Goal: Obtain resource: Download file/media

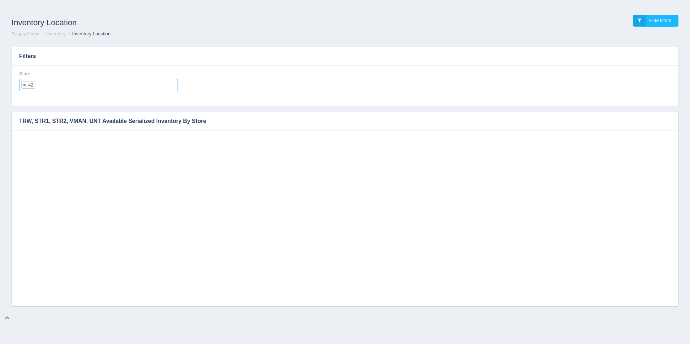
select select "42"
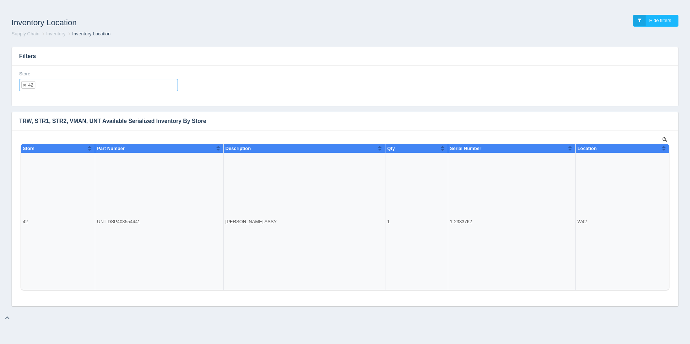
scroll to position [6, 0]
select select
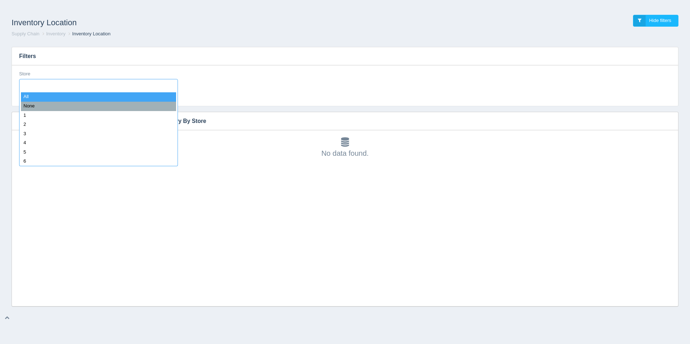
type input "8"
select select "8"
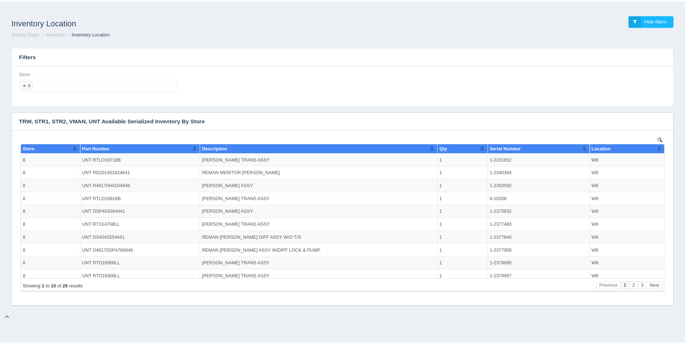
scroll to position [0, 0]
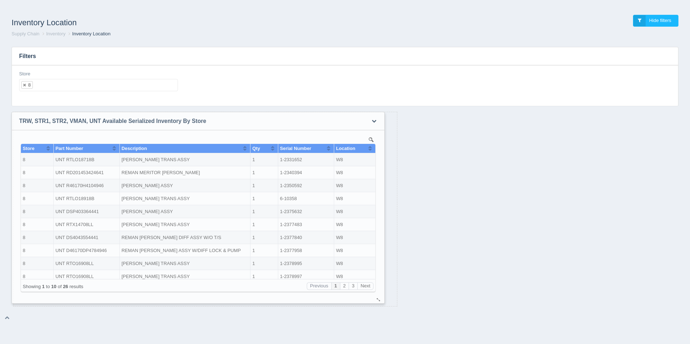
drag, startPoint x: 671, startPoint y: 302, endPoint x: 378, endPoint y: 299, distance: 293.8
click at [378, 299] on div at bounding box center [379, 299] width 6 height 5
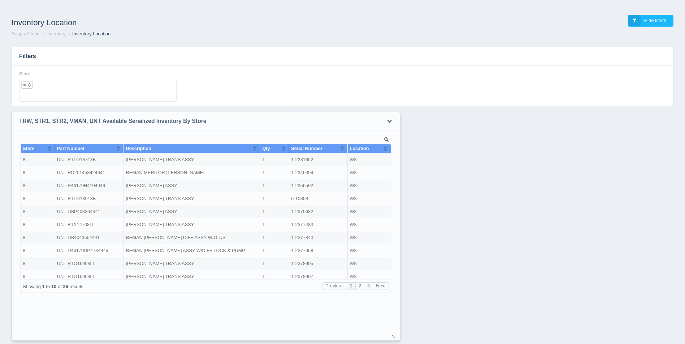
drag, startPoint x: 393, startPoint y: 302, endPoint x: 395, endPoint y: 336, distance: 33.9
click at [394, 336] on div at bounding box center [394, 337] width 6 height 5
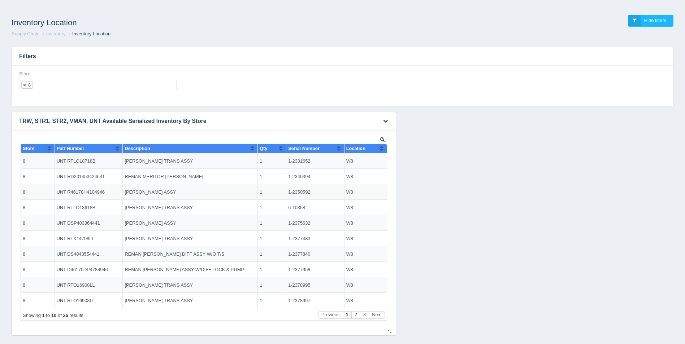
click at [380, 148] on button "Sort column ascending" at bounding box center [381, 148] width 5 height 9
drag, startPoint x: 311, startPoint y: 162, endPoint x: 289, endPoint y: 162, distance: 22.0
click at [289, 162] on td "1-2382167" at bounding box center [315, 161] width 58 height 16
copy td "1-2382167"
click at [377, 316] on button "Next" at bounding box center [377, 316] width 16 height 8
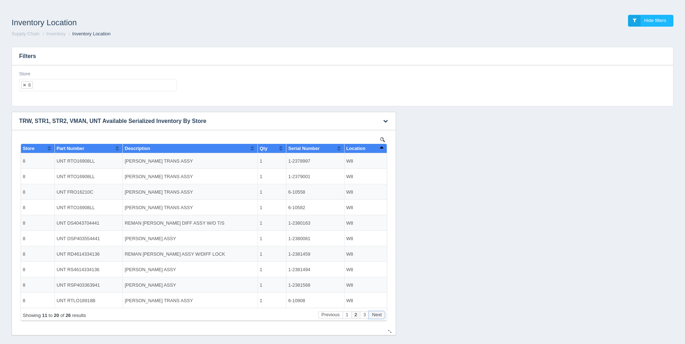
click at [377, 316] on button "Next" at bounding box center [377, 316] width 16 height 8
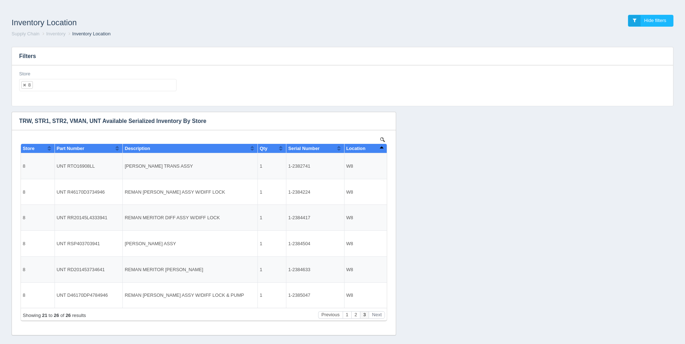
click at [88, 85] on ul "8" at bounding box center [97, 85] width 157 height 12
select select
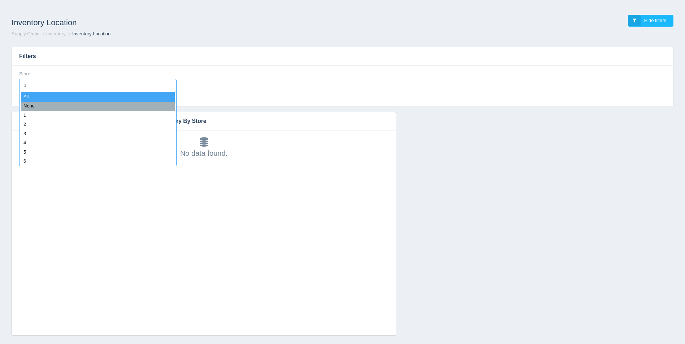
type input "11"
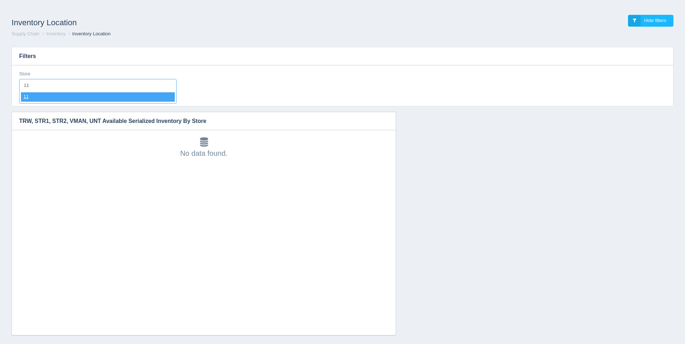
select select "11"
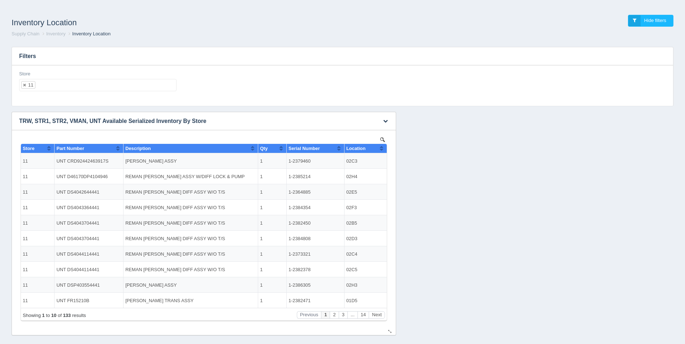
click at [382, 150] on button "Sort column ascending" at bounding box center [381, 148] width 5 height 9
click at [382, 150] on button "Sort column descending" at bounding box center [381, 148] width 5 height 9
click at [376, 314] on button "Next" at bounding box center [377, 316] width 16 height 8
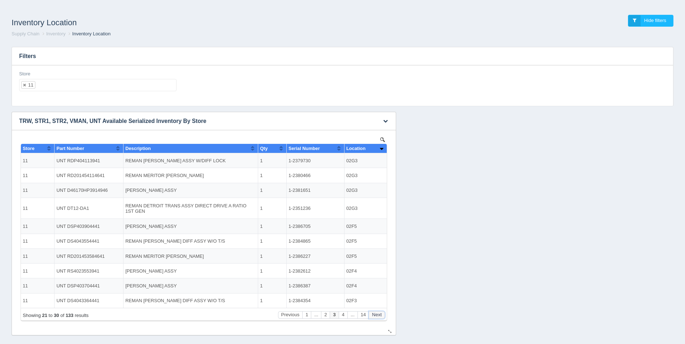
click at [376, 314] on button "Next" at bounding box center [377, 316] width 16 height 8
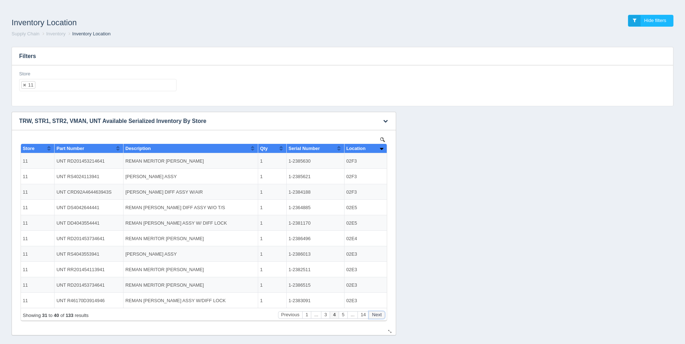
click at [376, 314] on button "Next" at bounding box center [377, 316] width 16 height 8
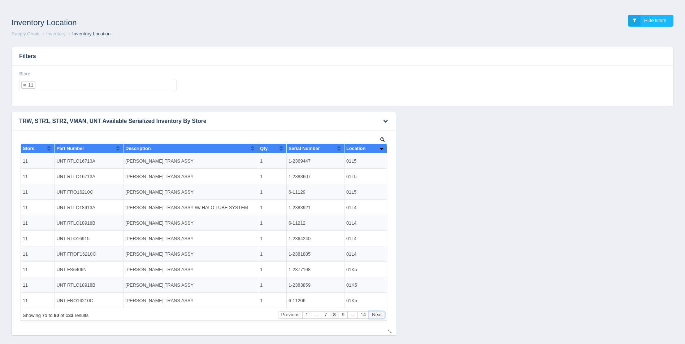
click at [376, 314] on button "Next" at bounding box center [377, 316] width 16 height 8
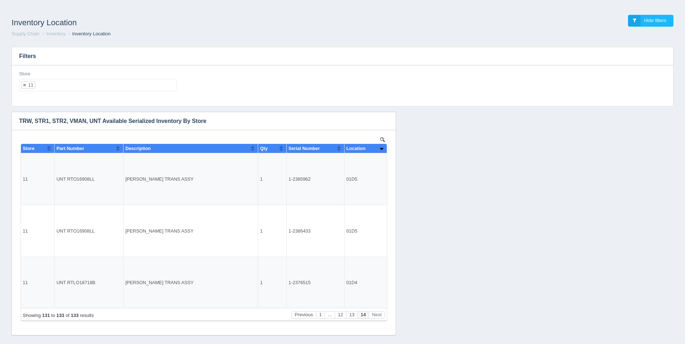
click at [73, 85] on ul "11" at bounding box center [97, 85] width 157 height 12
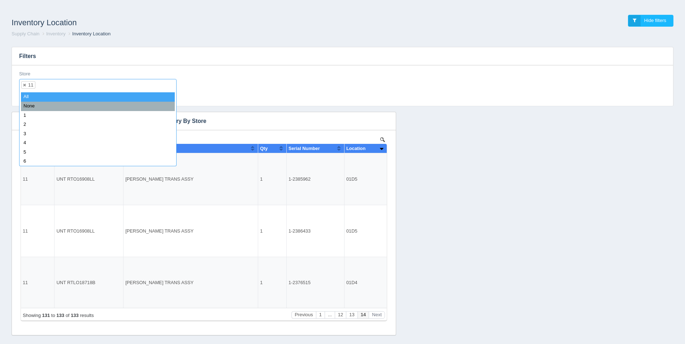
select select
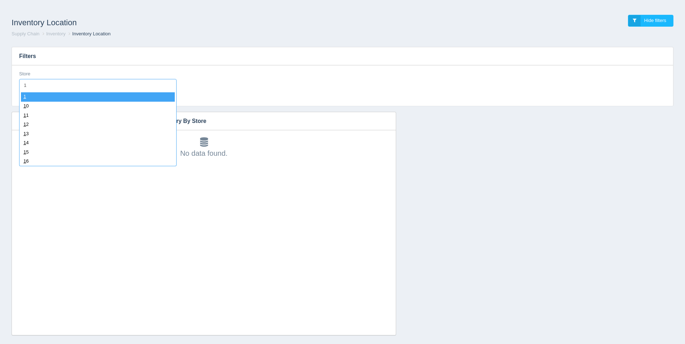
type input "12"
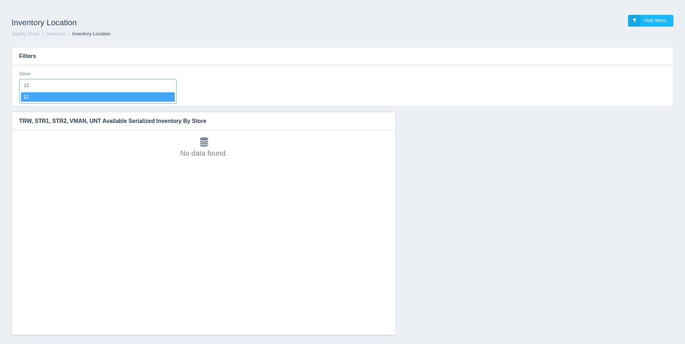
select select "12"
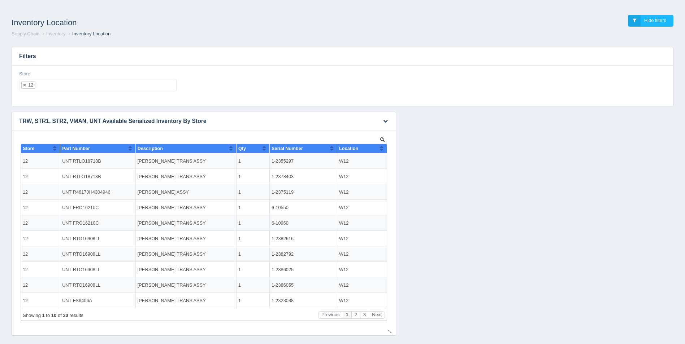
click at [384, 146] on th "Location" at bounding box center [361, 148] width 49 height 9
click at [383, 147] on button "Sort column descending" at bounding box center [381, 148] width 5 height 9
click at [378, 312] on button "Next" at bounding box center [377, 316] width 16 height 8
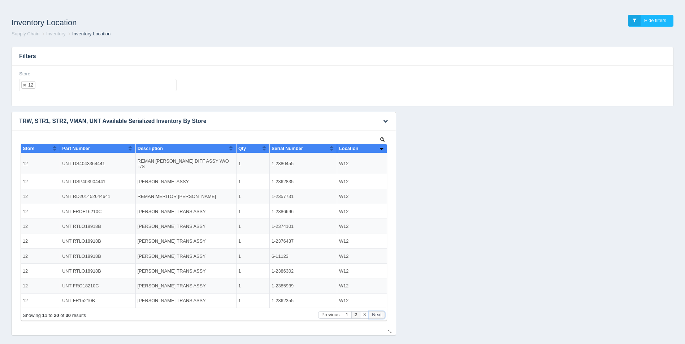
click at [378, 312] on button "Next" at bounding box center [377, 316] width 16 height 8
click at [67, 77] on div "Store 12 All None 1 2 3 4 5 6 7 8 9 10 11 12 13 14 15 16 17 18 19 20 21 22 23 2…" at bounding box center [97, 81] width 157 height 21
drag, startPoint x: 68, startPoint y: 85, endPoint x: 74, endPoint y: 67, distance: 18.7
click at [66, 83] on ul "12" at bounding box center [97, 85] width 157 height 12
select select
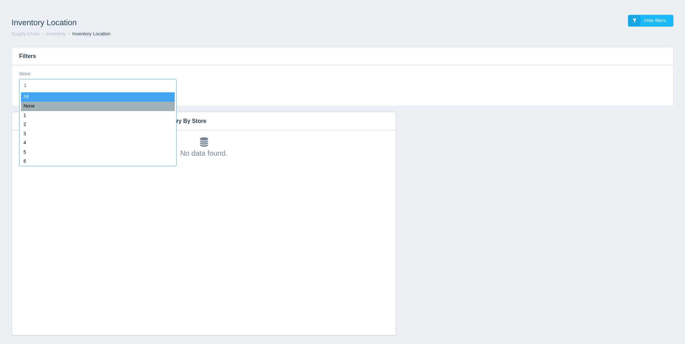
type input "13"
select select "13"
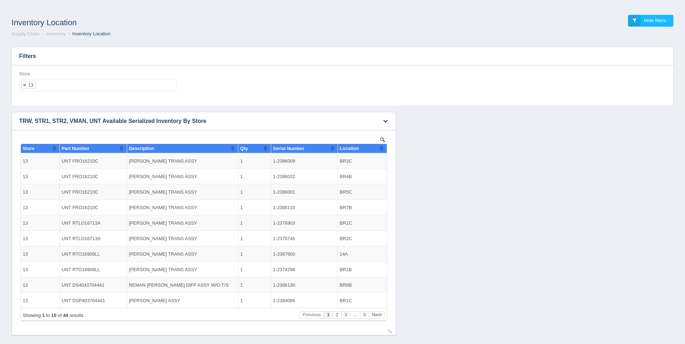
click at [385, 152] on th "Location" at bounding box center [361, 148] width 49 height 9
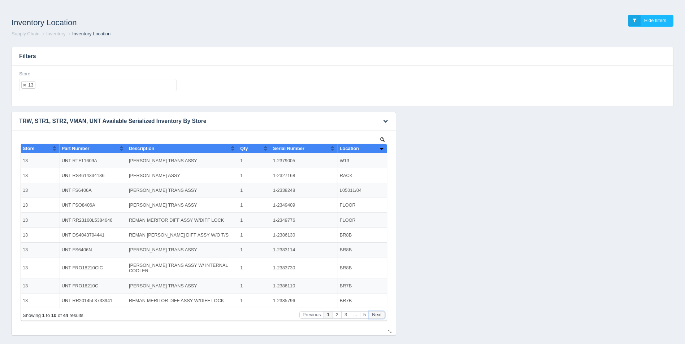
click at [378, 315] on button "Next" at bounding box center [377, 316] width 16 height 8
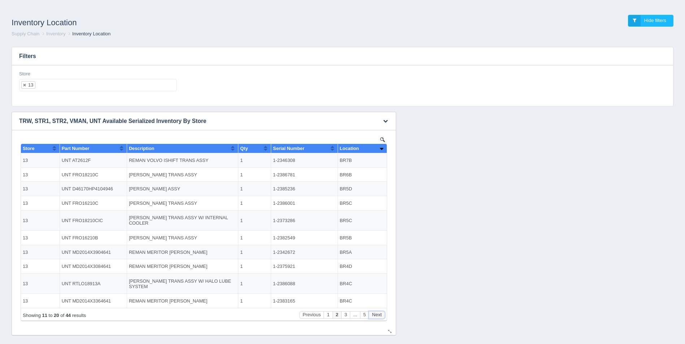
click at [378, 315] on button "Next" at bounding box center [377, 316] width 16 height 8
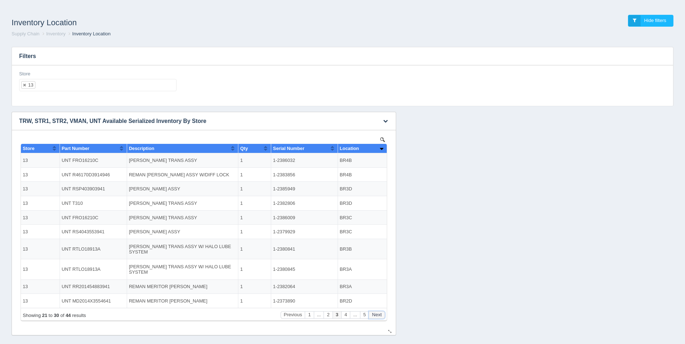
click at [378, 315] on button "Next" at bounding box center [377, 316] width 16 height 8
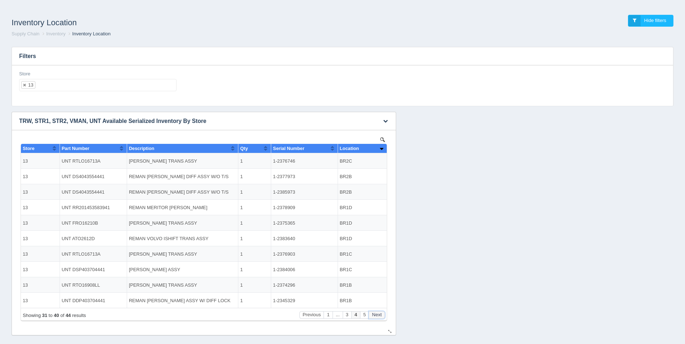
click at [378, 315] on button "Next" at bounding box center [377, 316] width 16 height 8
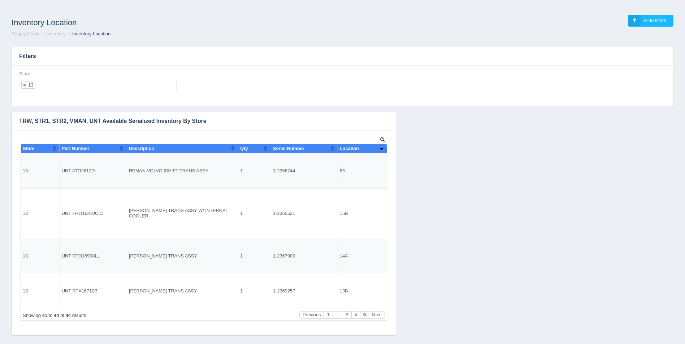
click at [66, 87] on ul "13" at bounding box center [97, 85] width 157 height 12
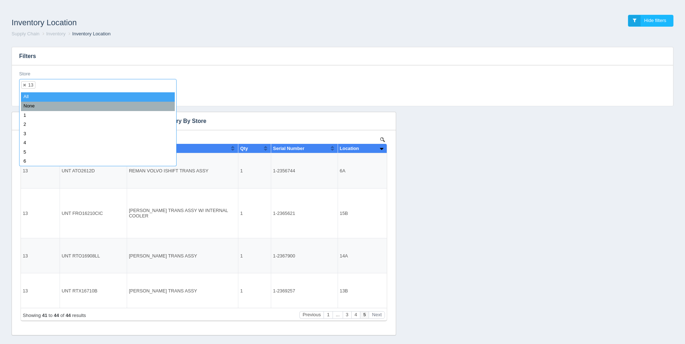
select select
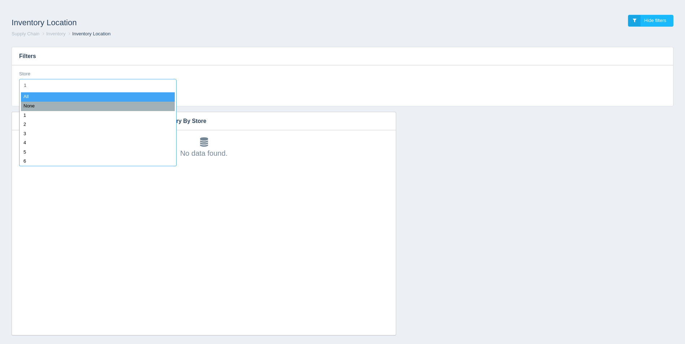
type input "14"
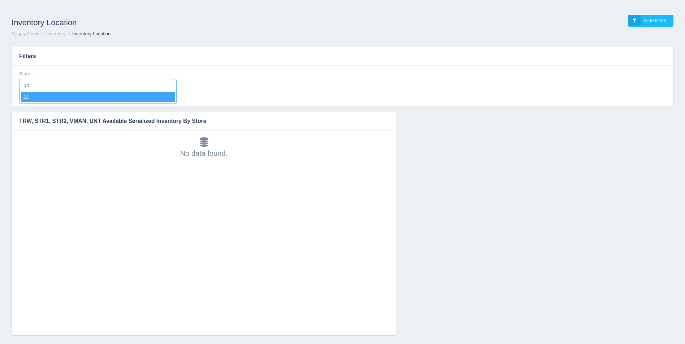
select select "14"
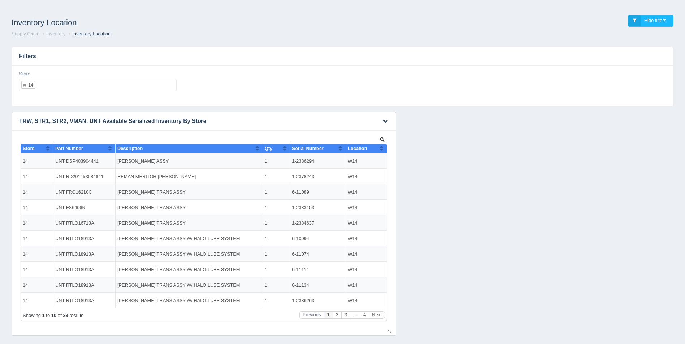
click at [384, 148] on th "Location" at bounding box center [366, 148] width 41 height 9
click at [384, 149] on th "Location" at bounding box center [366, 148] width 41 height 9
click at [378, 315] on button "Next" at bounding box center [377, 316] width 16 height 8
click at [378, 314] on button "Next" at bounding box center [377, 316] width 16 height 8
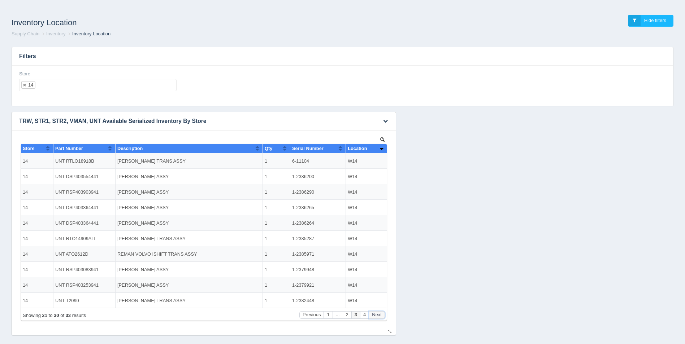
click at [378, 314] on button "Next" at bounding box center [377, 316] width 16 height 8
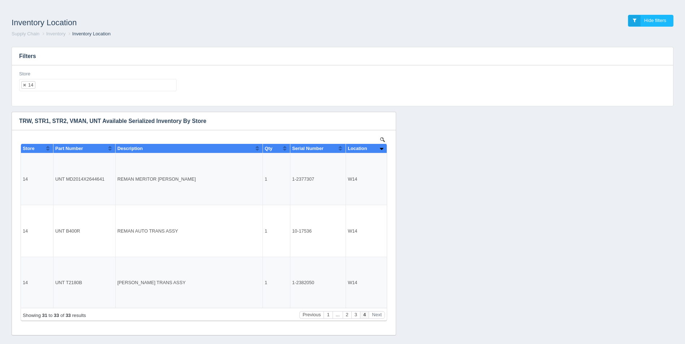
click at [96, 84] on ul "14" at bounding box center [97, 85] width 157 height 12
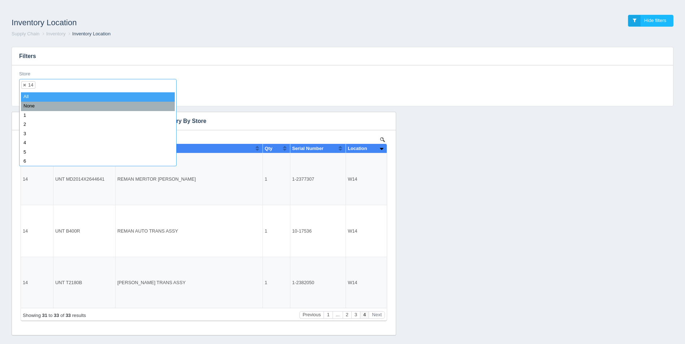
select select
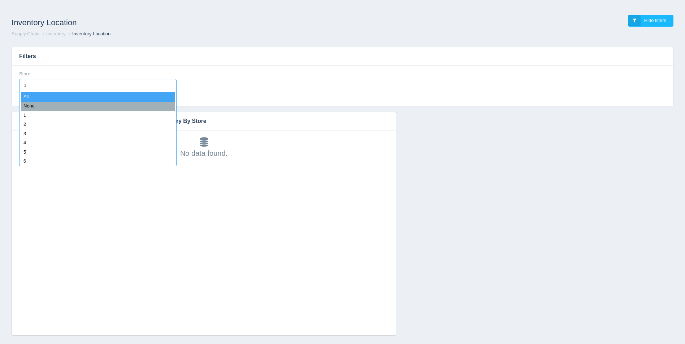
type input "15"
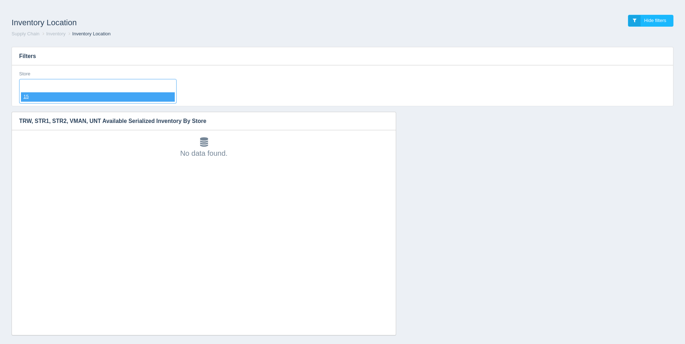
select select "15"
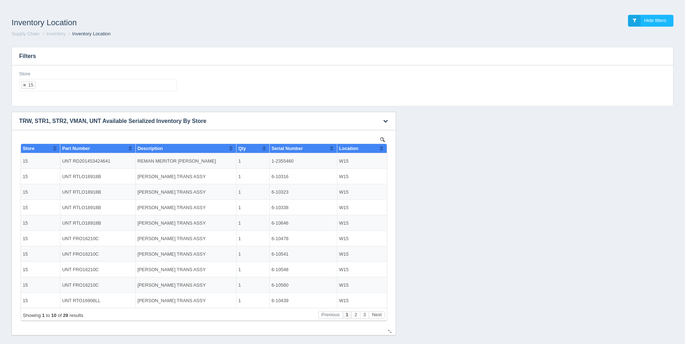
click at [382, 146] on button "Sort column ascending" at bounding box center [381, 148] width 5 height 9
click at [382, 146] on button "Sort column descending" at bounding box center [381, 148] width 5 height 9
click at [376, 317] on button "Next" at bounding box center [377, 316] width 16 height 8
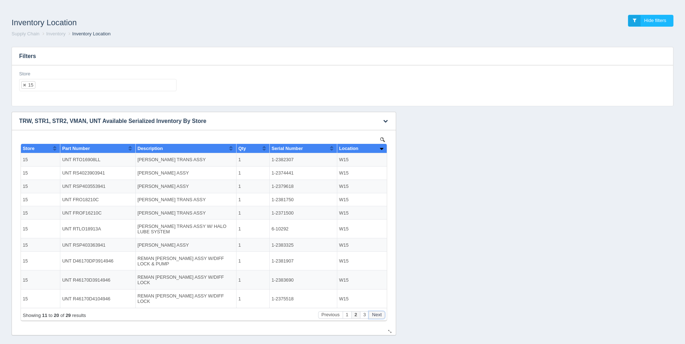
click at [376, 317] on button "Next" at bounding box center [377, 316] width 16 height 8
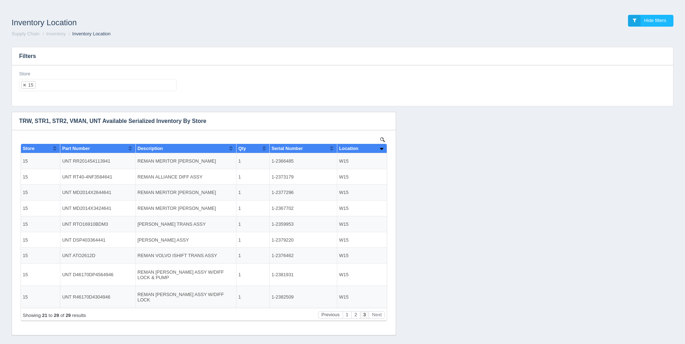
click at [48, 85] on ul "15" at bounding box center [97, 85] width 157 height 12
select select
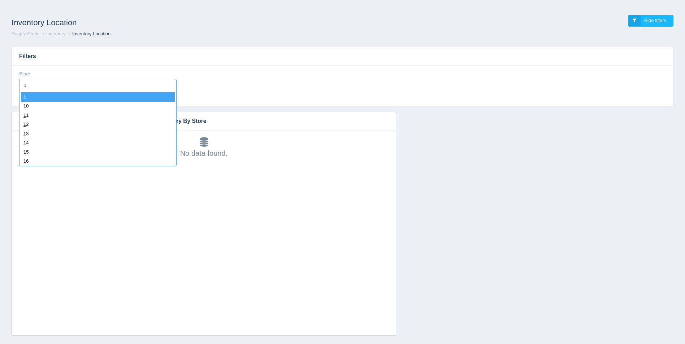
type input "16"
select select "16"
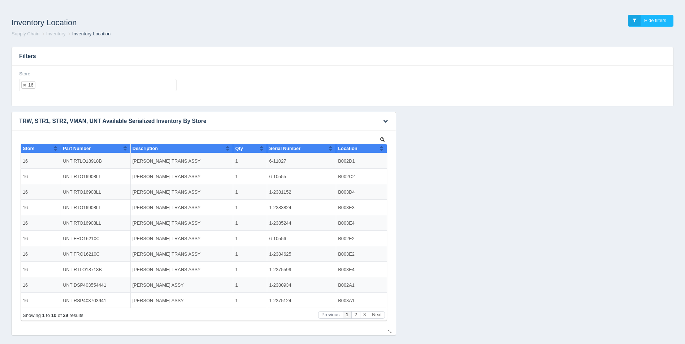
click at [383, 147] on button "Sort column ascending" at bounding box center [381, 148] width 5 height 9
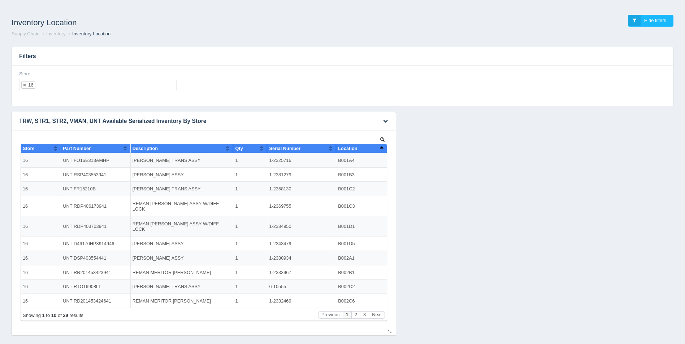
click at [383, 147] on button "Sort column descending" at bounding box center [381, 148] width 5 height 9
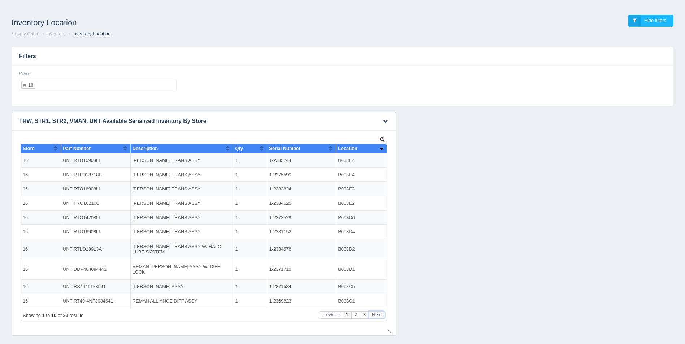
click at [380, 317] on button "Next" at bounding box center [377, 316] width 16 height 8
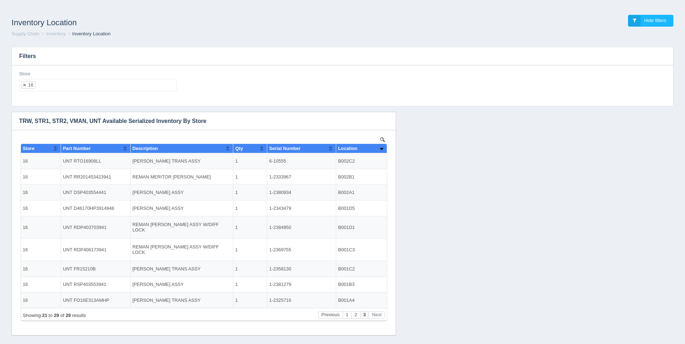
click at [56, 83] on ul "16" at bounding box center [97, 85] width 157 height 12
select select
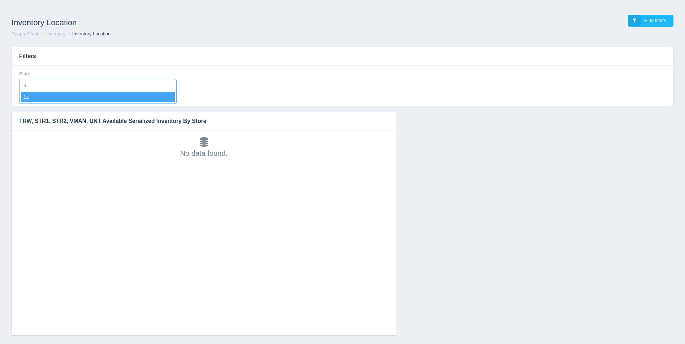
type input "17"
select select "17"
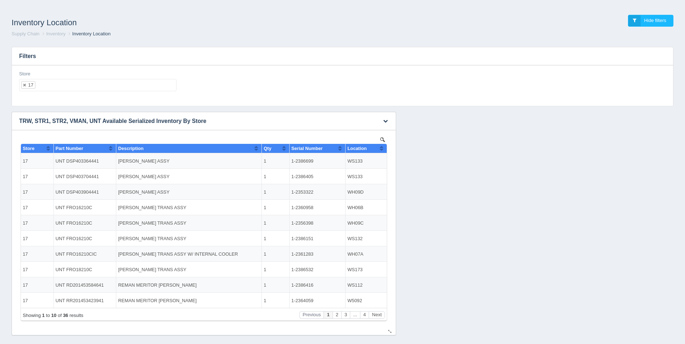
click at [381, 149] on button "Sort column ascending" at bounding box center [381, 148] width 5 height 9
click at [382, 149] on button "Sort column descending" at bounding box center [381, 148] width 5 height 9
click at [379, 315] on button "Next" at bounding box center [377, 316] width 16 height 8
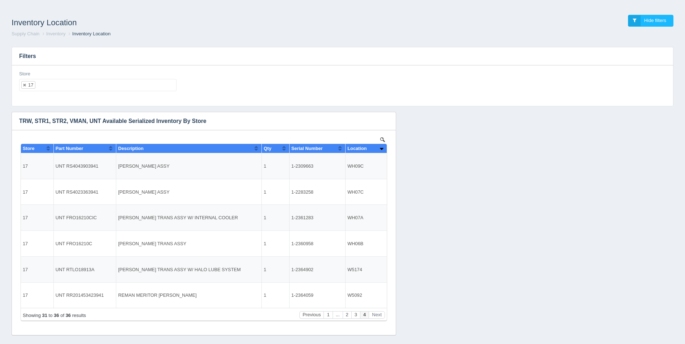
click at [59, 88] on ul "17" at bounding box center [97, 85] width 157 height 12
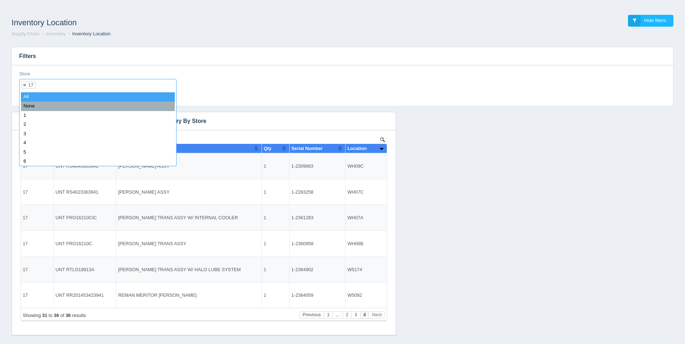
select select
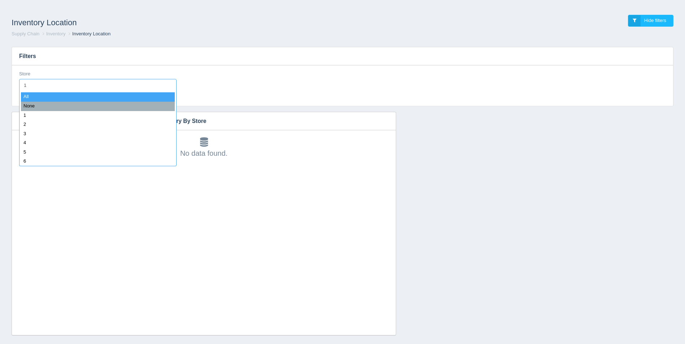
type input "18"
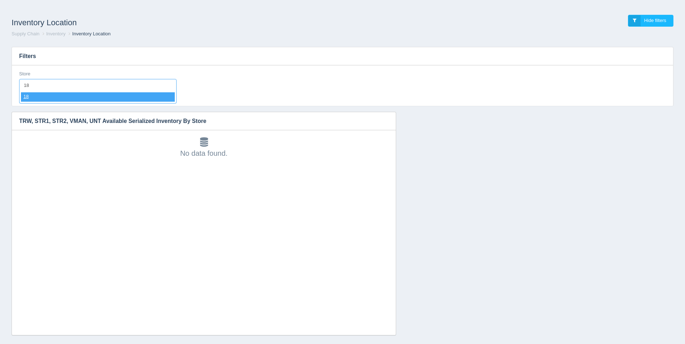
select select "18"
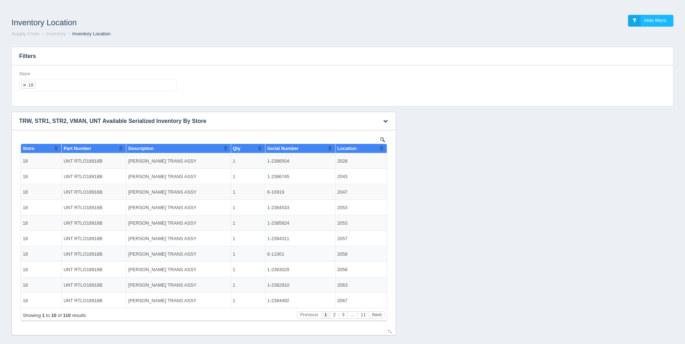
click at [382, 151] on button "Sort column ascending" at bounding box center [381, 148] width 5 height 9
click at [382, 151] on button "Sort column descending" at bounding box center [381, 148] width 5 height 9
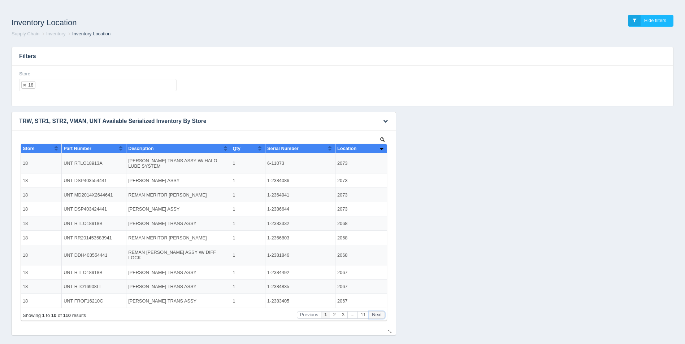
click at [379, 315] on button "Next" at bounding box center [377, 316] width 16 height 8
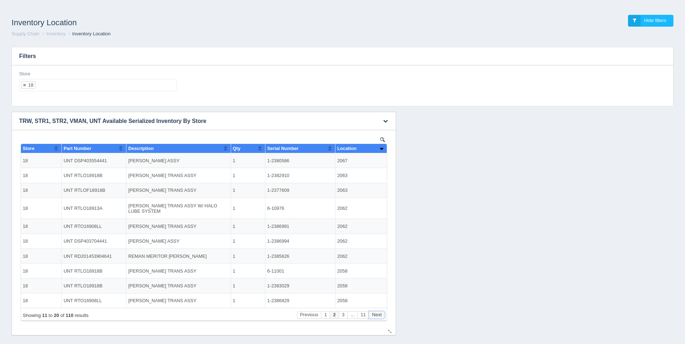
click at [379, 315] on button "Next" at bounding box center [377, 316] width 16 height 8
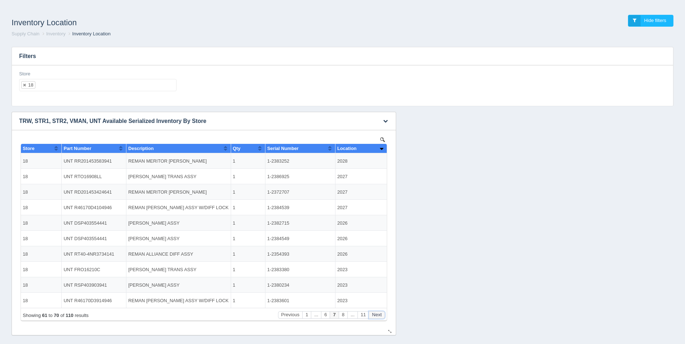
click at [379, 315] on button "Next" at bounding box center [377, 316] width 16 height 8
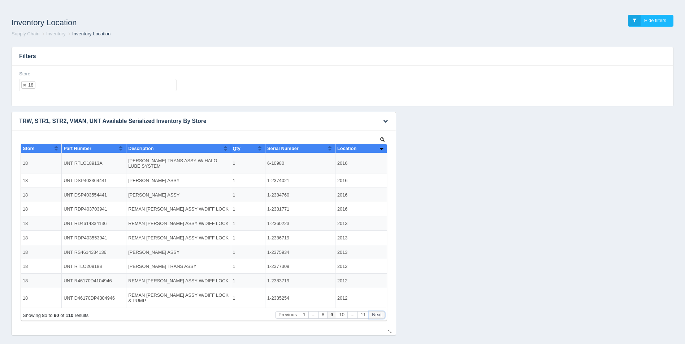
click at [379, 315] on button "Next" at bounding box center [377, 316] width 16 height 8
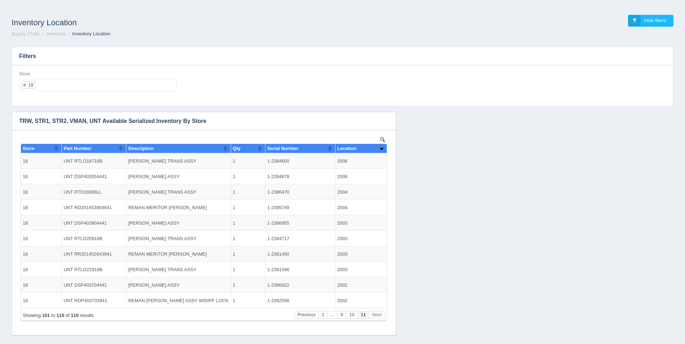
click at [80, 87] on ul "18" at bounding box center [97, 85] width 157 height 12
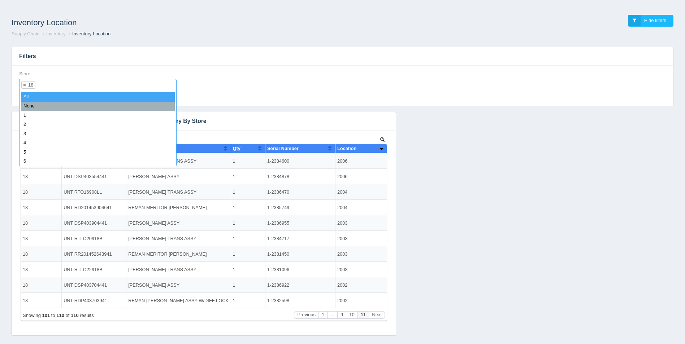
select select
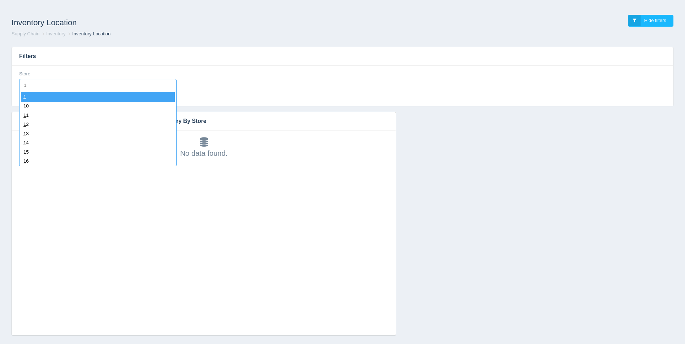
type input "19"
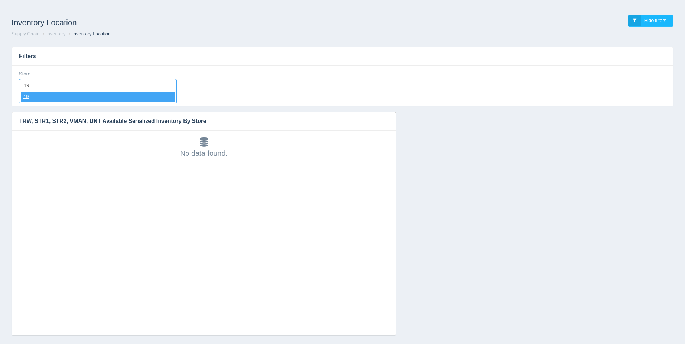
select select "19"
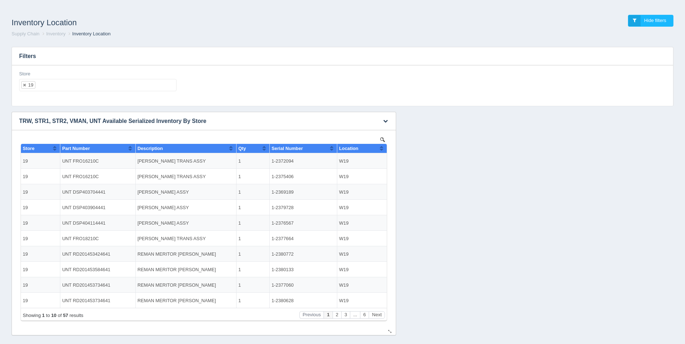
click at [383, 148] on button "Sort column ascending" at bounding box center [381, 148] width 5 height 9
click at [383, 148] on button "Sort column descending" at bounding box center [381, 148] width 5 height 9
click at [379, 317] on button "Next" at bounding box center [377, 316] width 16 height 8
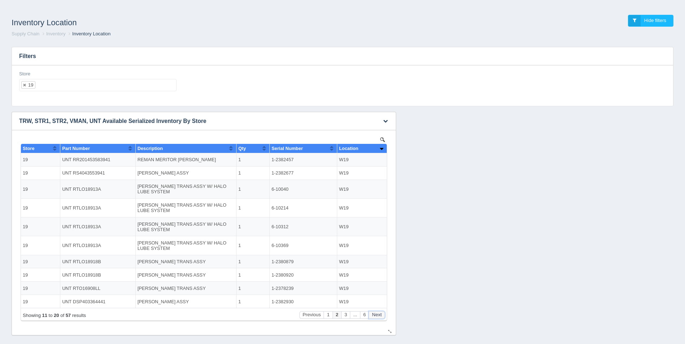
click at [379, 317] on button "Next" at bounding box center [377, 316] width 16 height 8
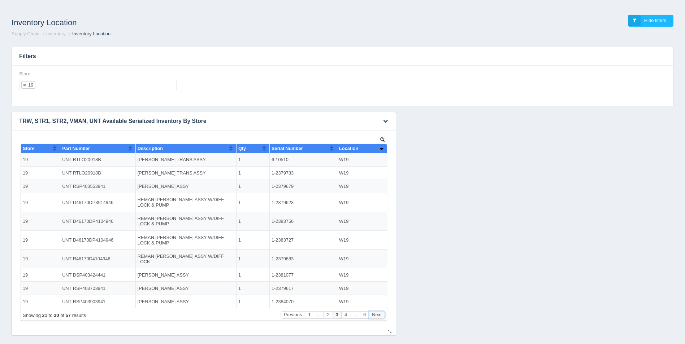
click at [379, 317] on button "Next" at bounding box center [377, 316] width 16 height 8
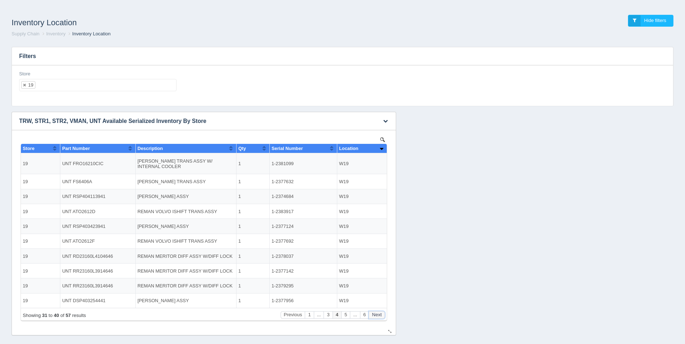
click at [379, 317] on button "Next" at bounding box center [377, 316] width 16 height 8
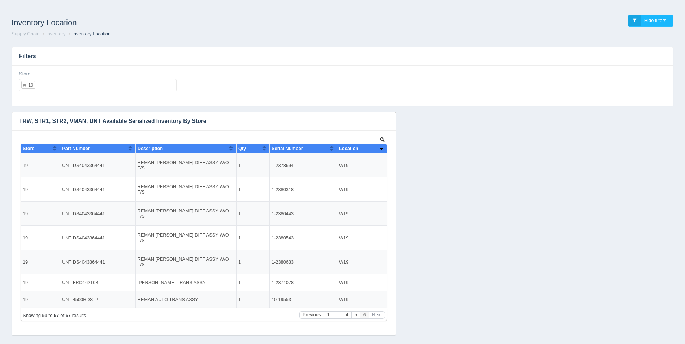
click at [97, 83] on ul "19" at bounding box center [97, 85] width 157 height 12
select select
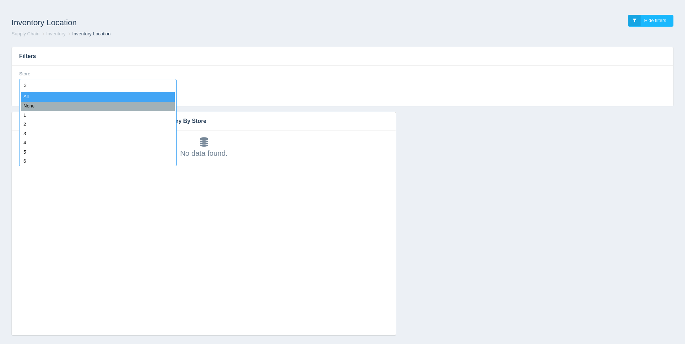
type input "21"
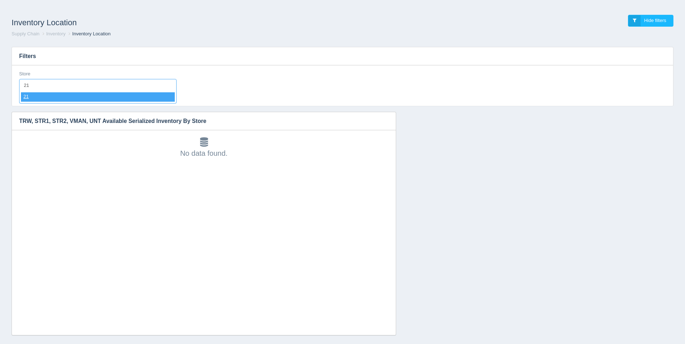
select select "21"
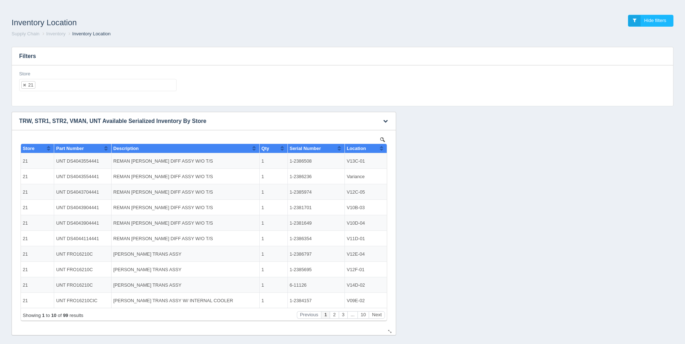
click at [380, 146] on button "Sort column ascending" at bounding box center [381, 148] width 5 height 9
click at [380, 146] on button "Sort column descending" at bounding box center [381, 148] width 5 height 9
drag, startPoint x: 318, startPoint y: 160, endPoint x: 282, endPoint y: 158, distance: 36.1
click at [282, 158] on tr "21 UNT DS4043554441 REMAN [PERSON_NAME] DIFF ASSY W/O T/S 1 1-2386236 Variance" at bounding box center [204, 161] width 366 height 16
copy tr "1-2386236"
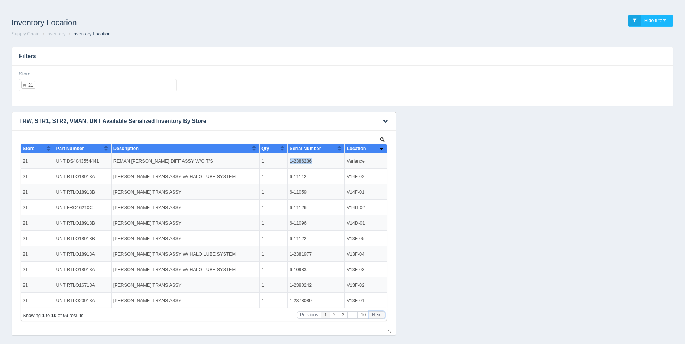
click at [375, 316] on button "Next" at bounding box center [377, 316] width 16 height 8
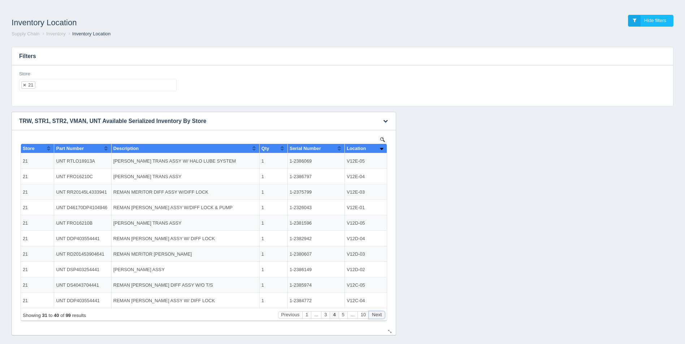
click at [375, 316] on button "Next" at bounding box center [377, 316] width 16 height 8
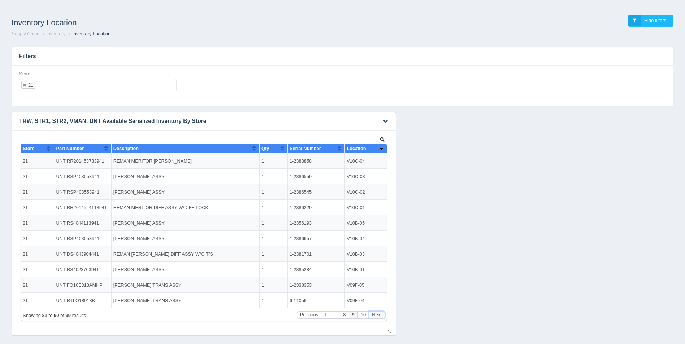
click at [375, 316] on button "Next" at bounding box center [377, 316] width 16 height 8
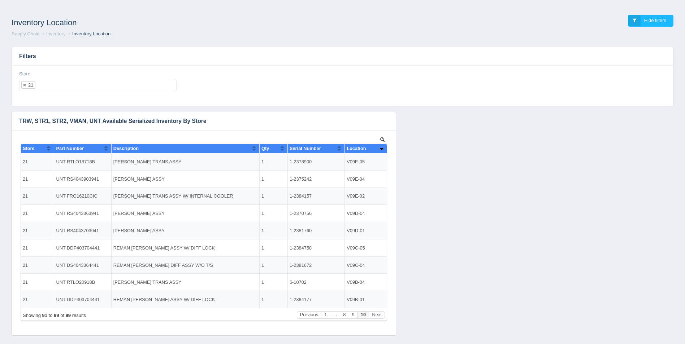
click at [86, 88] on ul "21" at bounding box center [97, 85] width 157 height 12
select select
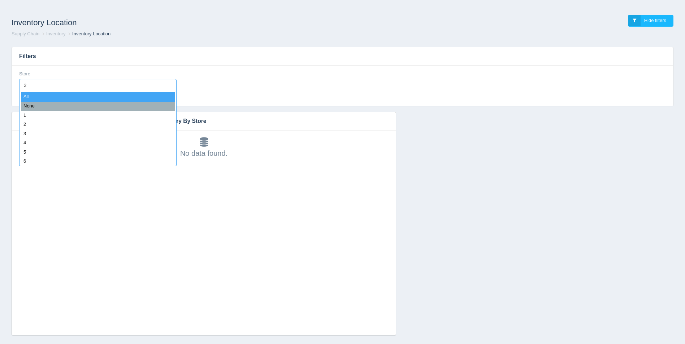
type input "22"
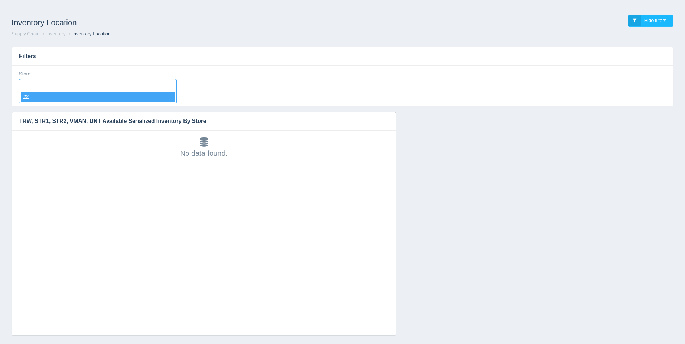
select select "22"
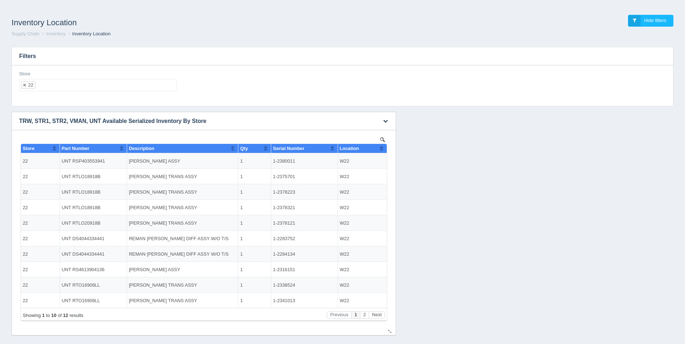
click at [383, 148] on button "Sort column ascending" at bounding box center [381, 148] width 5 height 9
click at [383, 148] on button "Sort column descending" at bounding box center [381, 148] width 5 height 9
click at [377, 314] on button "Next" at bounding box center [377, 316] width 16 height 8
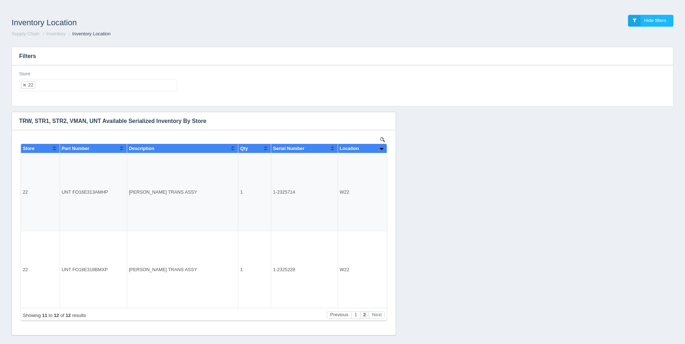
click at [55, 88] on ul "22" at bounding box center [97, 85] width 157 height 12
select select
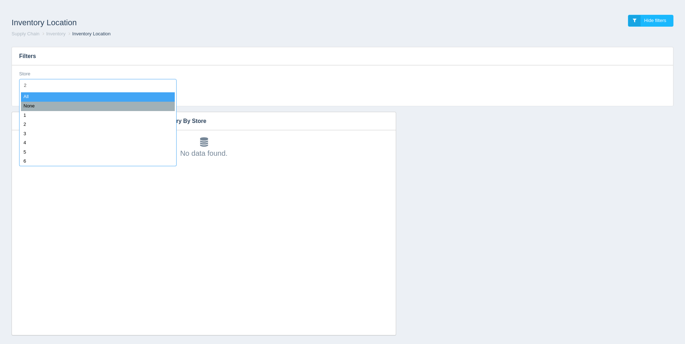
type input "23"
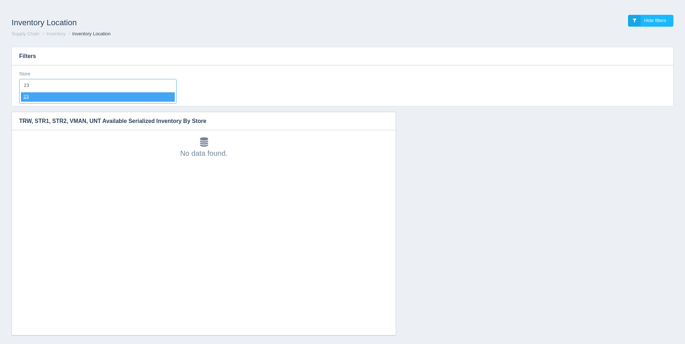
select select "23"
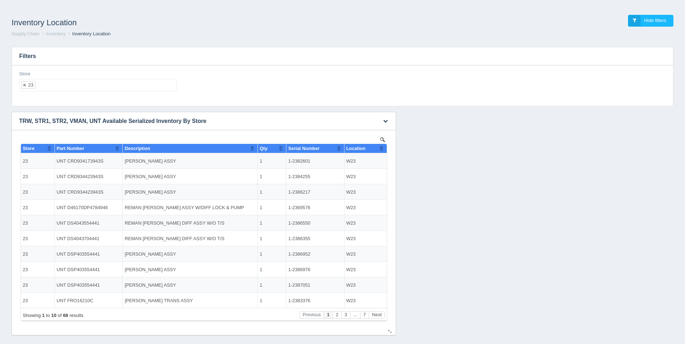
click at [380, 148] on button "Sort column ascending" at bounding box center [381, 148] width 5 height 9
click at [380, 148] on button "Sort column descending" at bounding box center [381, 148] width 5 height 9
click at [376, 312] on button "Next" at bounding box center [377, 316] width 16 height 8
click at [376, 313] on button "Next" at bounding box center [377, 316] width 16 height 8
click at [376, 314] on button "Next" at bounding box center [377, 316] width 16 height 8
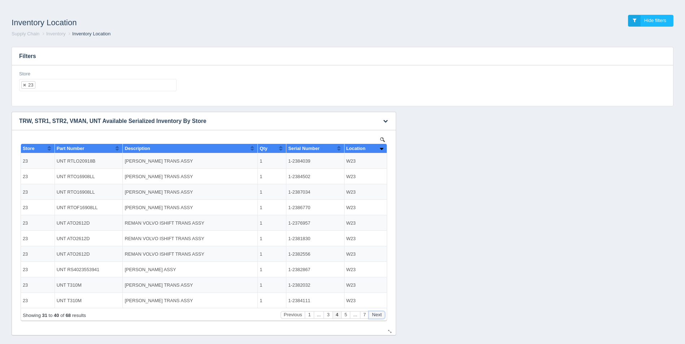
click at [376, 314] on button "Next" at bounding box center [377, 316] width 16 height 8
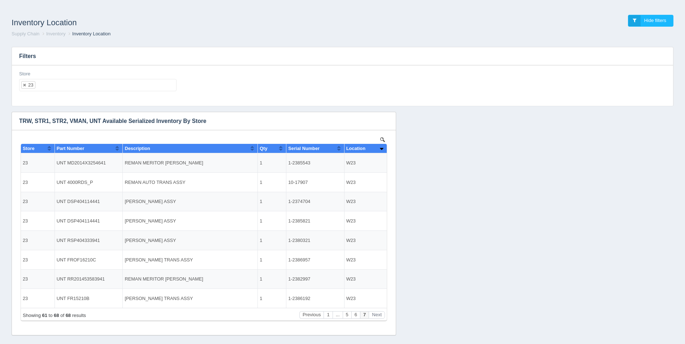
click at [105, 87] on ul "23" at bounding box center [97, 85] width 157 height 12
select select
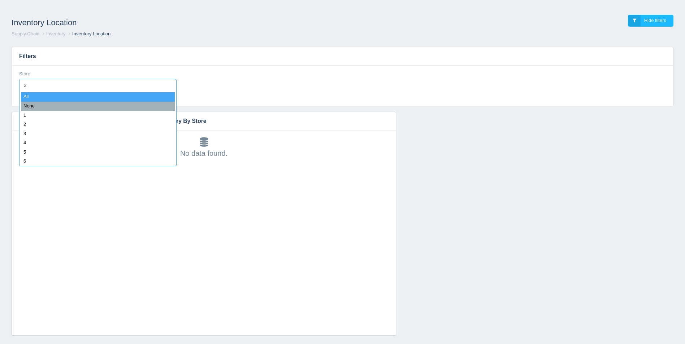
type input "24"
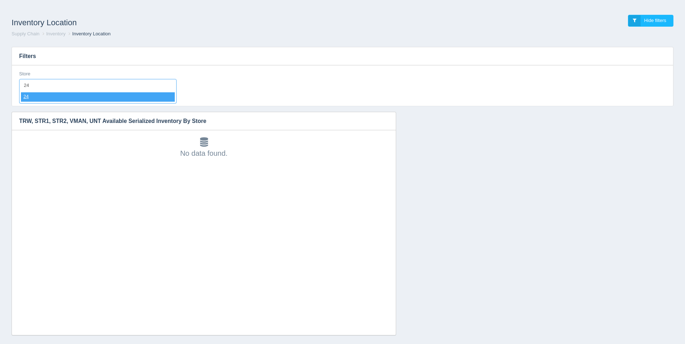
select select "24"
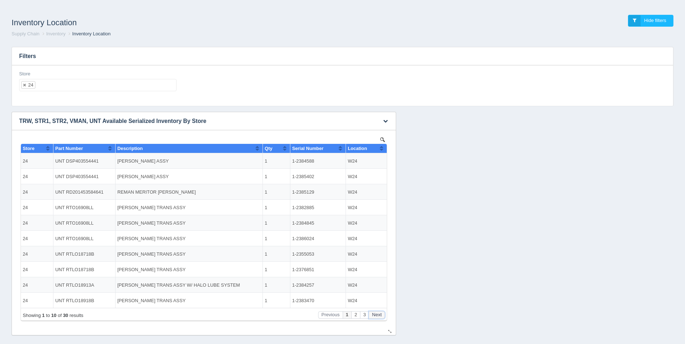
click at [380, 318] on button "Next" at bounding box center [377, 316] width 16 height 8
click at [381, 318] on button "Next" at bounding box center [377, 316] width 16 height 8
click at [335, 313] on button "Previous" at bounding box center [330, 316] width 25 height 8
click at [82, 89] on ul "24" at bounding box center [97, 85] width 157 height 12
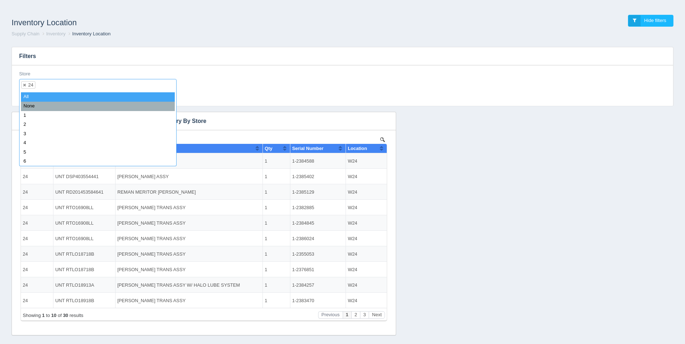
select select
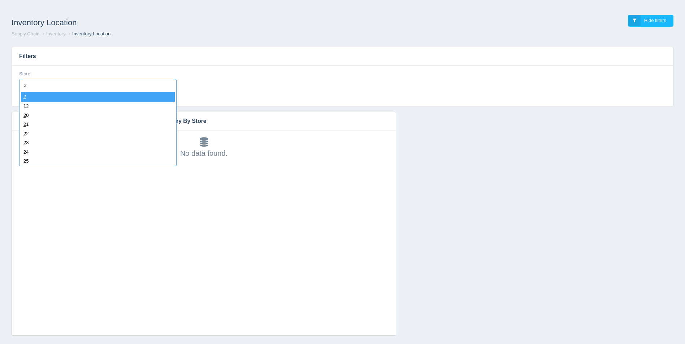
type input "25"
select select "25"
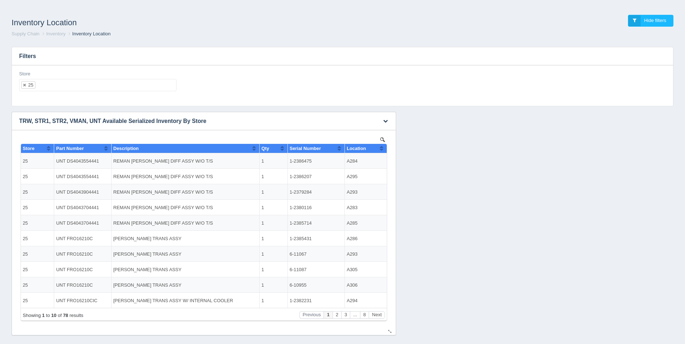
click at [381, 148] on button "Sort column ascending" at bounding box center [381, 148] width 5 height 9
click at [381, 148] on button "Sort column descending" at bounding box center [381, 148] width 5 height 9
click at [376, 313] on button "Next" at bounding box center [377, 316] width 16 height 8
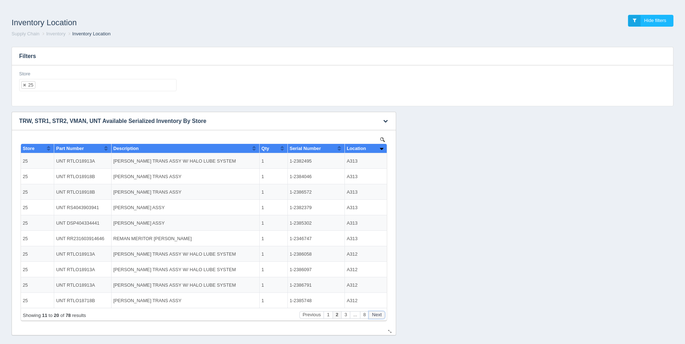
click at [376, 313] on button "Next" at bounding box center [377, 316] width 16 height 8
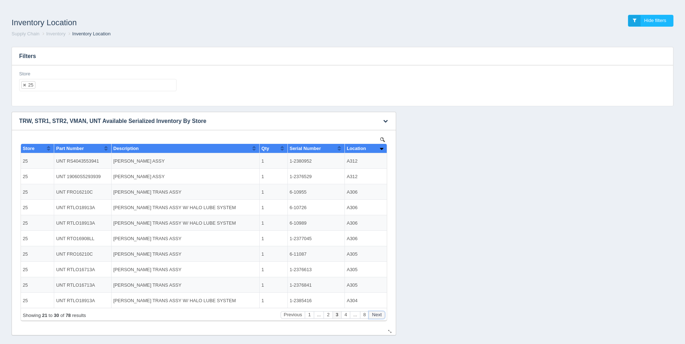
click at [376, 313] on button "Next" at bounding box center [377, 316] width 16 height 8
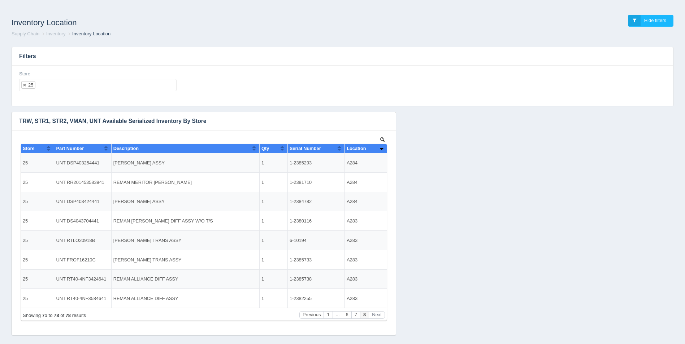
click at [92, 90] on ul "25" at bounding box center [97, 85] width 157 height 12
select select
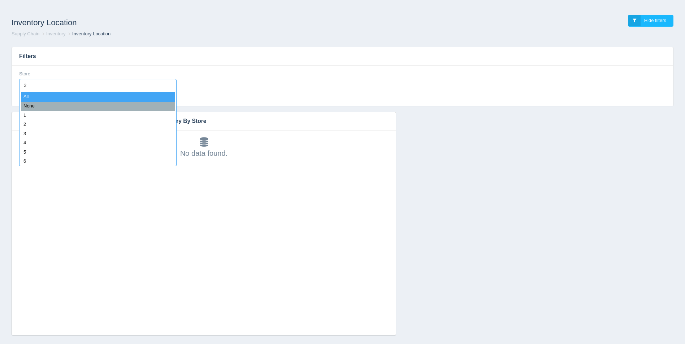
type input "26"
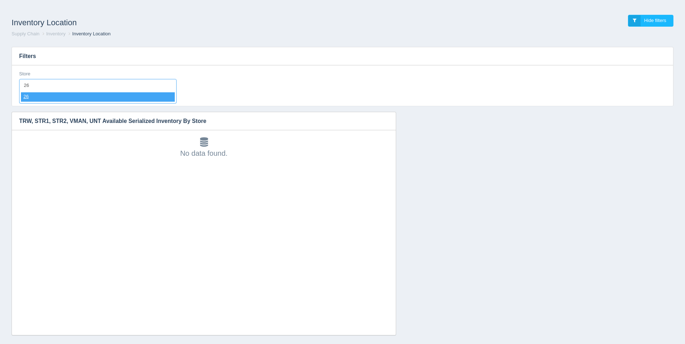
select select "26"
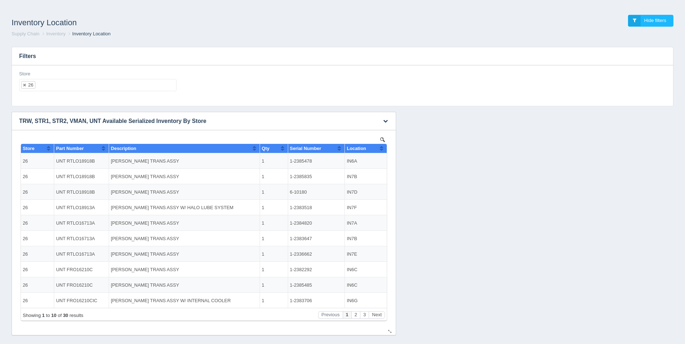
click at [382, 149] on button "Sort column ascending" at bounding box center [381, 148] width 5 height 9
click at [382, 149] on button "Sort column descending" at bounding box center [381, 148] width 5 height 9
click at [380, 317] on button "Next" at bounding box center [377, 316] width 16 height 8
click at [86, 86] on ul "26" at bounding box center [97, 85] width 157 height 12
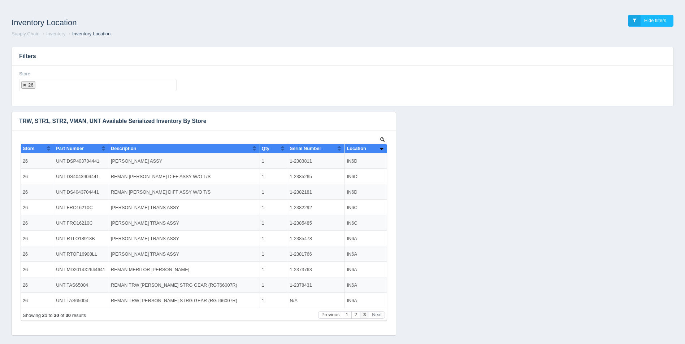
select select
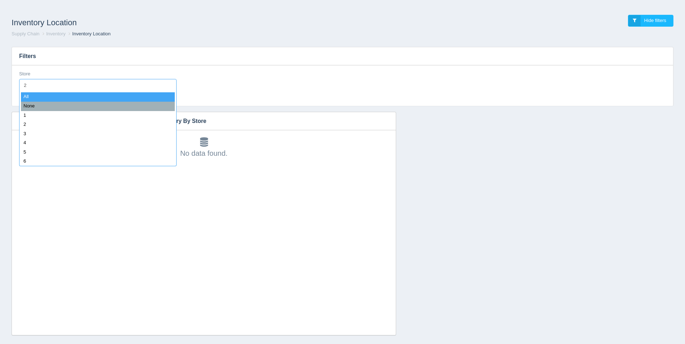
type input "27"
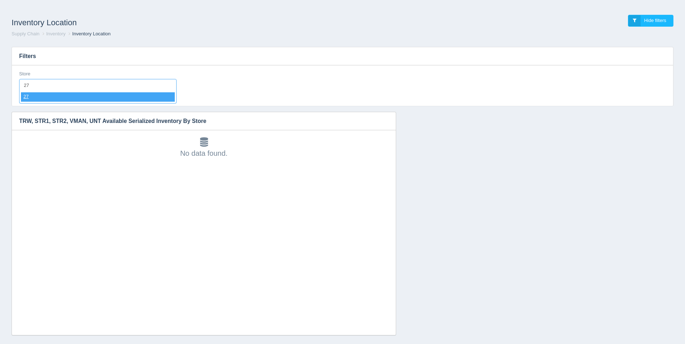
select select "27"
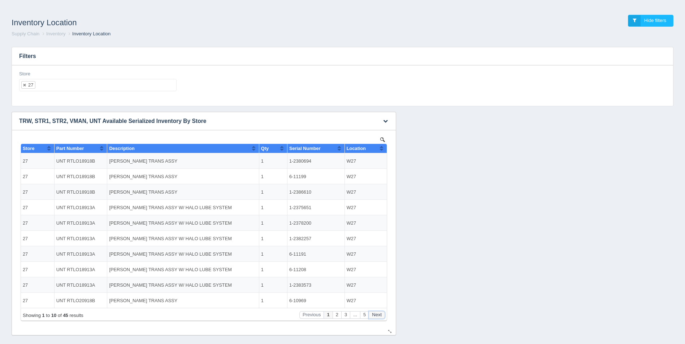
click at [378, 315] on button "Next" at bounding box center [377, 316] width 16 height 8
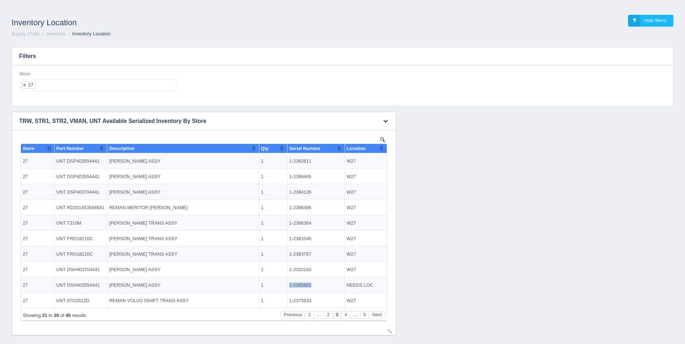
drag, startPoint x: 313, startPoint y: 284, endPoint x: 290, endPoint y: 284, distance: 23.5
click at [290, 284] on td "1-2385802" at bounding box center [315, 286] width 57 height 16
copy td "1-2385802"
click at [381, 147] on button "Sort column ascending" at bounding box center [381, 148] width 5 height 9
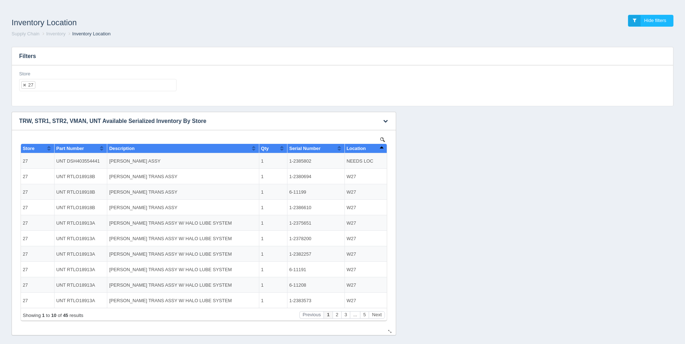
click at [381, 147] on button "Sort column descending" at bounding box center [381, 148] width 5 height 9
click at [381, 147] on button "Sort column ascending" at bounding box center [381, 148] width 5 height 9
click at [49, 89] on ul "27" at bounding box center [97, 85] width 157 height 12
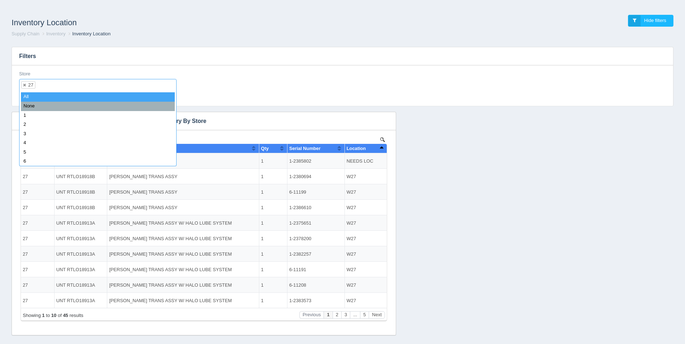
select select
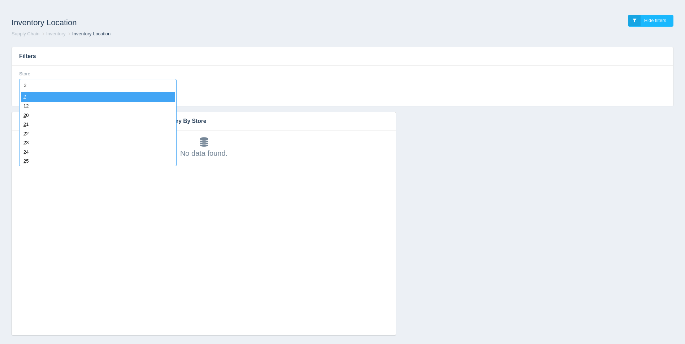
type input "28"
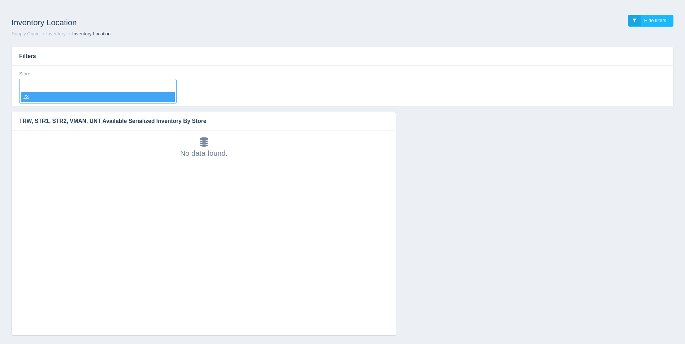
select select "28"
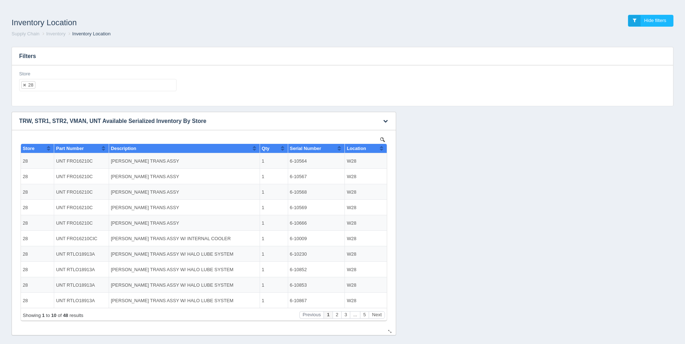
click at [381, 149] on button "Sort column ascending" at bounding box center [381, 148] width 5 height 9
click at [381, 149] on button "Sort column descending" at bounding box center [381, 148] width 5 height 9
click at [378, 314] on button "Next" at bounding box center [377, 316] width 16 height 8
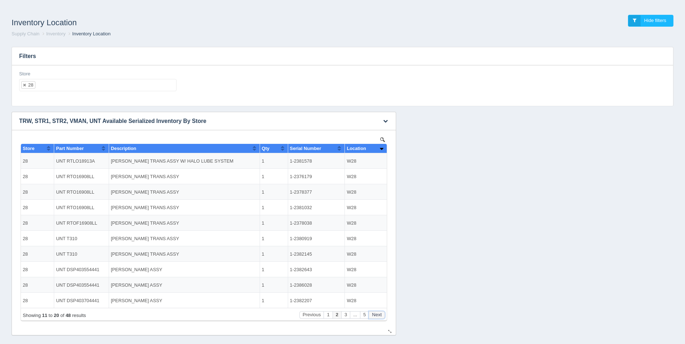
click at [378, 314] on button "Next" at bounding box center [377, 316] width 16 height 8
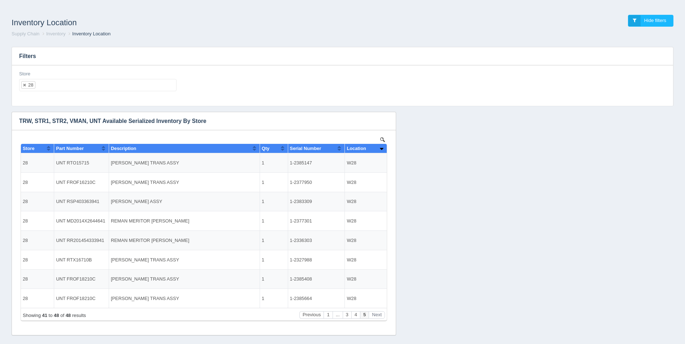
click at [105, 89] on ul "28" at bounding box center [97, 85] width 157 height 12
select select
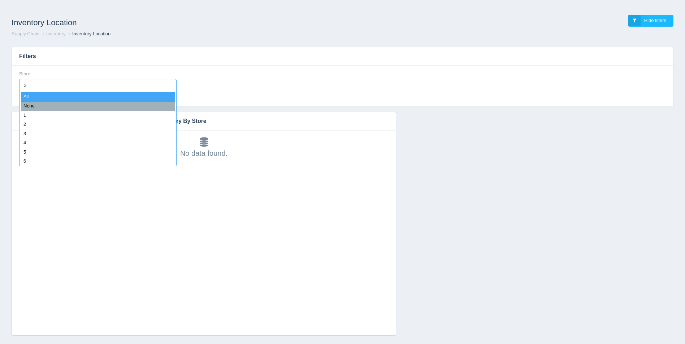
type input "29"
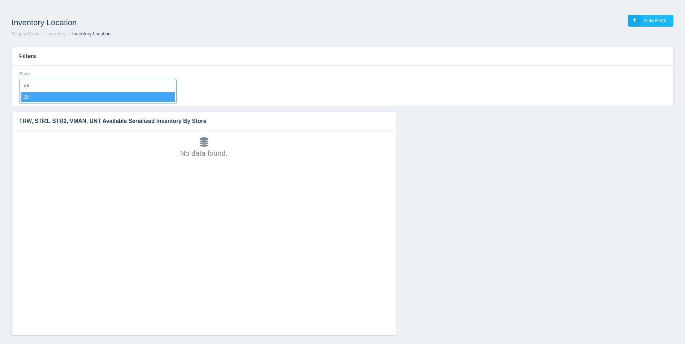
select select "29"
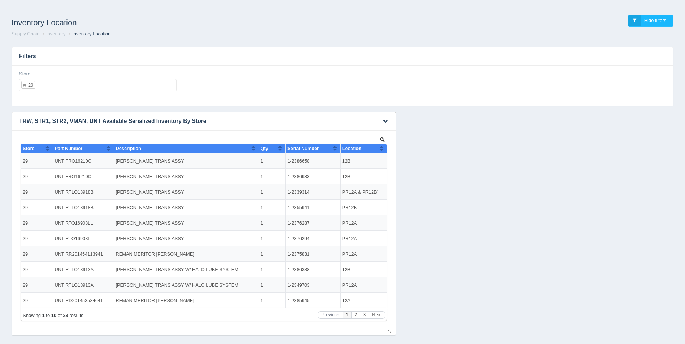
click at [381, 147] on button "Sort column ascending" at bounding box center [381, 148] width 5 height 9
click at [381, 147] on button "Sort column descending" at bounding box center [381, 148] width 5 height 9
click at [380, 314] on button "Next" at bounding box center [377, 316] width 16 height 8
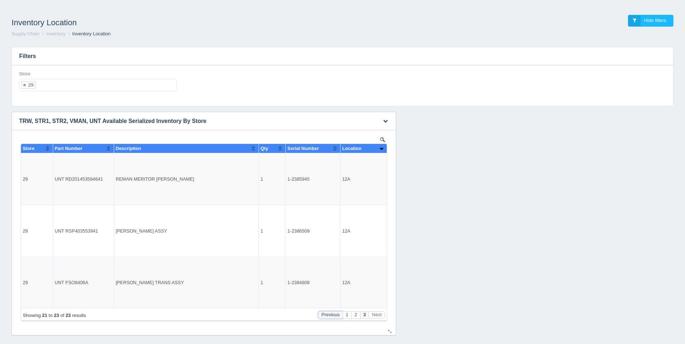
click at [331, 315] on button "Previous" at bounding box center [330, 316] width 25 height 8
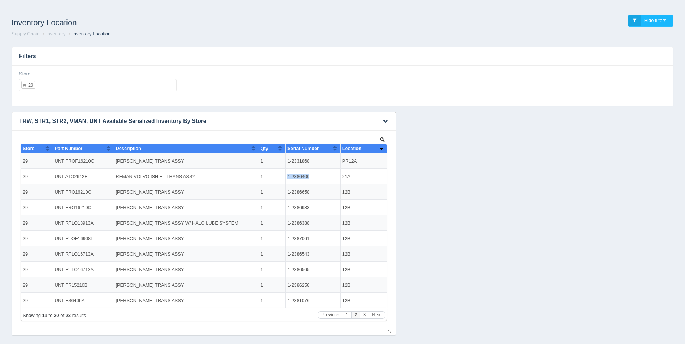
drag, startPoint x: 311, startPoint y: 177, endPoint x: 287, endPoint y: 172, distance: 23.9
click at [287, 172] on td "1-2386400" at bounding box center [313, 177] width 55 height 16
copy td "1-2386400"
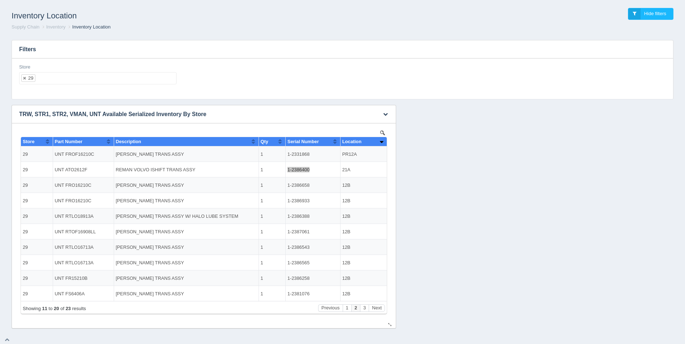
scroll to position [9, 0]
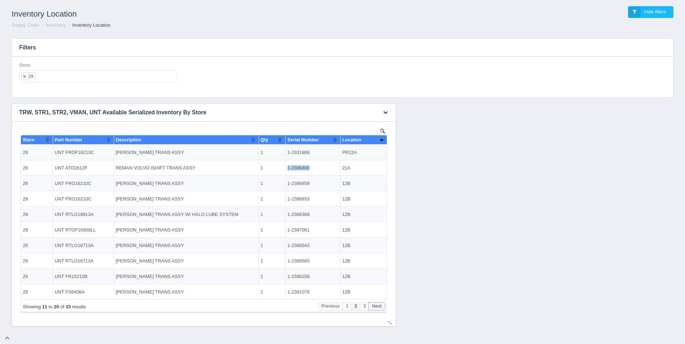
click at [382, 309] on button "Next" at bounding box center [377, 307] width 16 height 8
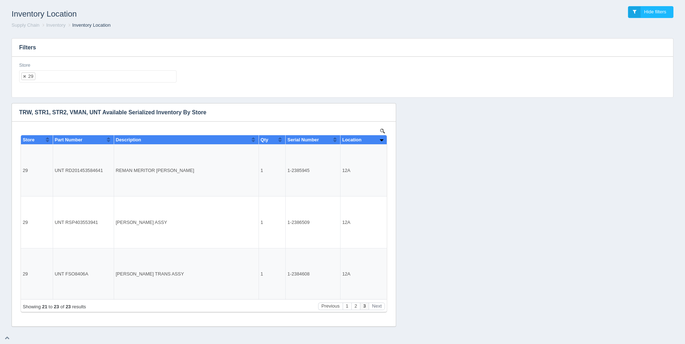
click at [69, 79] on ul "29" at bounding box center [97, 76] width 157 height 12
select select
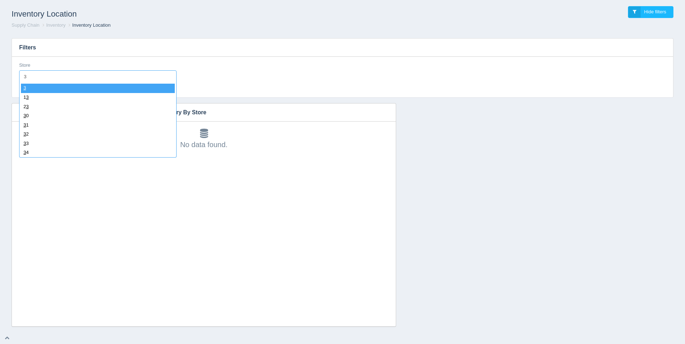
type input "30"
select select "30"
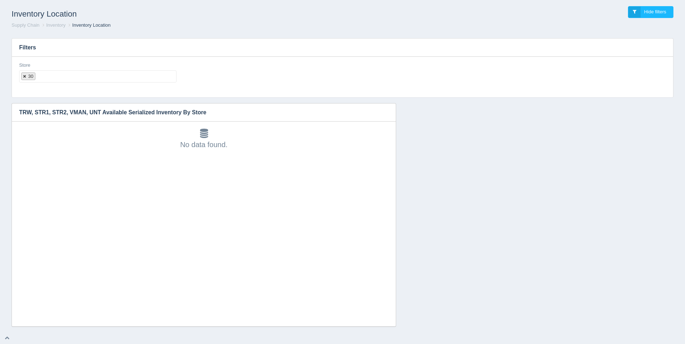
select select
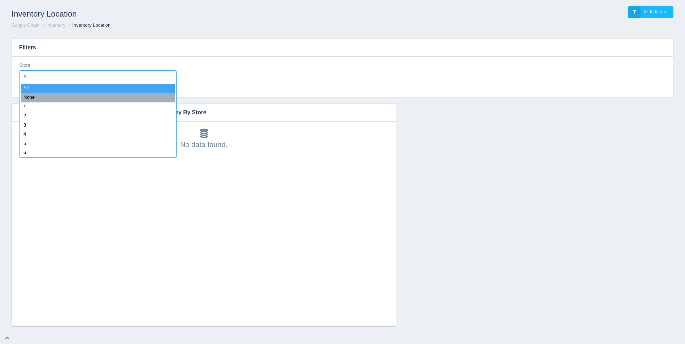
type input "31"
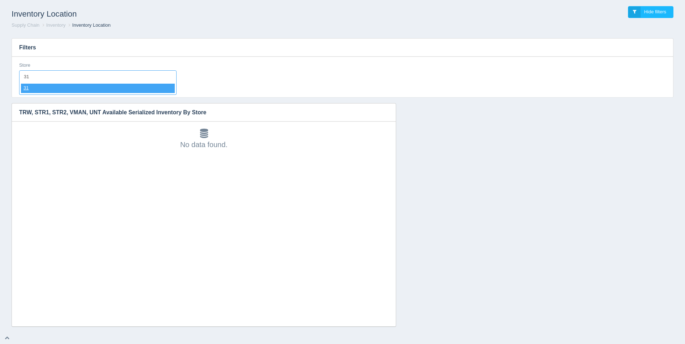
select select "31"
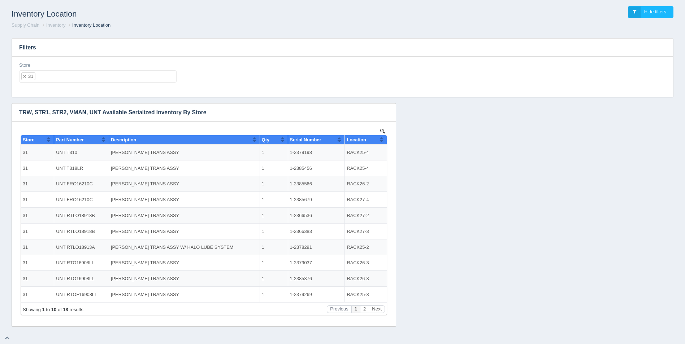
scroll to position [0, 0]
click at [381, 140] on button "Sort column ascending" at bounding box center [381, 139] width 5 height 9
click at [381, 140] on button "Sort column descending" at bounding box center [381, 139] width 5 height 9
click at [110, 82] on ul "31" at bounding box center [97, 76] width 157 height 12
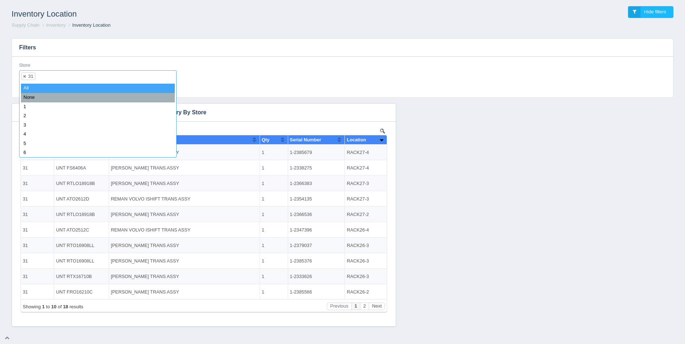
select select
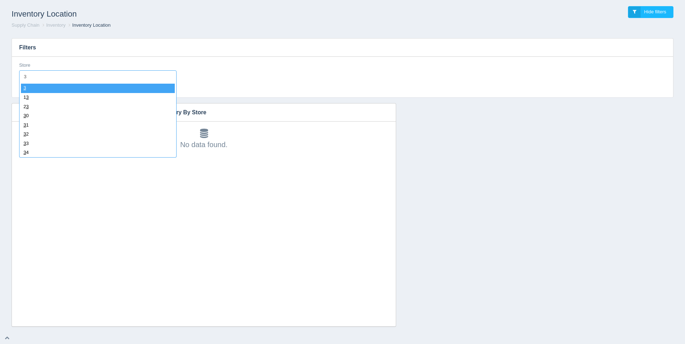
type input "32"
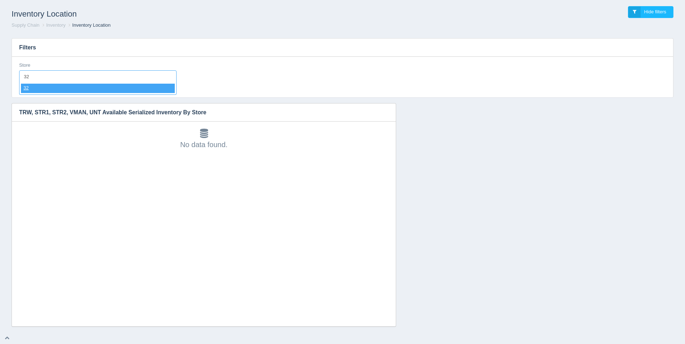
select select "32"
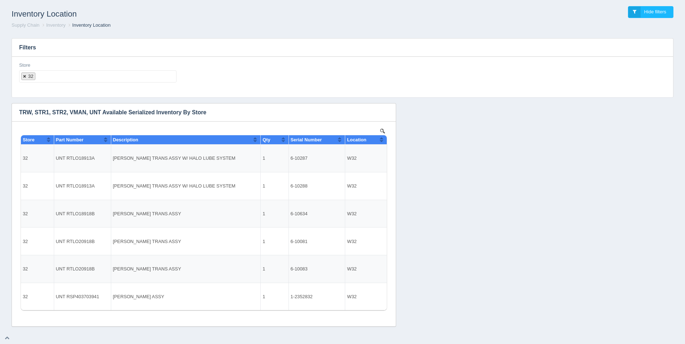
select select
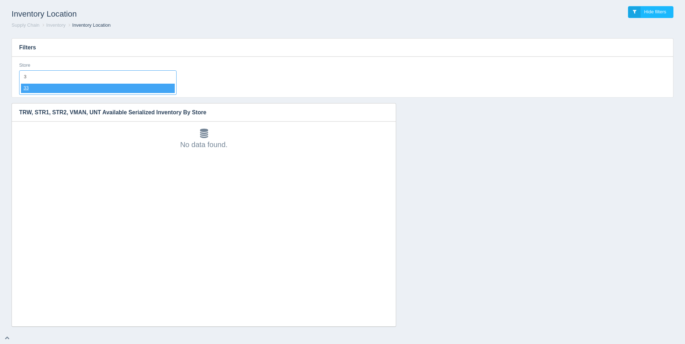
type input "33"
select select "33"
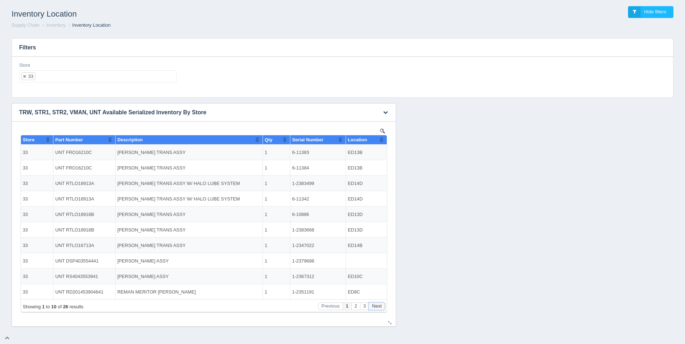
click at [379, 308] on button "Next" at bounding box center [377, 307] width 16 height 8
click at [382, 141] on button "Sort column ascending" at bounding box center [381, 139] width 5 height 9
click at [382, 141] on button "Sort column descending" at bounding box center [381, 139] width 5 height 9
click at [382, 141] on button "Sort column ascending" at bounding box center [381, 139] width 5 height 9
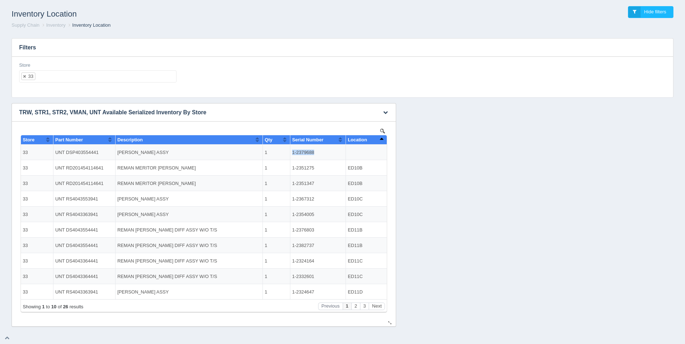
drag, startPoint x: 292, startPoint y: 152, endPoint x: 313, endPoint y: 151, distance: 21.0
click at [313, 151] on td "1-2379688" at bounding box center [318, 153] width 56 height 16
copy td "1-2379688"
click at [378, 305] on button "Next" at bounding box center [377, 307] width 16 height 8
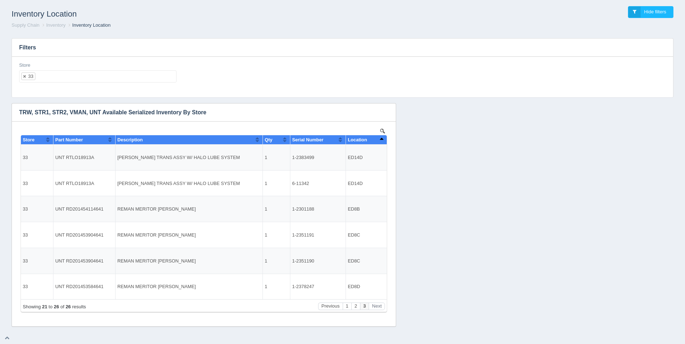
click at [92, 73] on ul "33" at bounding box center [97, 76] width 157 height 12
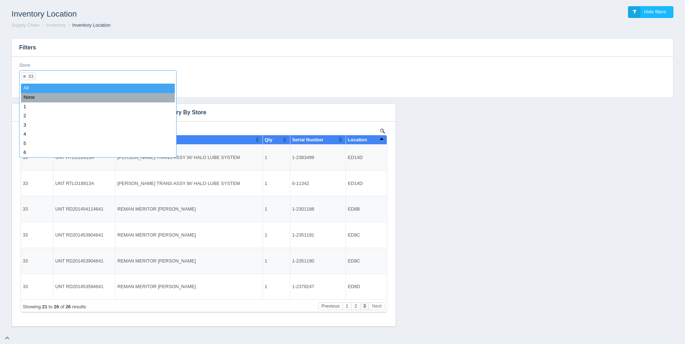
select select
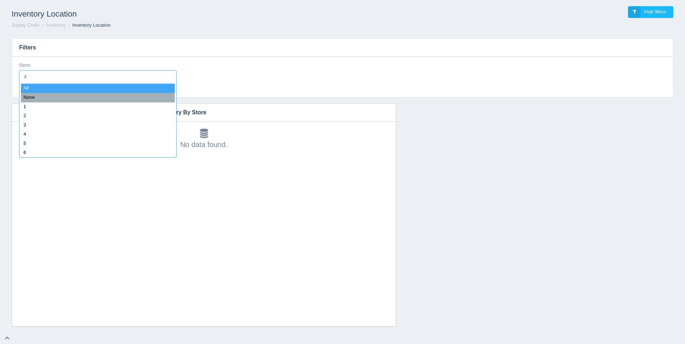
type input "34"
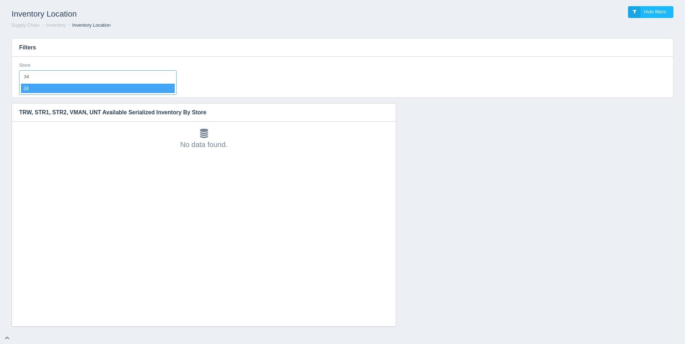
select select "34"
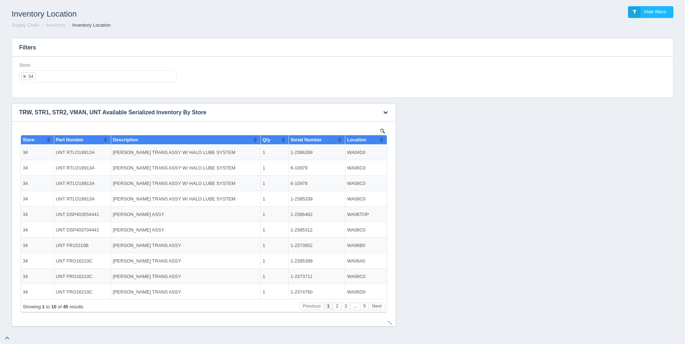
click at [366, 139] on span "Location" at bounding box center [356, 139] width 19 height 5
click at [378, 306] on button "Next" at bounding box center [377, 307] width 16 height 8
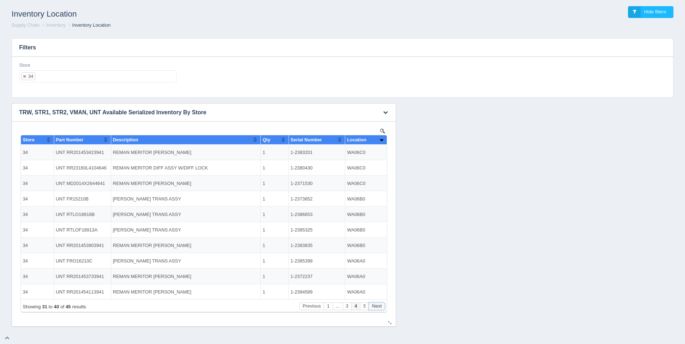
click at [378, 306] on button "Next" at bounding box center [377, 307] width 16 height 8
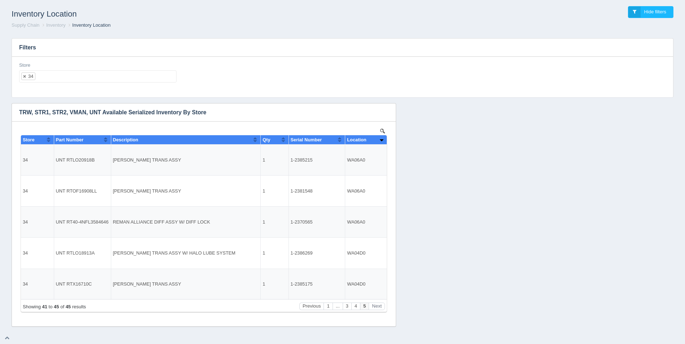
click at [73, 72] on ul "34" at bounding box center [97, 76] width 157 height 12
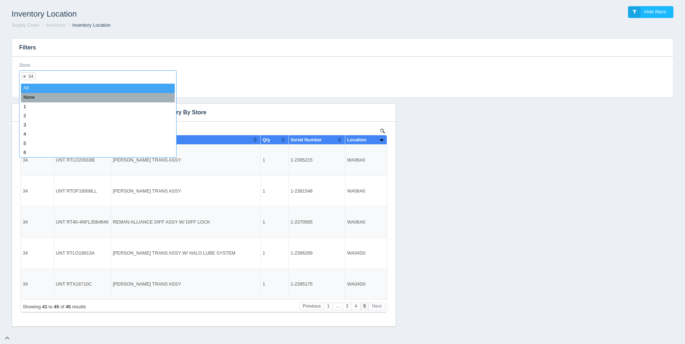
select select
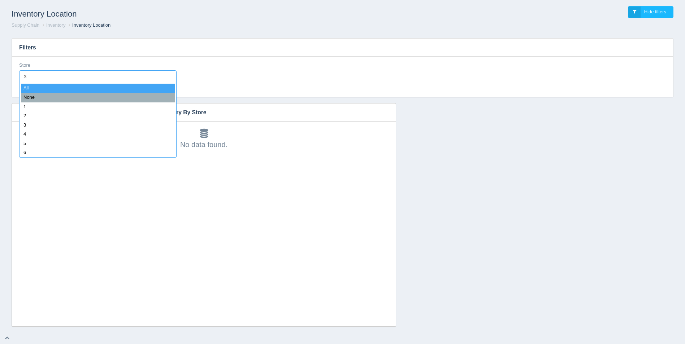
type input "35"
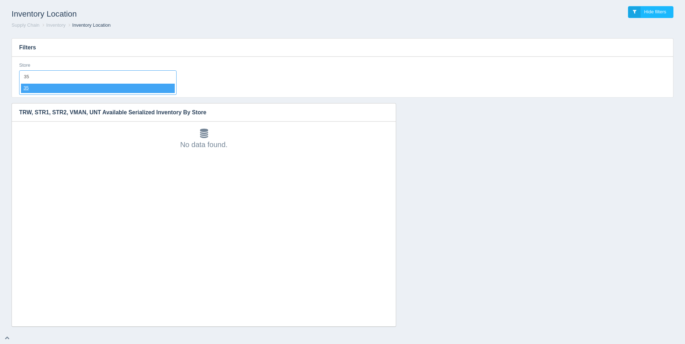
select select "35"
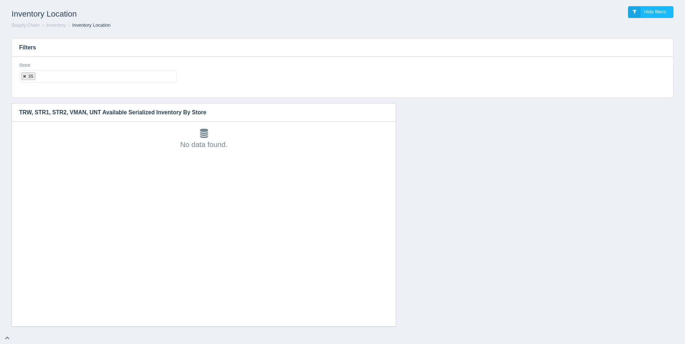
select select
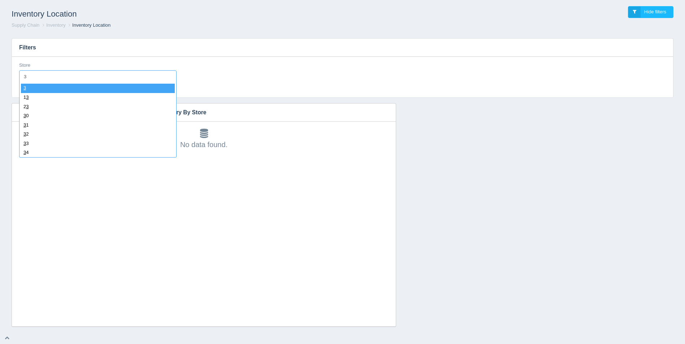
type input "36"
select select "36"
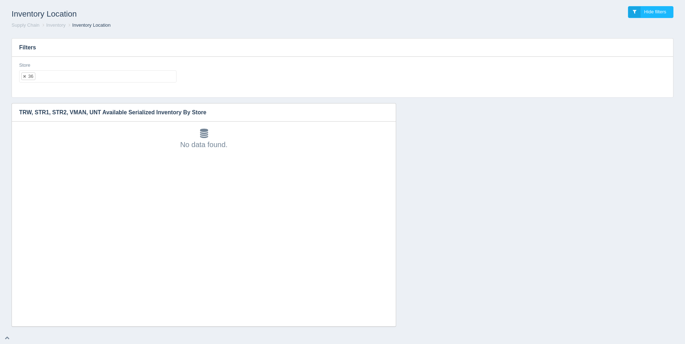
select select
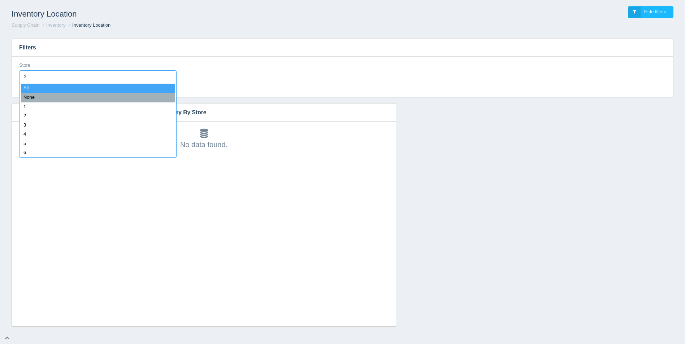
type input "37"
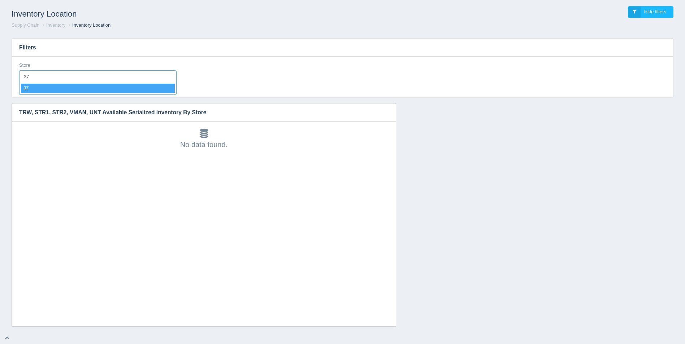
select select "37"
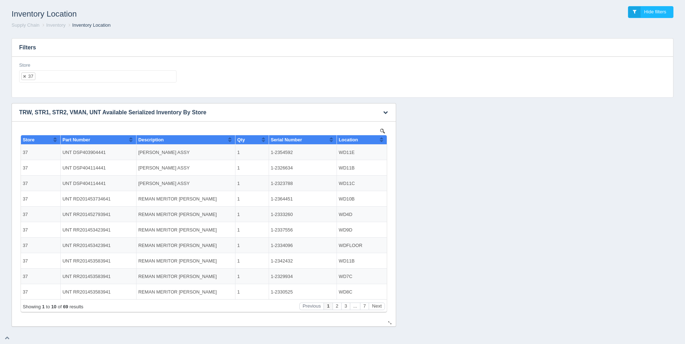
click at [382, 137] on button "Sort column ascending" at bounding box center [381, 139] width 5 height 9
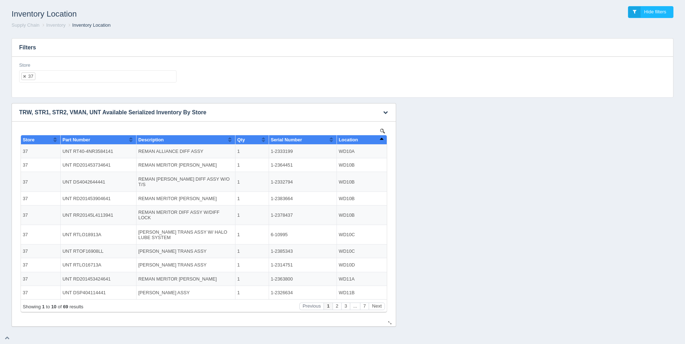
click at [382, 137] on button "Sort column descending" at bounding box center [381, 139] width 5 height 9
click at [378, 306] on button "Next" at bounding box center [377, 307] width 16 height 8
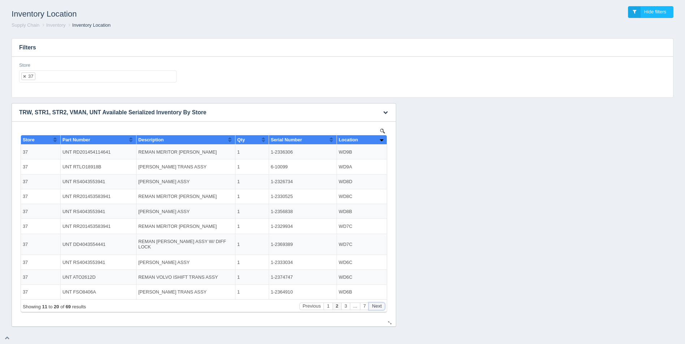
click at [378, 306] on button "Next" at bounding box center [377, 307] width 16 height 8
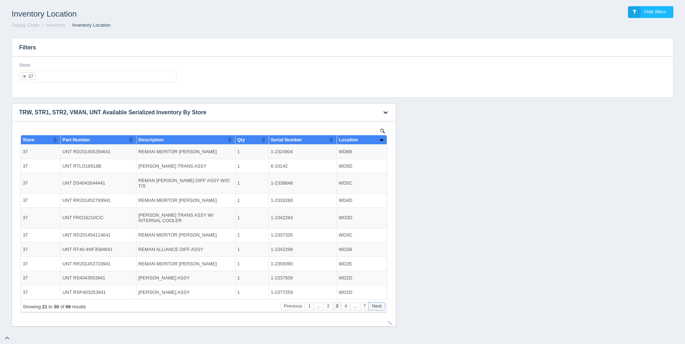
click at [378, 306] on button "Next" at bounding box center [377, 307] width 16 height 8
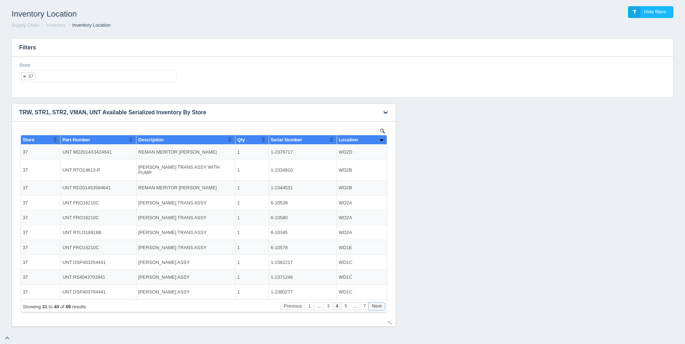
click at [378, 306] on button "Next" at bounding box center [377, 307] width 16 height 8
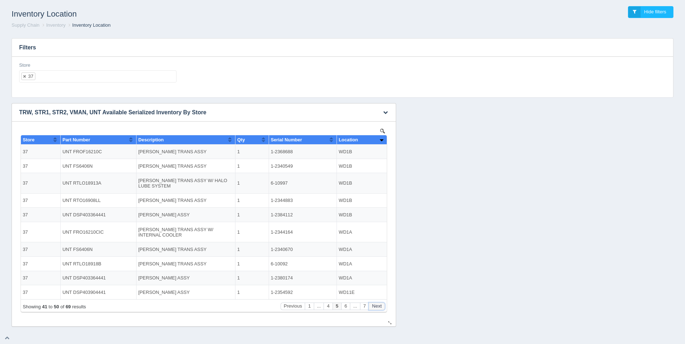
click at [378, 306] on button "Next" at bounding box center [377, 307] width 16 height 8
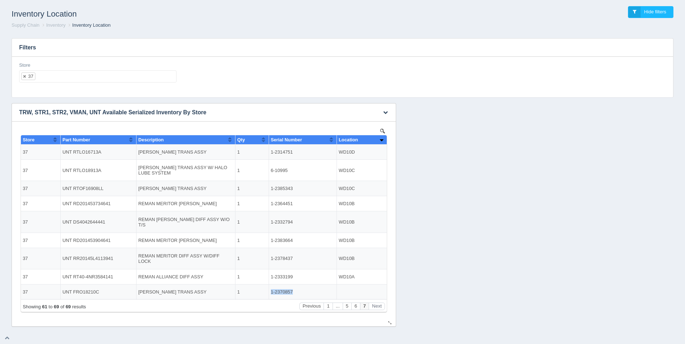
drag, startPoint x: 271, startPoint y: 290, endPoint x: 293, endPoint y: 290, distance: 22.0
click at [293, 290] on td "1-2370857" at bounding box center [303, 292] width 68 height 15
copy td "1-2370857"
click at [60, 81] on ul "37" at bounding box center [97, 76] width 157 height 12
select select
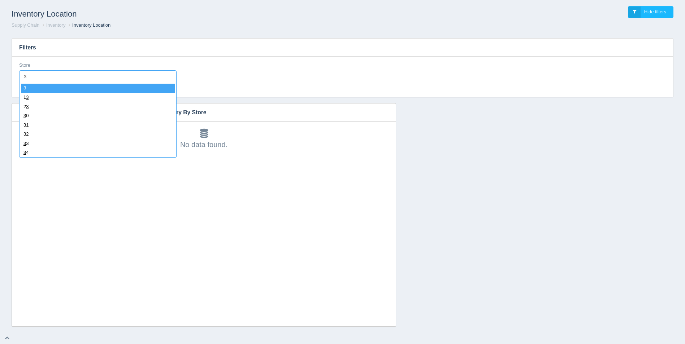
type input "38"
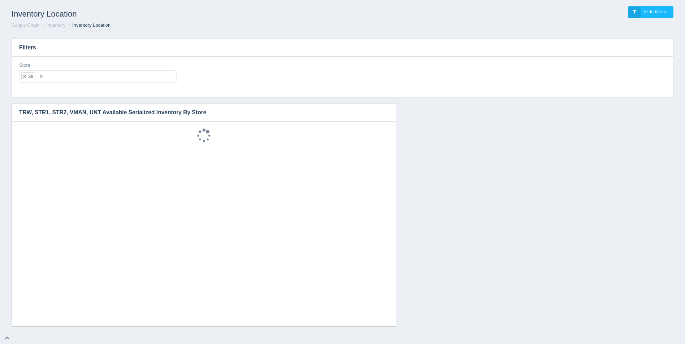
select select "38"
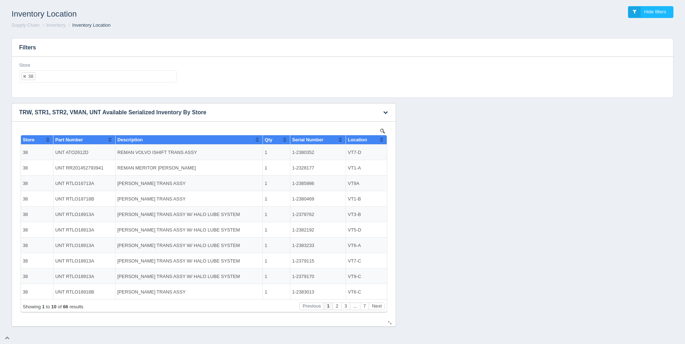
click at [381, 139] on button "Sort column ascending" at bounding box center [381, 139] width 5 height 9
click at [381, 139] on button "Sort column descending" at bounding box center [381, 139] width 5 height 9
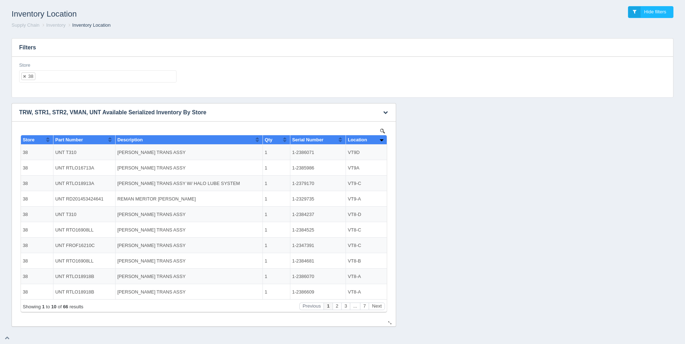
click at [381, 139] on button "Sort column ascending" at bounding box center [381, 139] width 5 height 9
drag, startPoint x: 313, startPoint y: 152, endPoint x: 292, endPoint y: 152, distance: 20.9
click at [292, 152] on td "1-2384796" at bounding box center [318, 153] width 56 height 16
copy td "1-2384796"
click at [375, 310] on button "Next" at bounding box center [377, 307] width 16 height 8
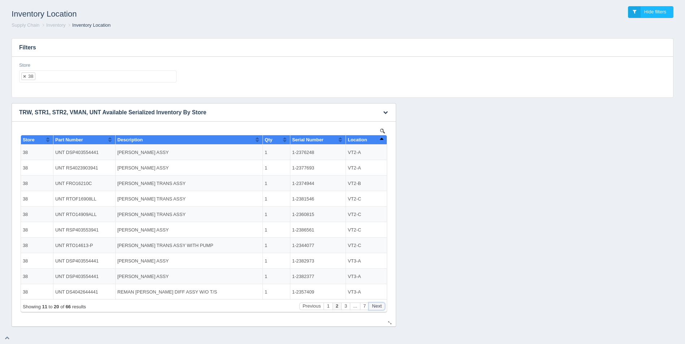
click at [375, 310] on button "Next" at bounding box center [377, 307] width 16 height 8
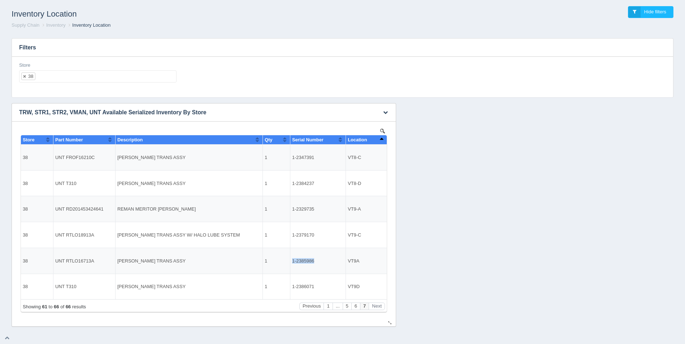
drag, startPoint x: 292, startPoint y: 261, endPoint x: 315, endPoint y: 259, distance: 22.4
click at [315, 259] on td "1-2385986" at bounding box center [318, 261] width 56 height 26
copy td "1-2385986"
drag, startPoint x: 292, startPoint y: 286, endPoint x: 313, endPoint y: 287, distance: 20.9
click at [313, 287] on td "1-2386071" at bounding box center [318, 287] width 56 height 26
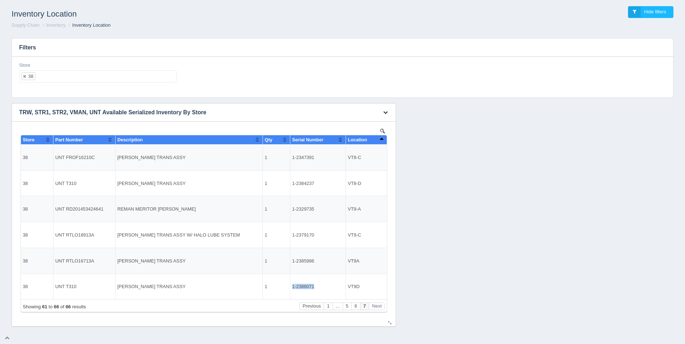
copy td "1-2386071"
click at [75, 76] on ul "38" at bounding box center [97, 76] width 157 height 12
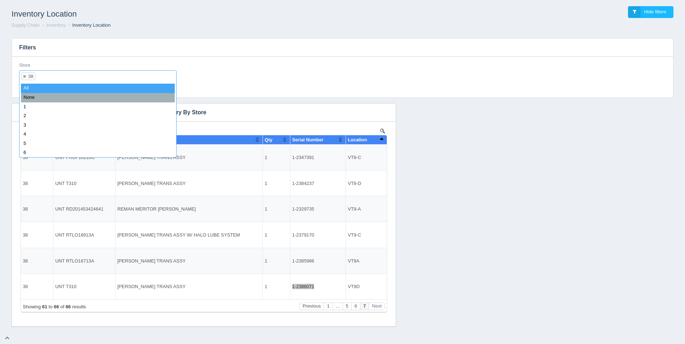
select select
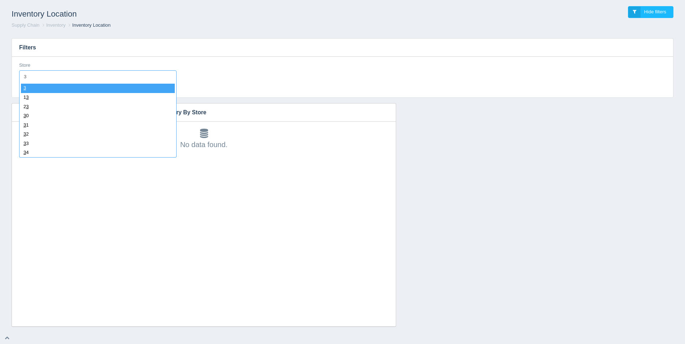
type input "39"
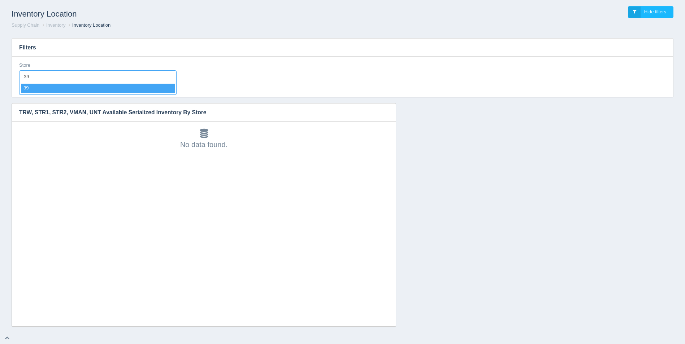
select select "39"
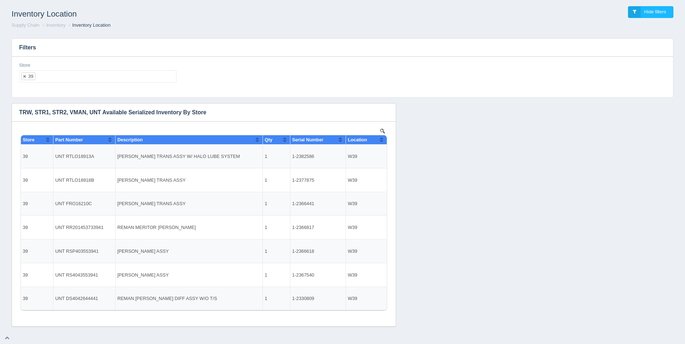
select select
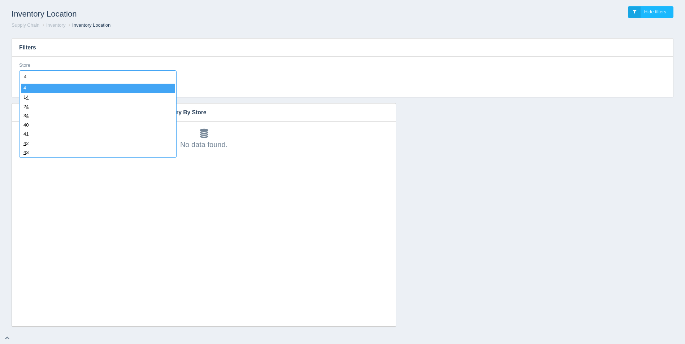
type input "40"
select select "40"
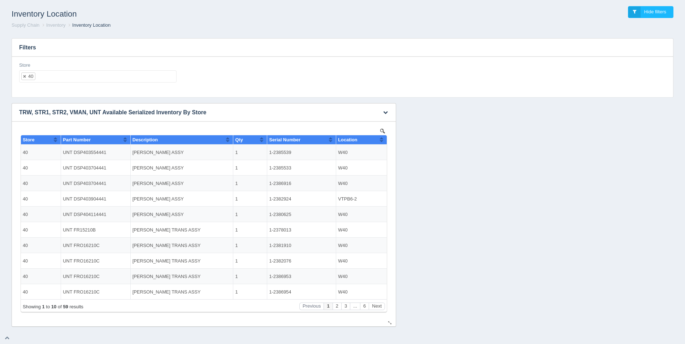
click at [379, 144] on button "Sort column ascending" at bounding box center [381, 139] width 5 height 9
click at [382, 141] on button "Sort column descending" at bounding box center [381, 139] width 5 height 9
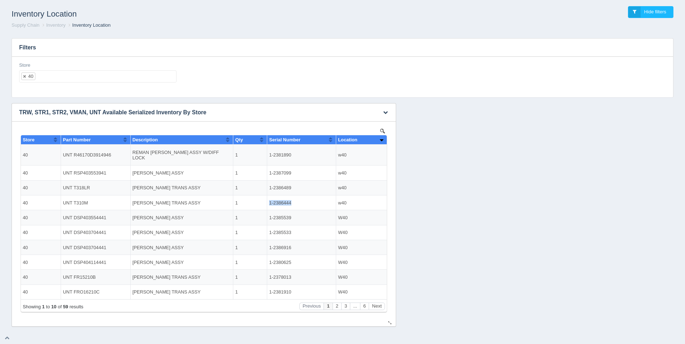
drag, startPoint x: 269, startPoint y: 197, endPoint x: 294, endPoint y: 197, distance: 24.9
click at [294, 197] on td "1-2386444" at bounding box center [301, 203] width 69 height 15
copy td "1-2386444"
drag, startPoint x: 269, startPoint y: 183, endPoint x: 291, endPoint y: 183, distance: 21.3
click at [291, 183] on td "1-2386489" at bounding box center [301, 187] width 69 height 15
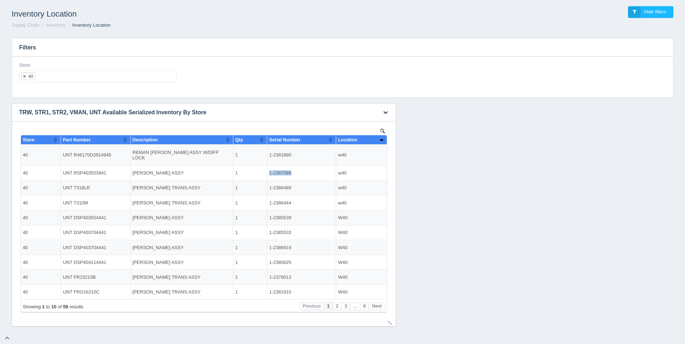
drag, startPoint x: 269, startPoint y: 166, endPoint x: 290, endPoint y: 167, distance: 21.0
click at [290, 167] on td "1-2387099" at bounding box center [301, 173] width 69 height 15
drag, startPoint x: 269, startPoint y: 151, endPoint x: 291, endPoint y: 151, distance: 22.4
click at [291, 151] on td "1-2381890" at bounding box center [301, 155] width 69 height 21
click at [375, 308] on button "Next" at bounding box center [377, 307] width 16 height 8
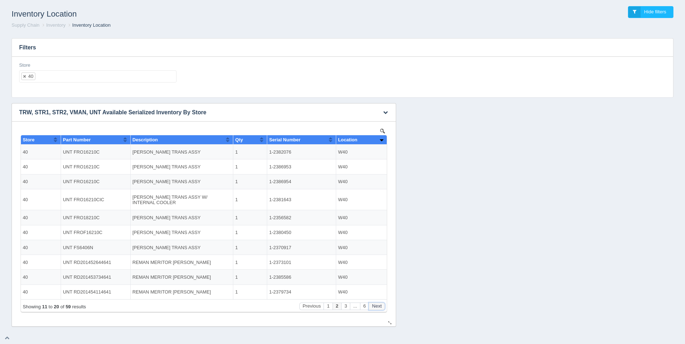
click at [375, 308] on button "Next" at bounding box center [377, 307] width 16 height 8
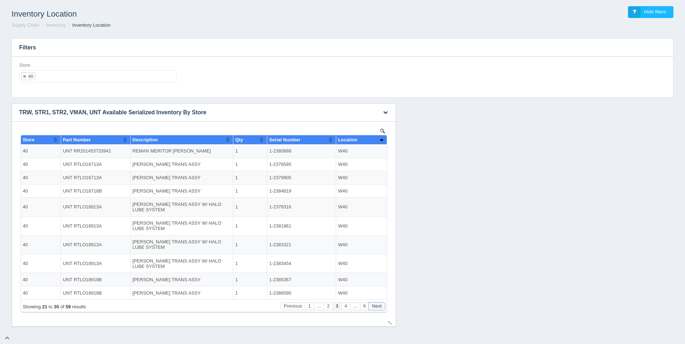
click at [375, 308] on button "Next" at bounding box center [377, 307] width 16 height 8
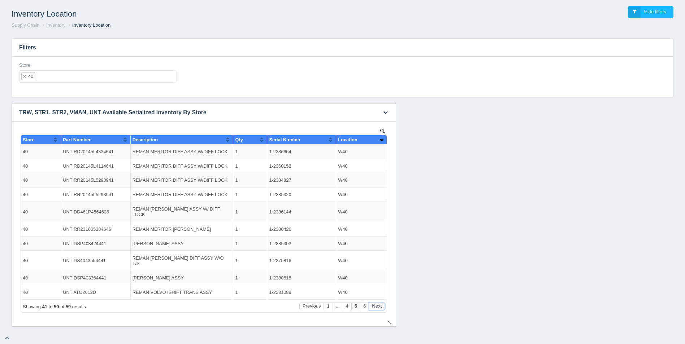
click at [375, 308] on button "Next" at bounding box center [377, 307] width 16 height 8
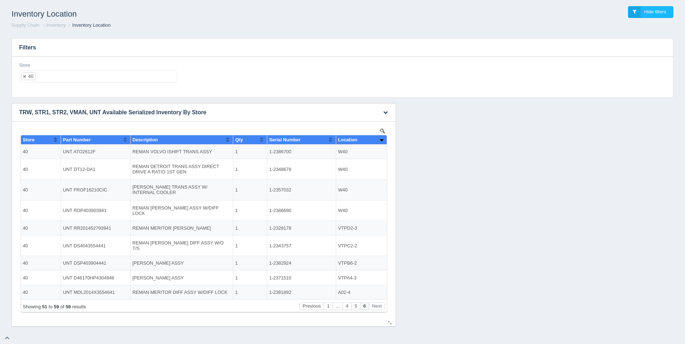
click at [357, 292] on td "A02-4" at bounding box center [361, 292] width 51 height 14
drag, startPoint x: 291, startPoint y: 291, endPoint x: 265, endPoint y: 291, distance: 25.6
click at [265, 291] on tr "40 UNT MDL2014X3554641 REMAN MERITOR DIFF ASSY W/DIFF LOCK 1 1-2381892 A02-4" at bounding box center [204, 292] width 366 height 14
click at [56, 77] on ul "40" at bounding box center [97, 76] width 157 height 12
select select
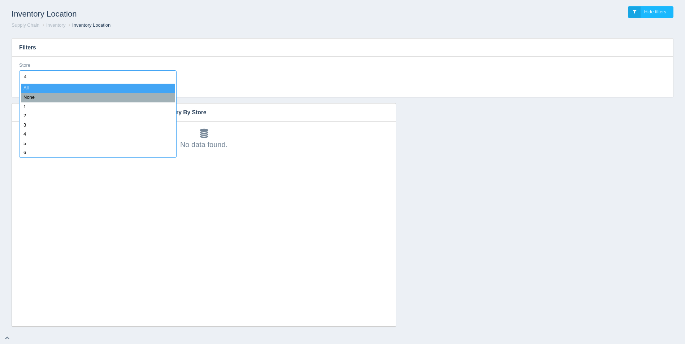
type input "41"
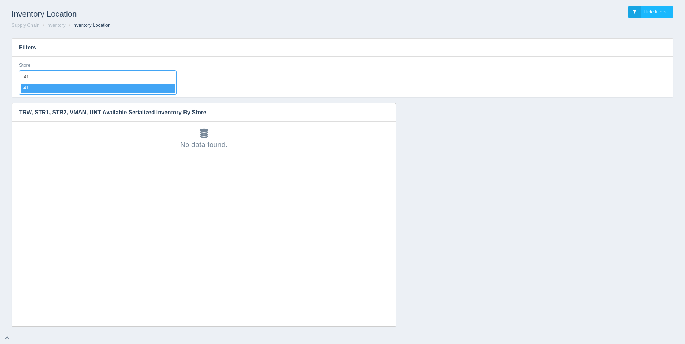
select select "41"
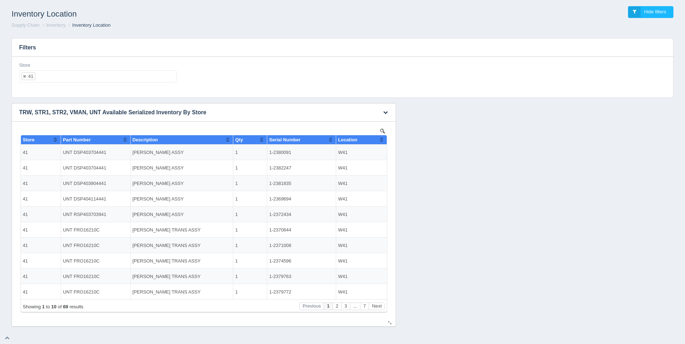
click at [381, 142] on button "Sort column ascending" at bounding box center [381, 139] width 5 height 9
click at [381, 142] on button "Sort column descending" at bounding box center [381, 139] width 5 height 9
click at [375, 307] on button "Next" at bounding box center [377, 307] width 16 height 8
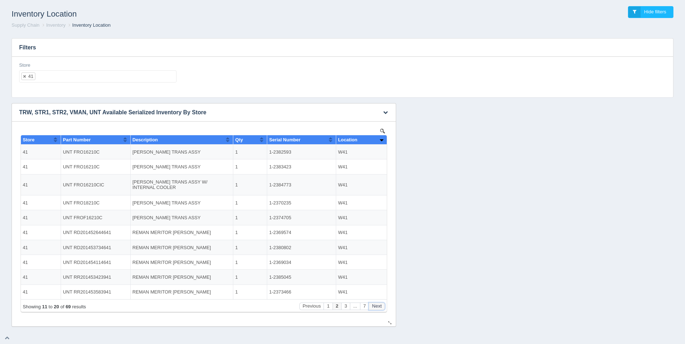
click at [375, 307] on button "Next" at bounding box center [377, 307] width 16 height 8
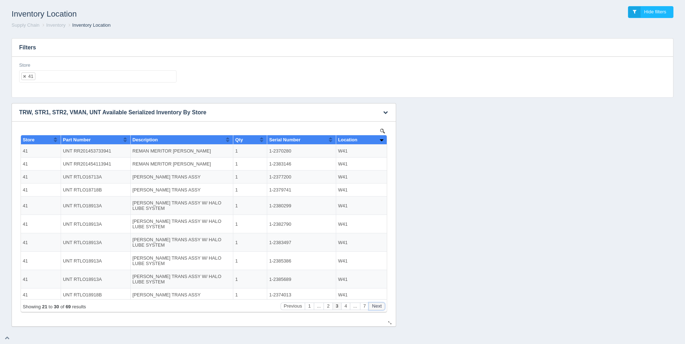
click at [375, 307] on button "Next" at bounding box center [377, 307] width 16 height 8
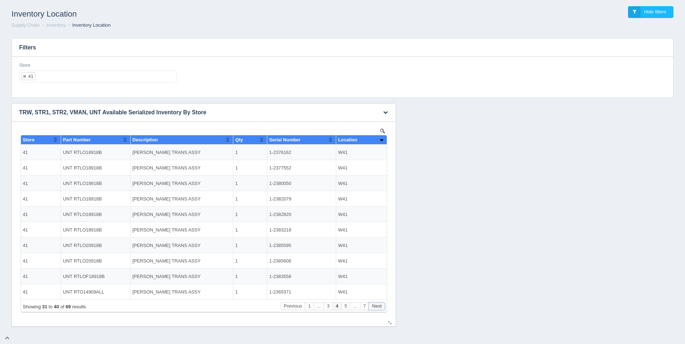
click at [375, 307] on button "Next" at bounding box center [377, 307] width 16 height 8
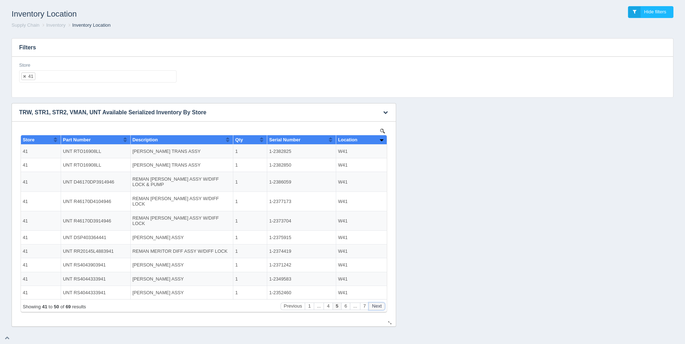
click at [375, 307] on button "Next" at bounding box center [377, 307] width 16 height 8
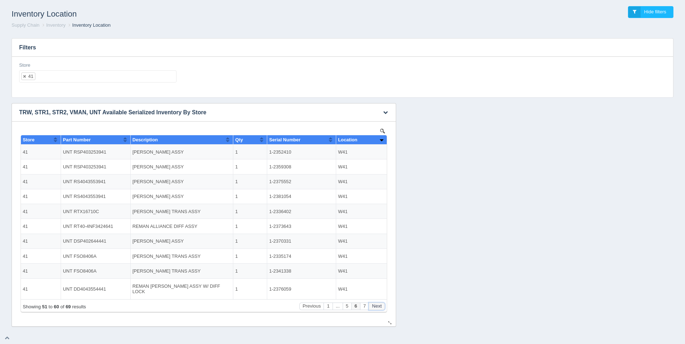
click at [375, 307] on button "Next" at bounding box center [377, 307] width 16 height 8
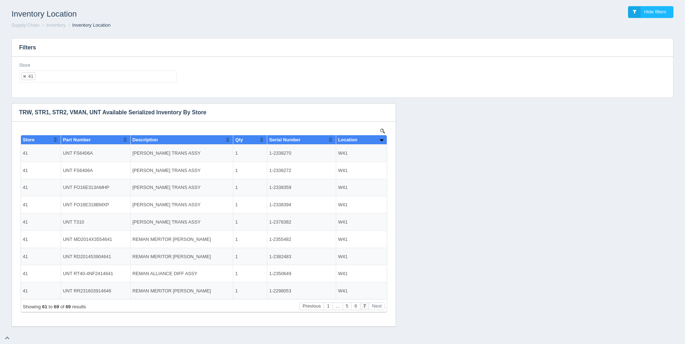
click at [71, 76] on ul "41" at bounding box center [97, 76] width 157 height 12
select select
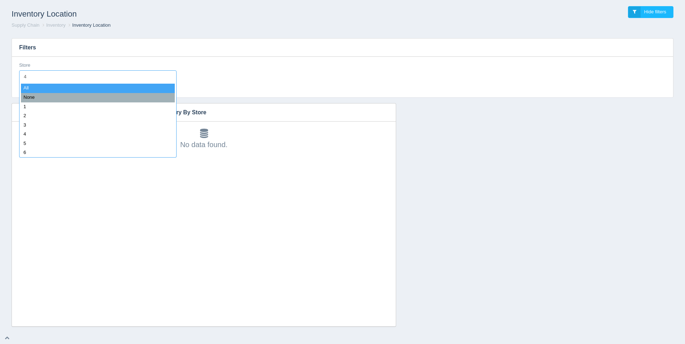
type input "42"
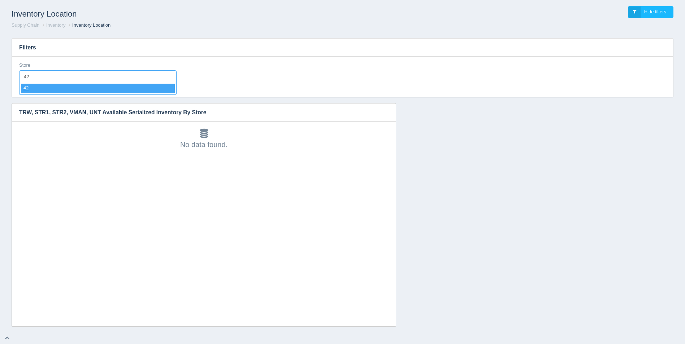
select select "42"
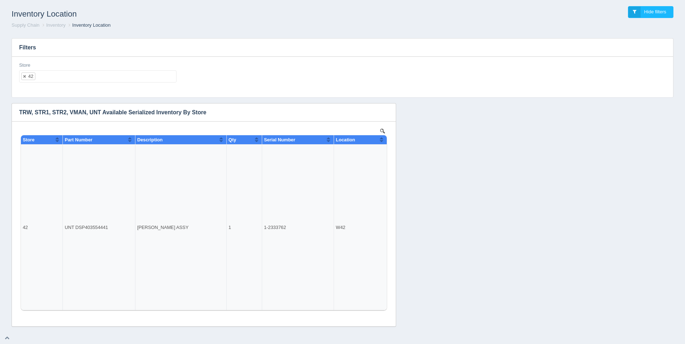
select select
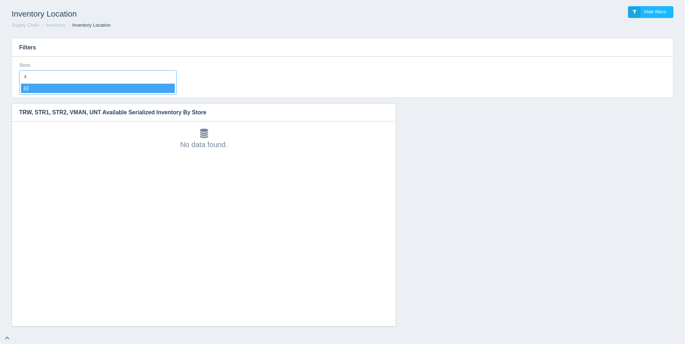
type input "43"
select select "43"
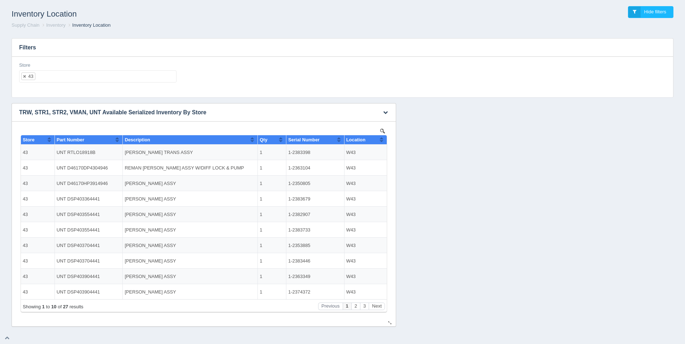
click at [382, 139] on button "Sort column ascending" at bounding box center [381, 139] width 5 height 9
click at [383, 139] on button "Sort column descending" at bounding box center [381, 139] width 5 height 9
click at [375, 304] on button "Next" at bounding box center [377, 307] width 16 height 8
click at [376, 304] on button "Next" at bounding box center [377, 307] width 16 height 8
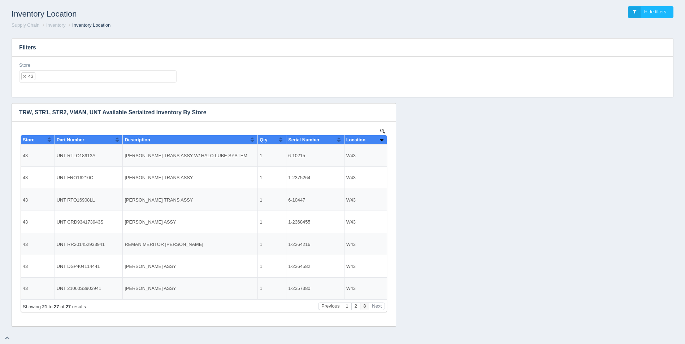
click at [103, 73] on ul "43" at bounding box center [97, 76] width 157 height 12
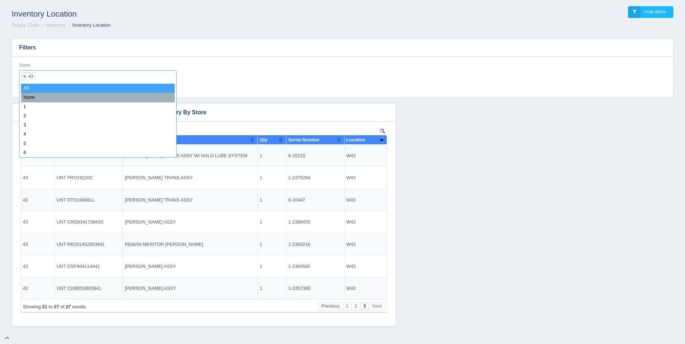
select select
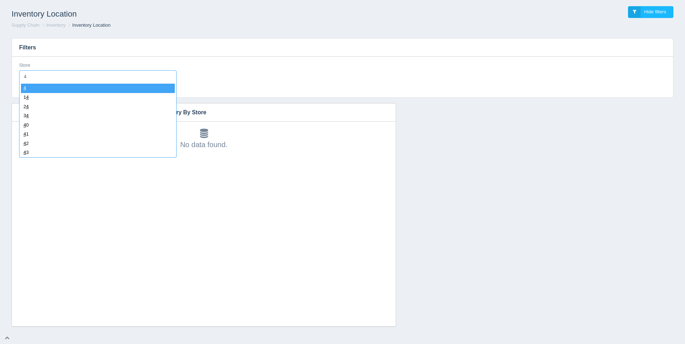
type input "44"
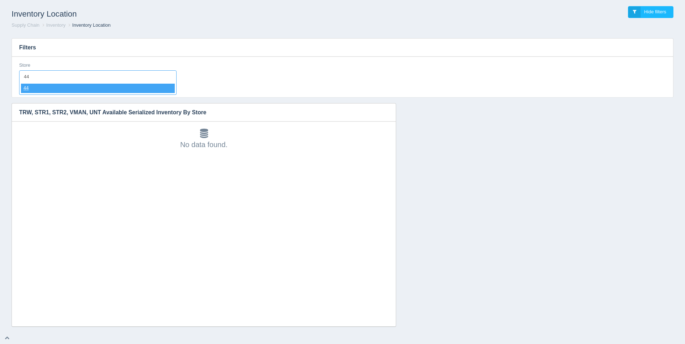
select select "44"
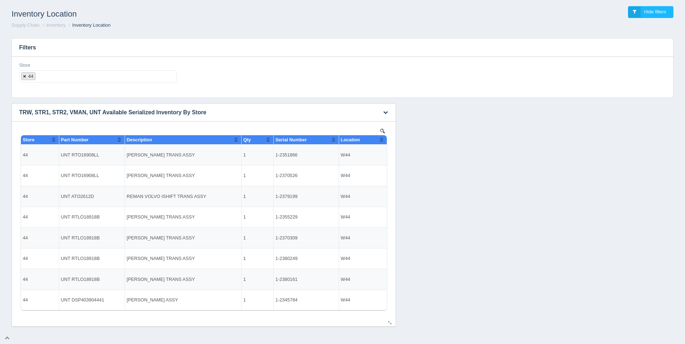
select select
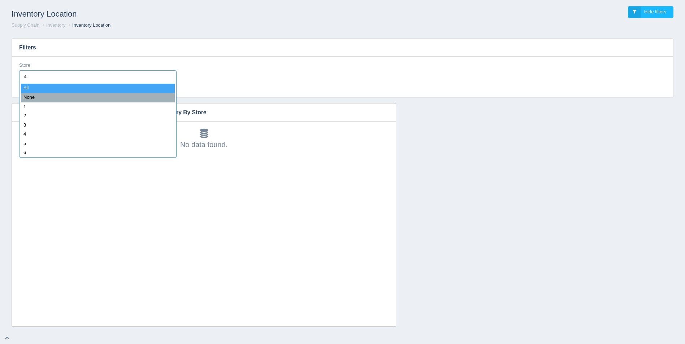
type input "45"
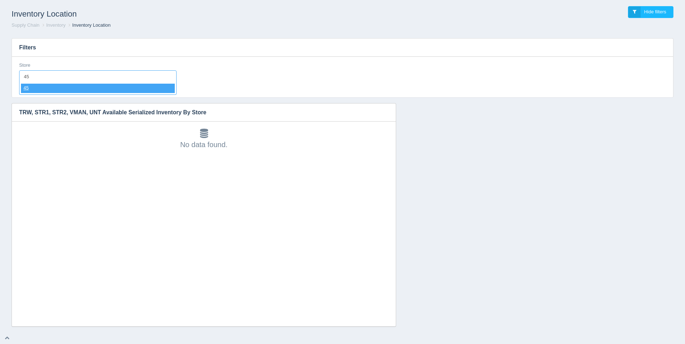
select select "45"
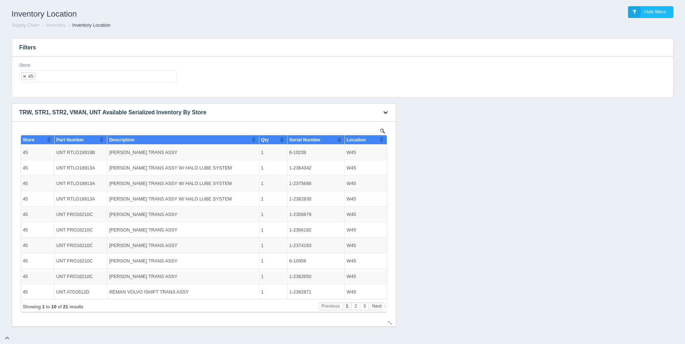
click at [378, 140] on div "Location" at bounding box center [363, 139] width 33 height 5
click at [381, 140] on button "Sort column descending" at bounding box center [381, 139] width 5 height 9
click at [381, 306] on button "Next" at bounding box center [377, 307] width 16 height 8
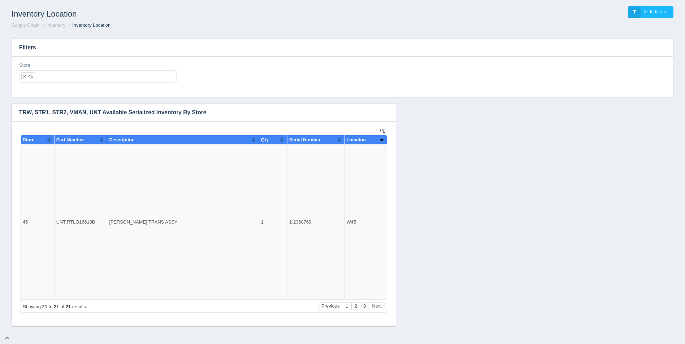
click at [80, 80] on ul "45" at bounding box center [97, 76] width 157 height 12
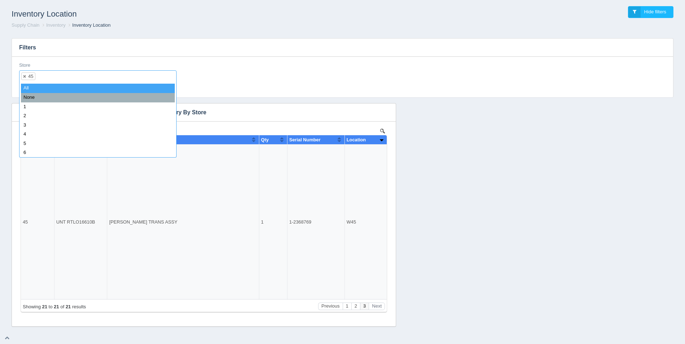
select select
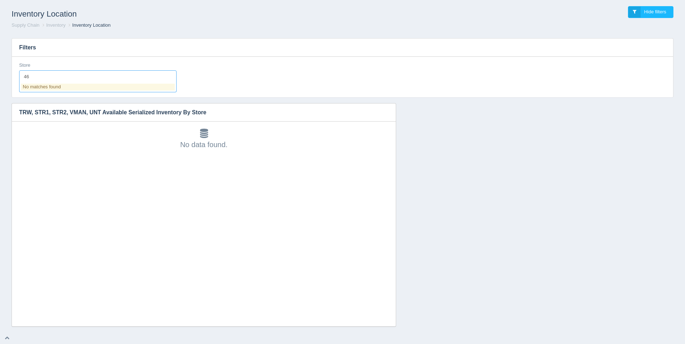
type input "4"
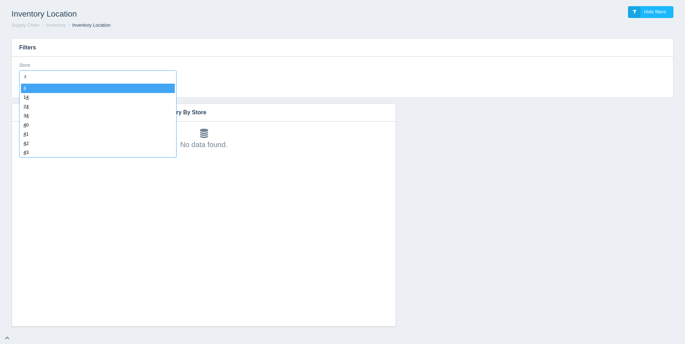
type input "47"
select select "47"
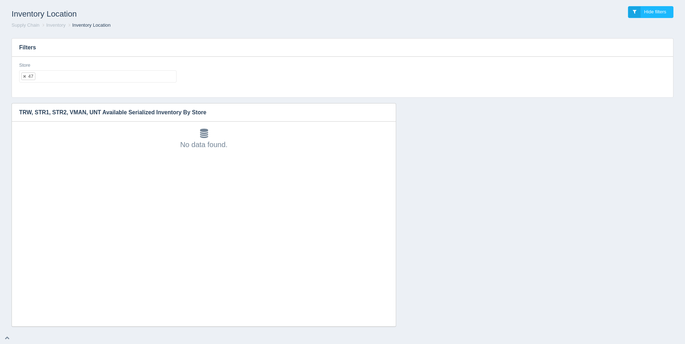
select select
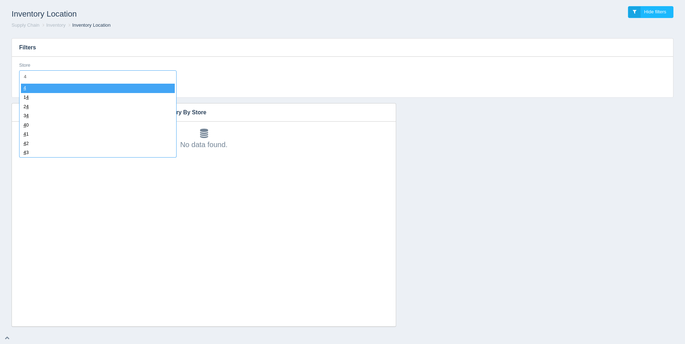
type input "48"
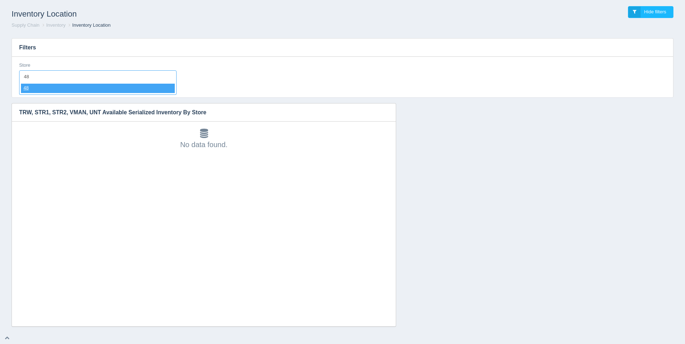
select select "48"
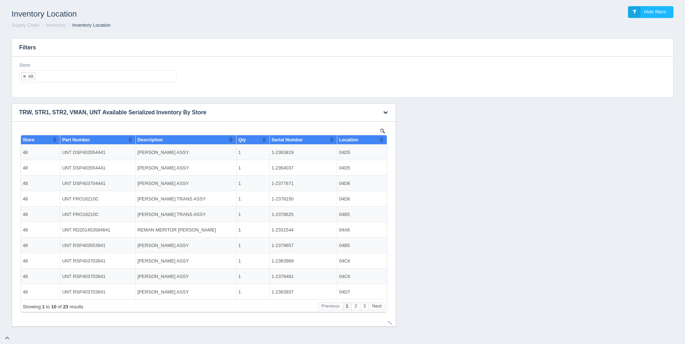
click at [383, 141] on button "Sort column ascending" at bounding box center [381, 139] width 5 height 9
click at [383, 140] on button "Sort column descending" at bounding box center [381, 139] width 5 height 9
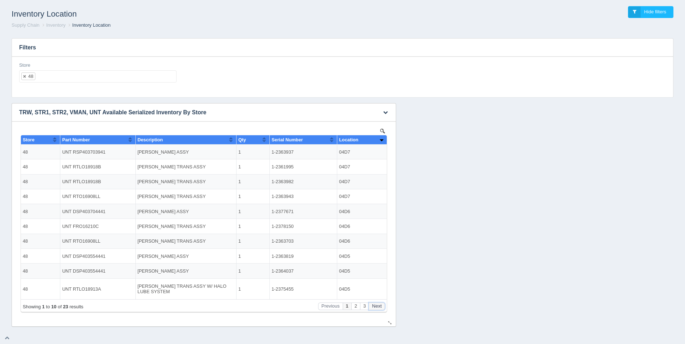
click at [379, 308] on button "Next" at bounding box center [377, 307] width 16 height 8
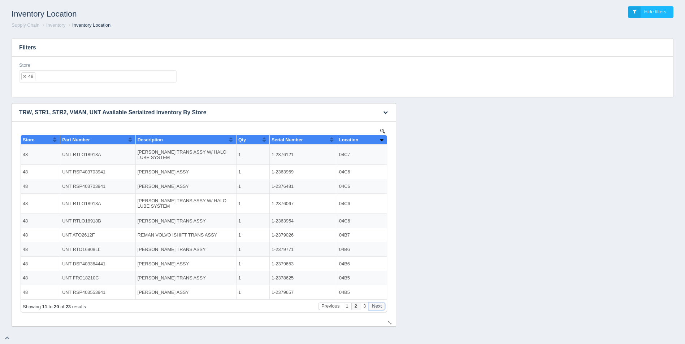
click at [379, 308] on button "Next" at bounding box center [377, 307] width 16 height 8
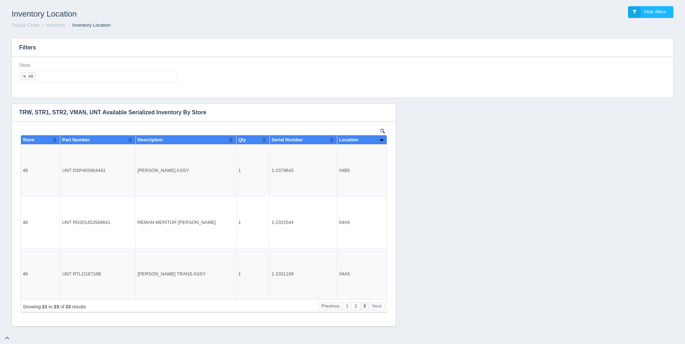
click at [88, 80] on ul "48" at bounding box center [97, 76] width 157 height 12
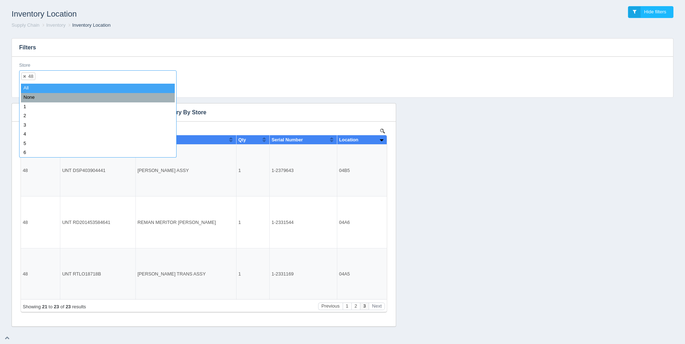
select select
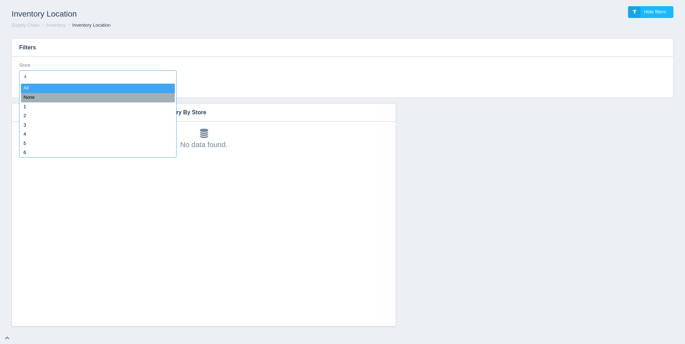
type input "49"
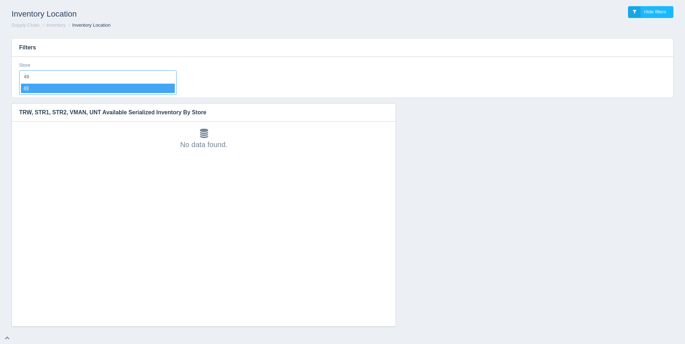
select select "49"
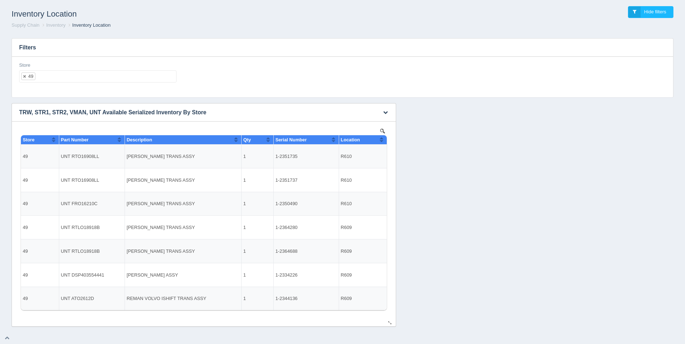
select select
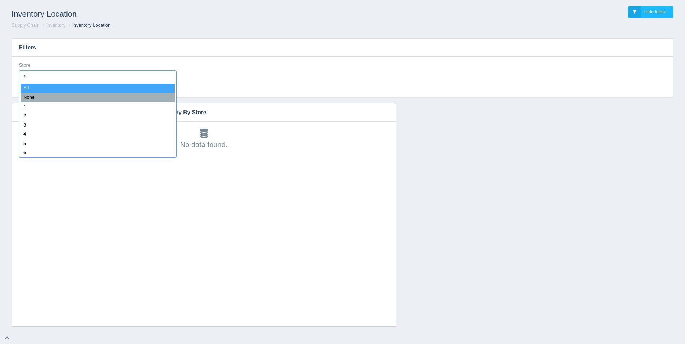
type input "50"
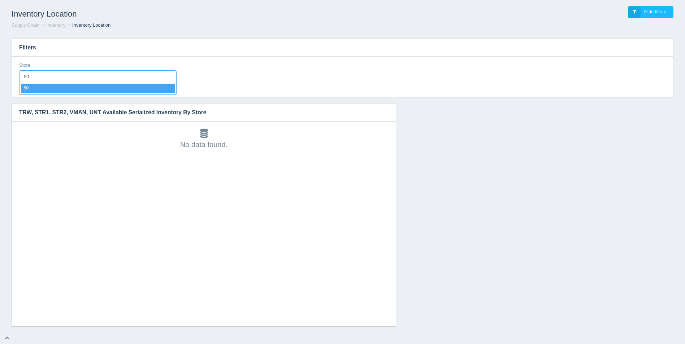
select select "50"
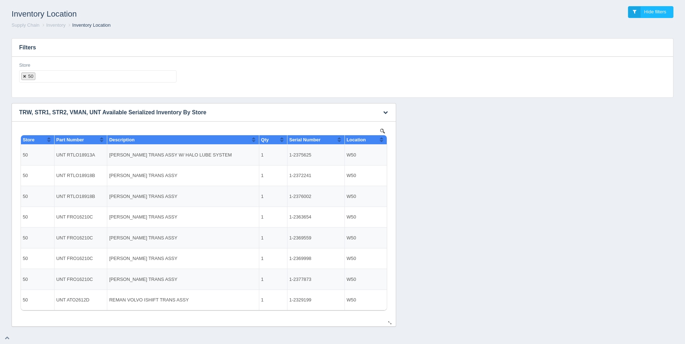
select select
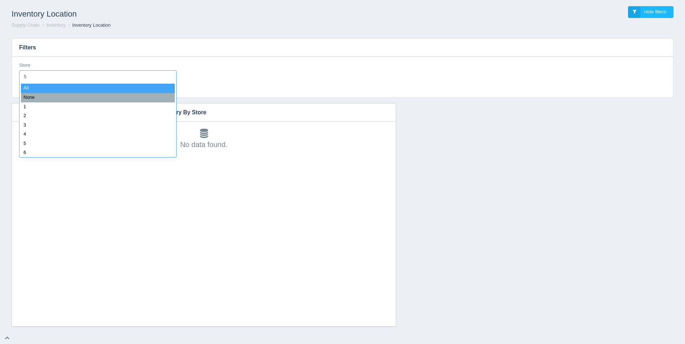
type input "51"
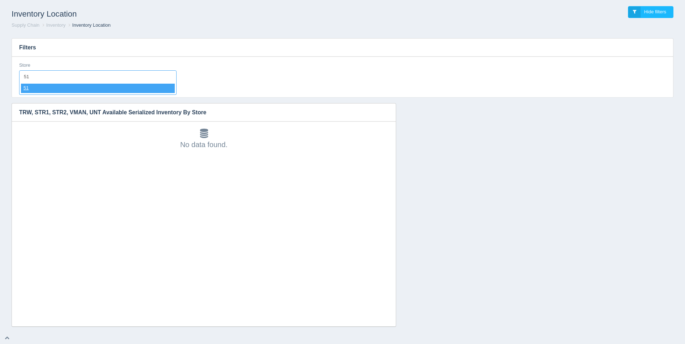
select select "51"
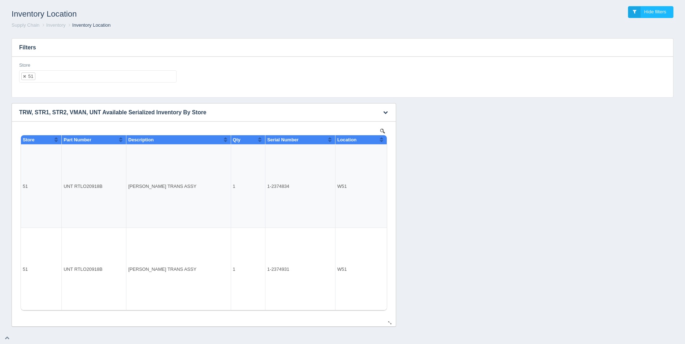
select select
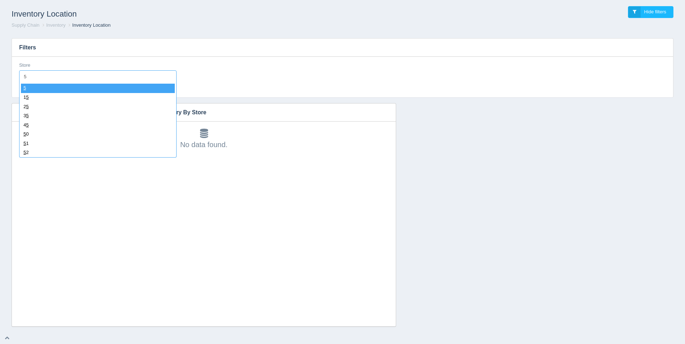
type input "52"
select select "52"
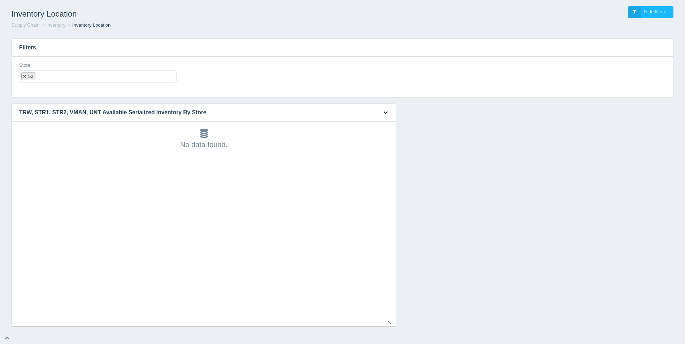
select select
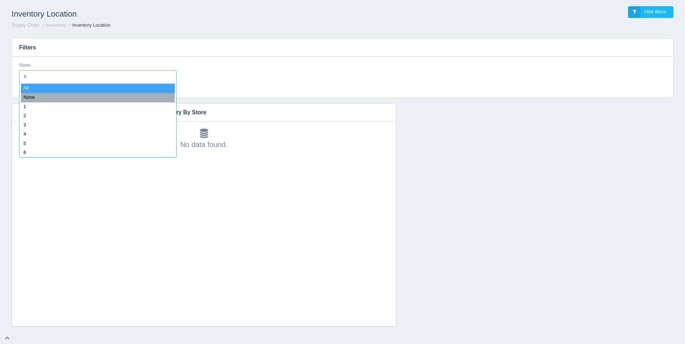
type input "53"
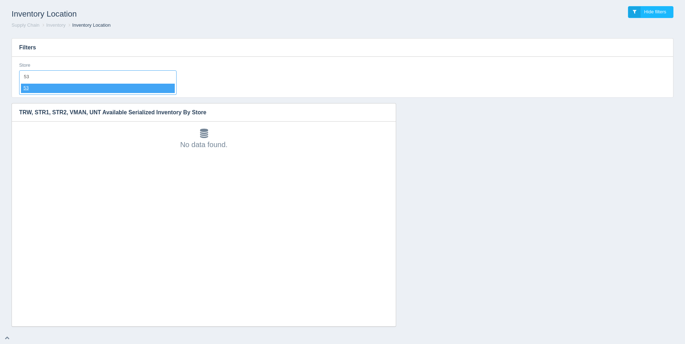
select select "53"
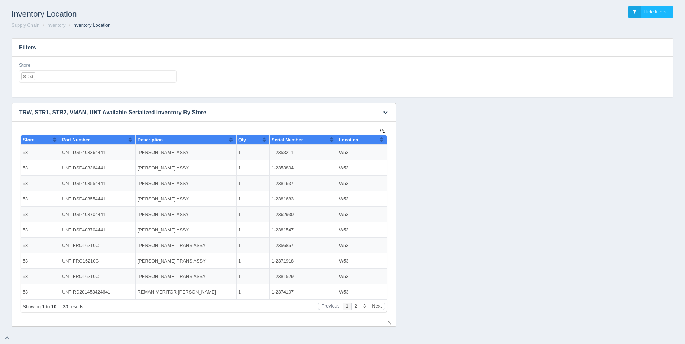
click at [380, 139] on button "Sort column ascending" at bounding box center [381, 139] width 5 height 9
click at [380, 139] on button "Sort column descending" at bounding box center [381, 139] width 5 height 9
click at [376, 309] on button "Next" at bounding box center [377, 307] width 16 height 8
click at [109, 76] on ul "53" at bounding box center [97, 76] width 157 height 12
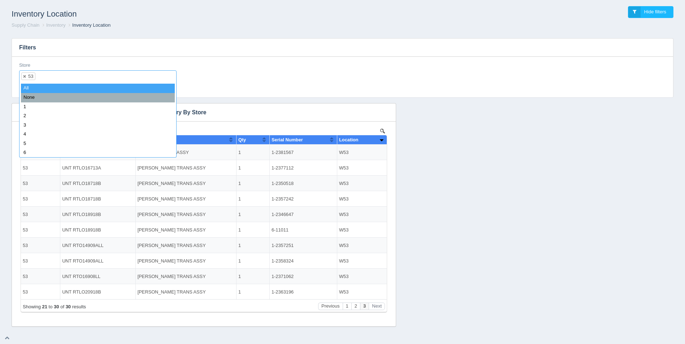
select select
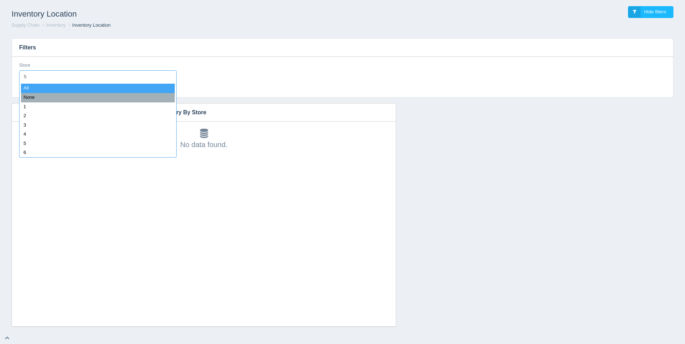
type input "54"
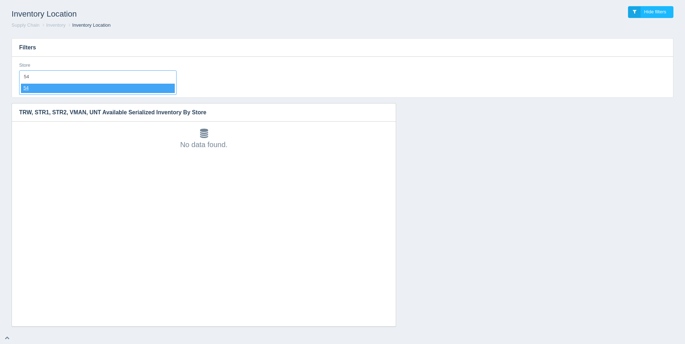
select select "54"
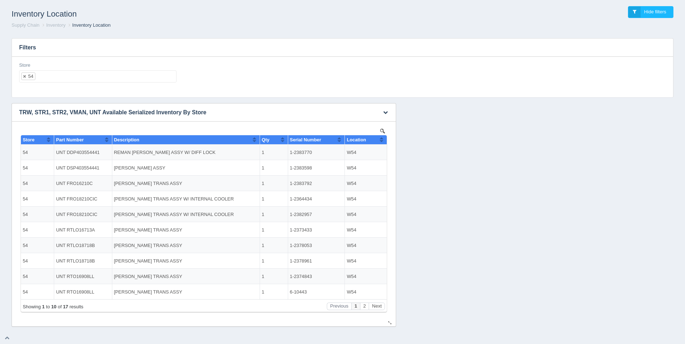
click at [383, 141] on button "Sort column ascending" at bounding box center [381, 139] width 5 height 9
click at [383, 141] on button "Sort column descending" at bounding box center [381, 139] width 5 height 9
click at [375, 309] on button "Next" at bounding box center [377, 307] width 16 height 8
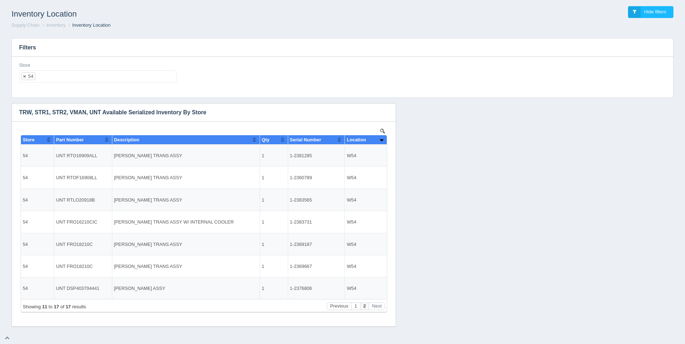
click at [104, 77] on ul "54" at bounding box center [97, 76] width 157 height 12
select select
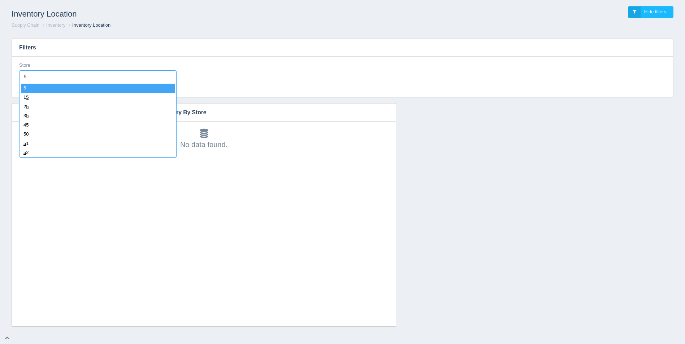
type input "55"
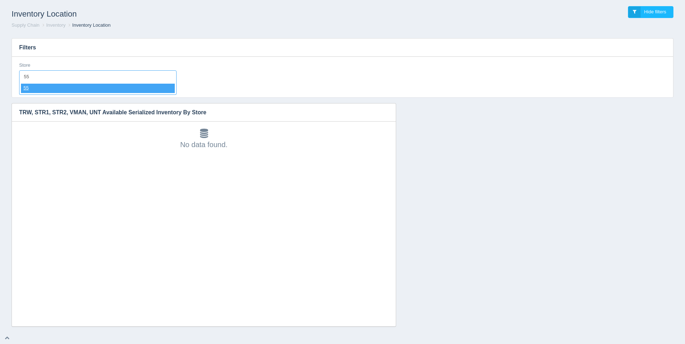
select select "55"
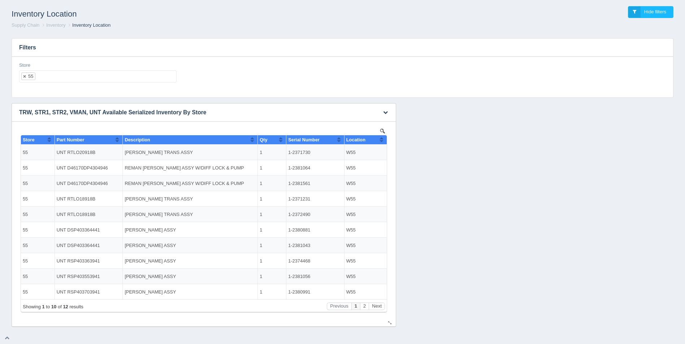
click at [384, 141] on th "Location" at bounding box center [365, 139] width 43 height 9
click at [383, 141] on button "Sort column descending" at bounding box center [381, 139] width 5 height 9
click at [378, 305] on button "Next" at bounding box center [377, 307] width 16 height 8
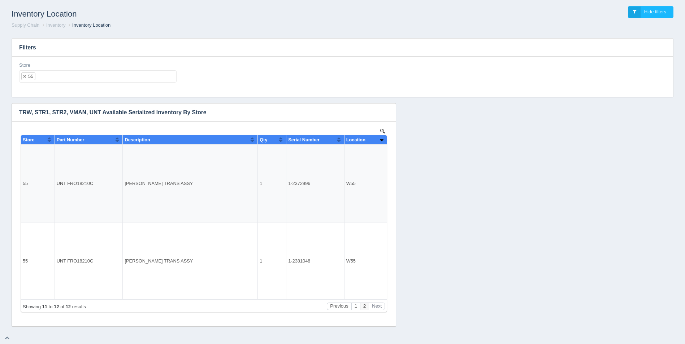
click at [89, 56] on h3 "Filters" at bounding box center [342, 48] width 661 height 18
click at [69, 83] on div "Store 55 All None 1 2 3 4 5 6 7 8 9 10 11 12 13 14 15 16 17 18 19 20 21 22 23 2…" at bounding box center [97, 75] width 163 height 26
click at [72, 79] on ul "55" at bounding box center [97, 76] width 157 height 12
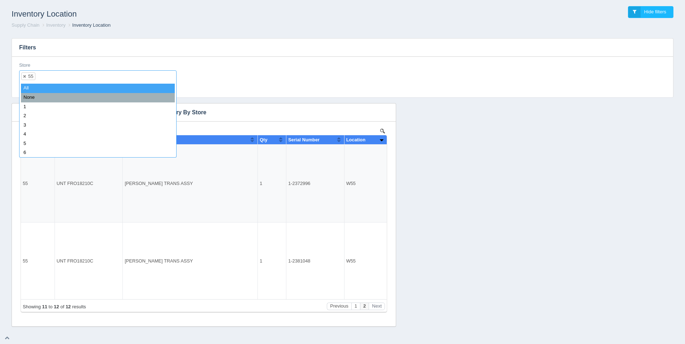
select select
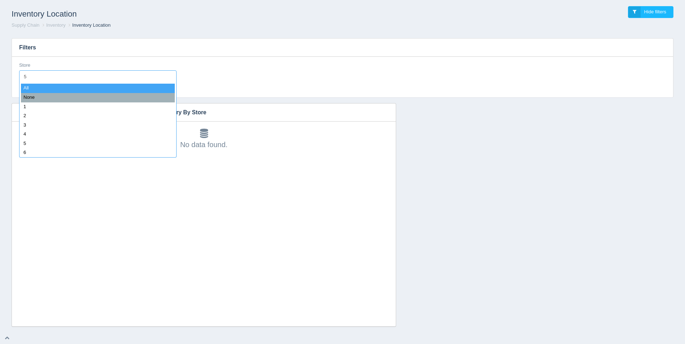
type input "56"
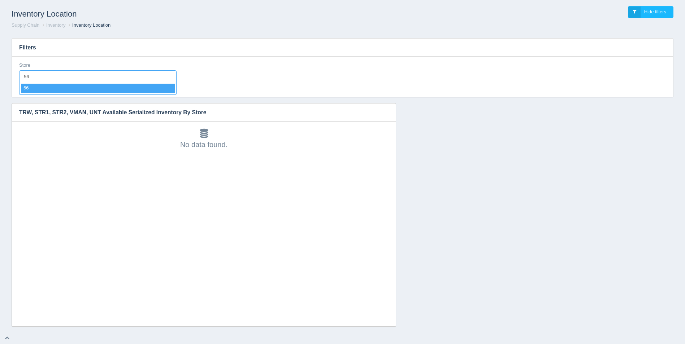
select select "56"
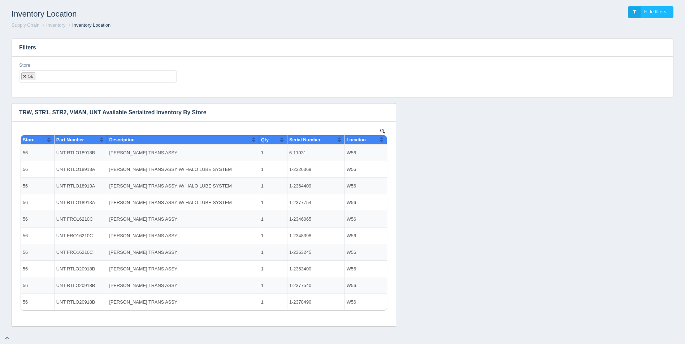
select select
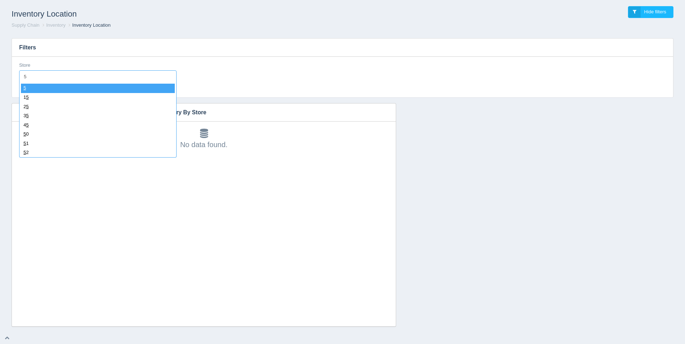
type input "57"
select select "57"
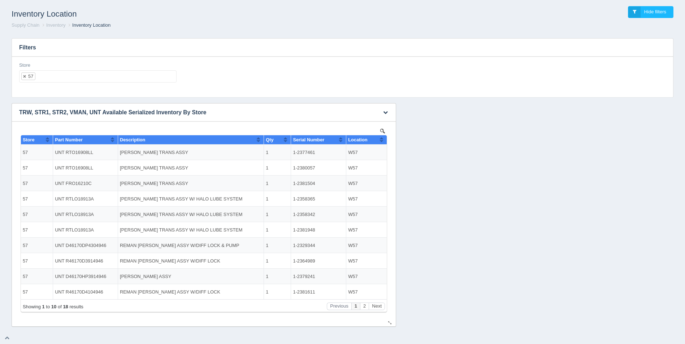
click at [383, 140] on button "Sort column ascending" at bounding box center [381, 139] width 5 height 9
click at [383, 140] on button "Sort column descending" at bounding box center [381, 139] width 5 height 9
click at [374, 308] on button "Next" at bounding box center [377, 307] width 16 height 8
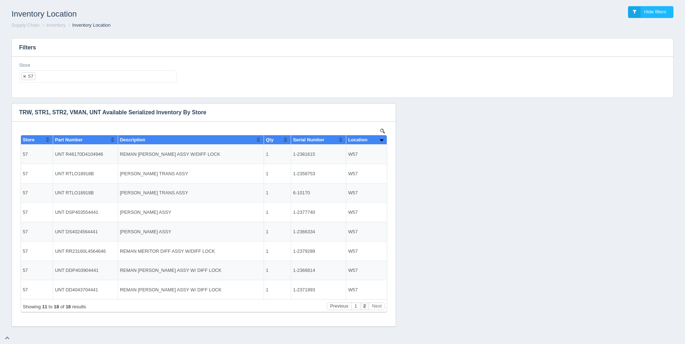
click at [80, 79] on ul "57" at bounding box center [97, 76] width 157 height 12
select select
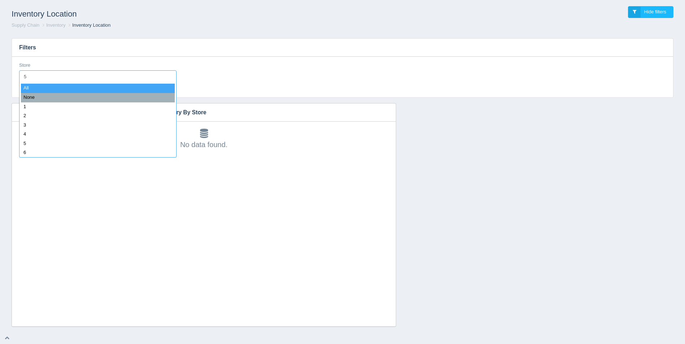
type input "58"
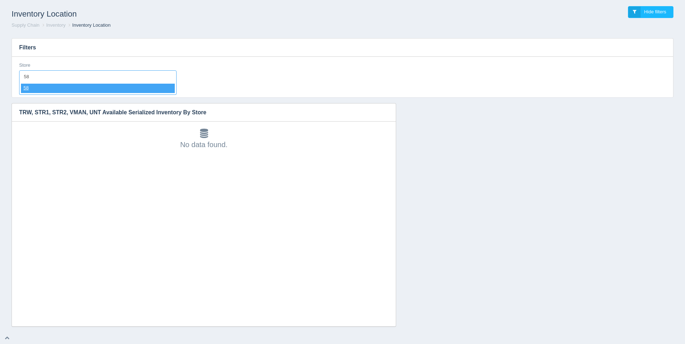
select select "58"
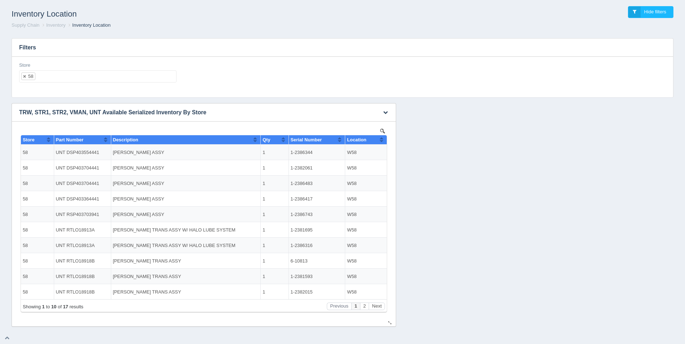
click at [383, 137] on button "Sort column ascending" at bounding box center [381, 139] width 5 height 9
click at [383, 138] on button "Sort column descending" at bounding box center [381, 139] width 5 height 9
click at [375, 308] on button "Next" at bounding box center [377, 307] width 16 height 8
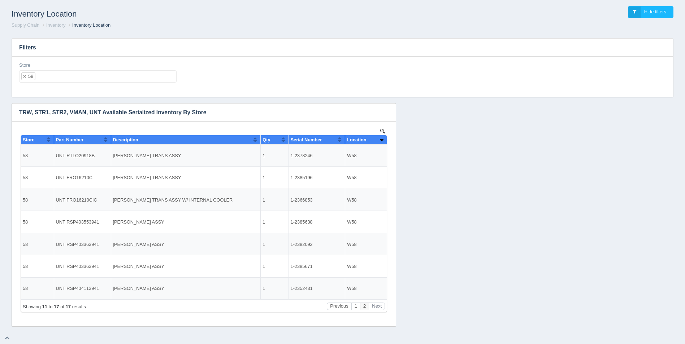
click at [60, 79] on ul "58" at bounding box center [97, 76] width 157 height 12
select select
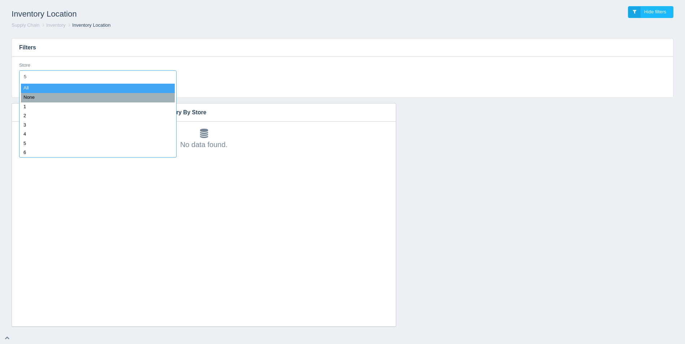
type input "59"
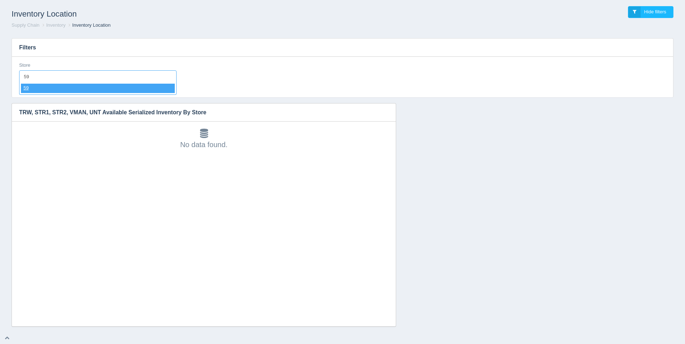
select select "59"
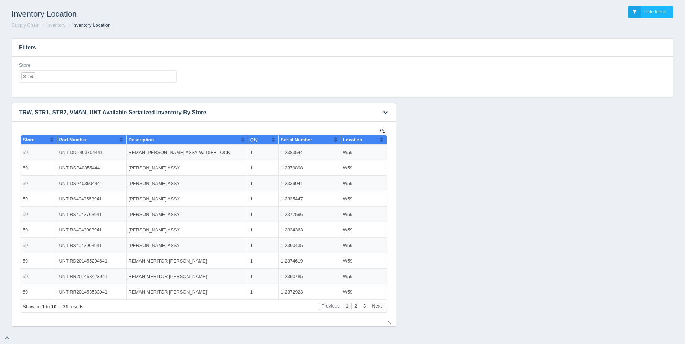
click at [381, 142] on button "Sort column ascending" at bounding box center [381, 139] width 5 height 9
click at [381, 142] on button "Sort column descending" at bounding box center [381, 139] width 5 height 9
click at [380, 307] on button "Next" at bounding box center [377, 307] width 16 height 8
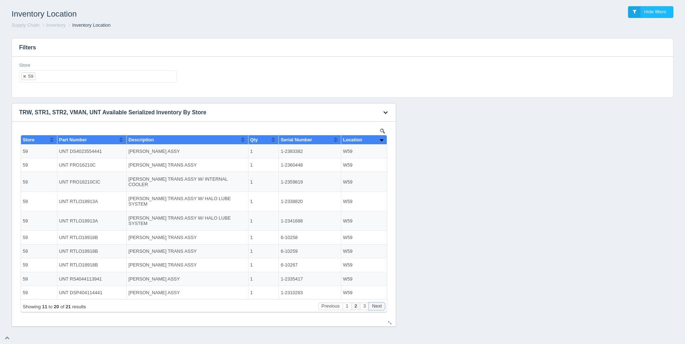
click at [380, 307] on button "Next" at bounding box center [377, 307] width 16 height 8
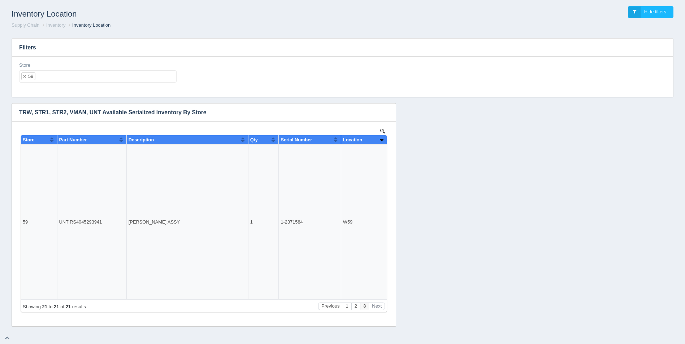
click at [125, 80] on ul "59" at bounding box center [97, 76] width 157 height 12
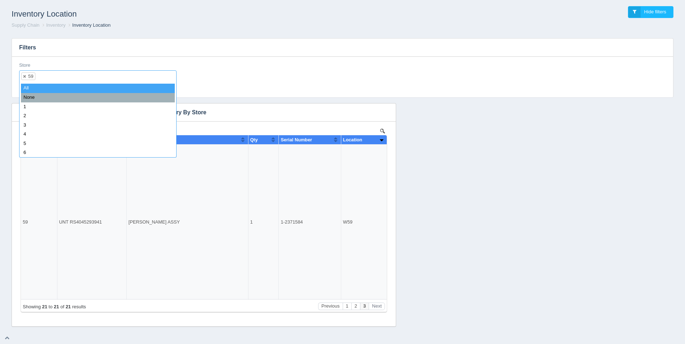
select select
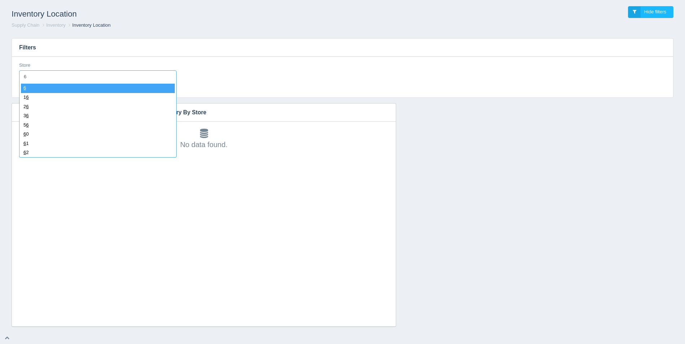
type input "60"
select select "60"
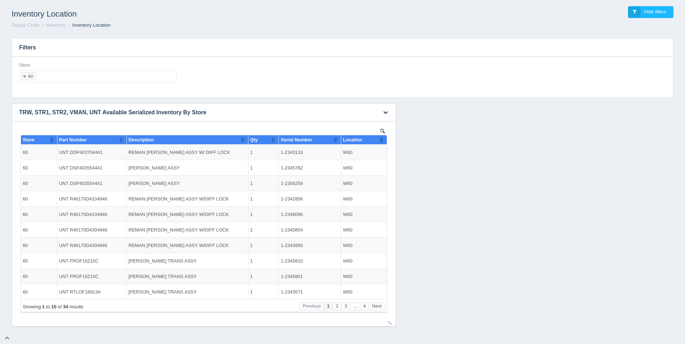
click at [380, 139] on button "Sort column ascending" at bounding box center [381, 139] width 5 height 9
click at [381, 139] on button "Sort column descending" at bounding box center [381, 139] width 5 height 9
click at [379, 309] on button "Next" at bounding box center [377, 307] width 16 height 8
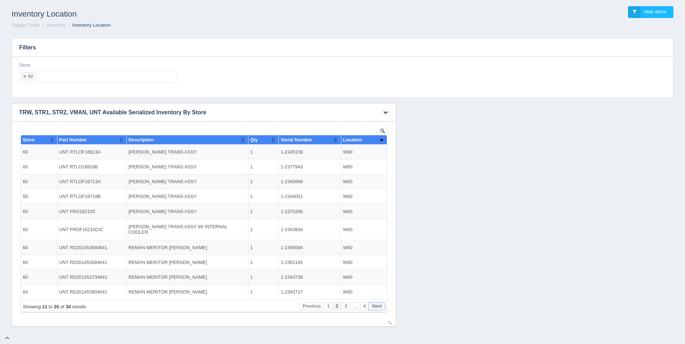
click at [379, 309] on button "Next" at bounding box center [377, 307] width 16 height 8
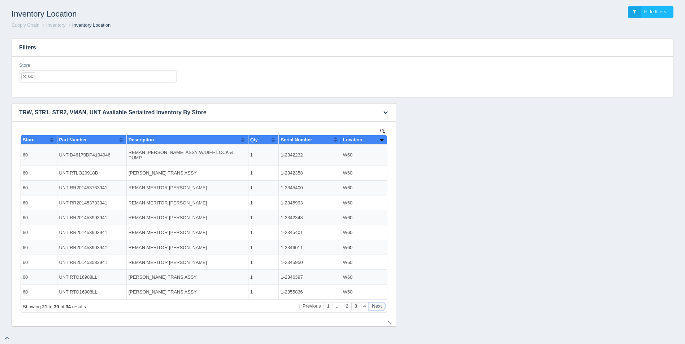
click at [379, 309] on button "Next" at bounding box center [377, 307] width 16 height 8
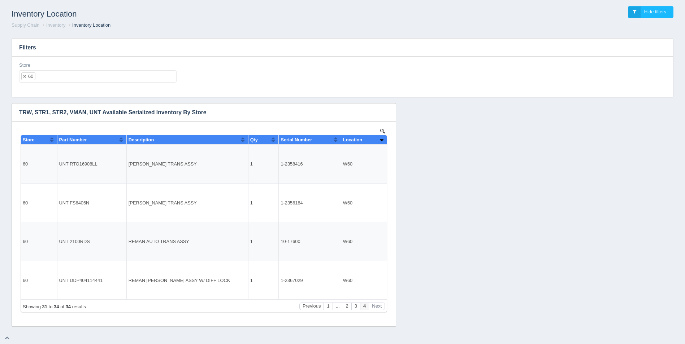
click at [78, 75] on ul "60" at bounding box center [97, 76] width 157 height 12
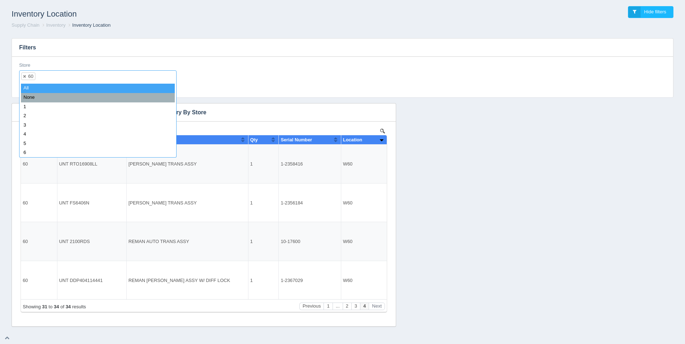
select select
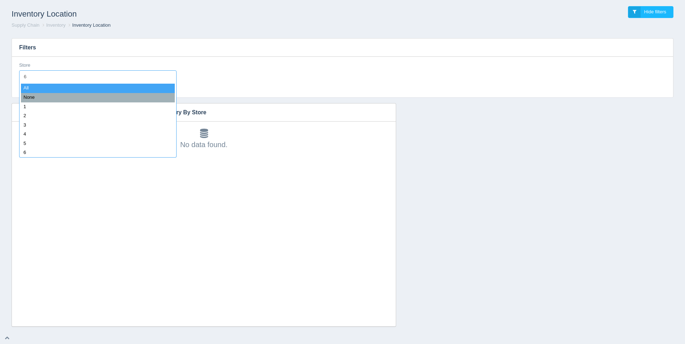
type input "61"
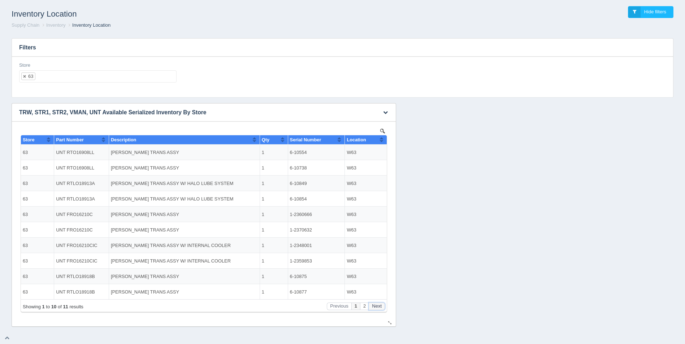
click at [380, 308] on button "Next" at bounding box center [377, 307] width 16 height 8
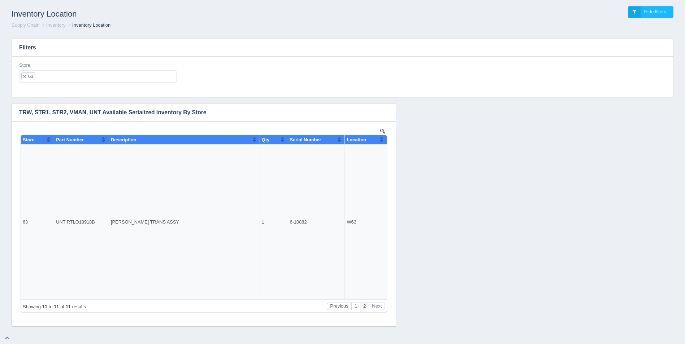
click at [49, 79] on ul "63" at bounding box center [97, 76] width 157 height 12
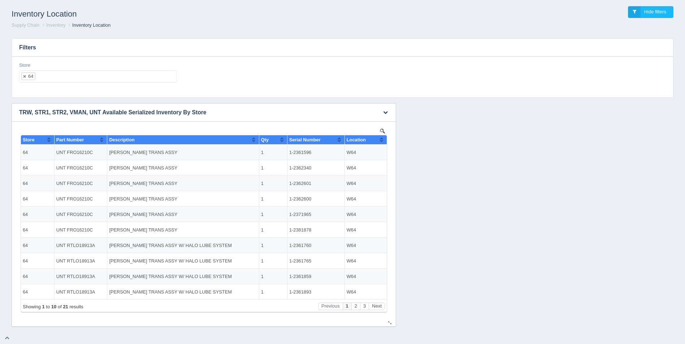
click at [384, 140] on th "Location" at bounding box center [365, 139] width 42 height 9
click at [385, 140] on th "Location" at bounding box center [365, 139] width 42 height 9
click at [377, 304] on button "Next" at bounding box center [377, 307] width 16 height 8
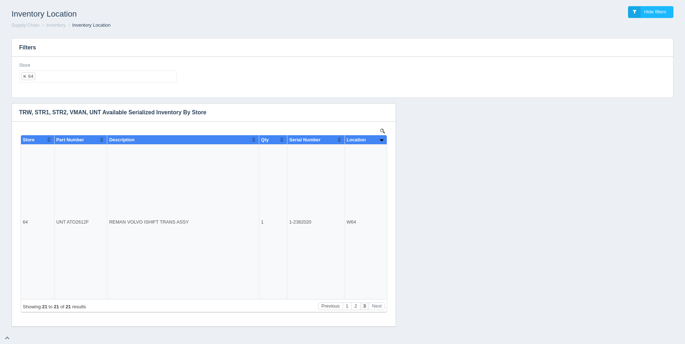
click at [64, 80] on ul "64" at bounding box center [97, 76] width 157 height 12
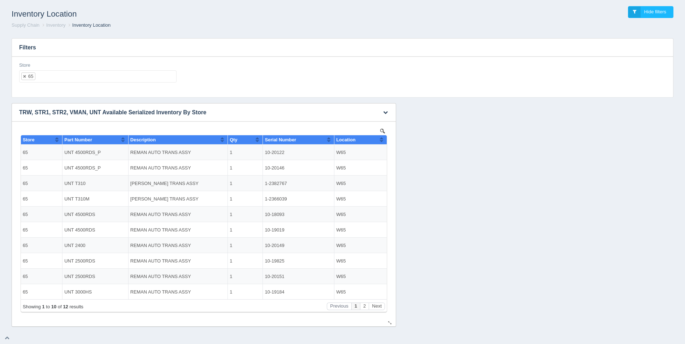
click at [382, 141] on button "Sort column ascending" at bounding box center [381, 139] width 5 height 9
click at [383, 140] on button "Sort column descending" at bounding box center [381, 139] width 5 height 9
click at [375, 304] on button "Next" at bounding box center [377, 307] width 16 height 8
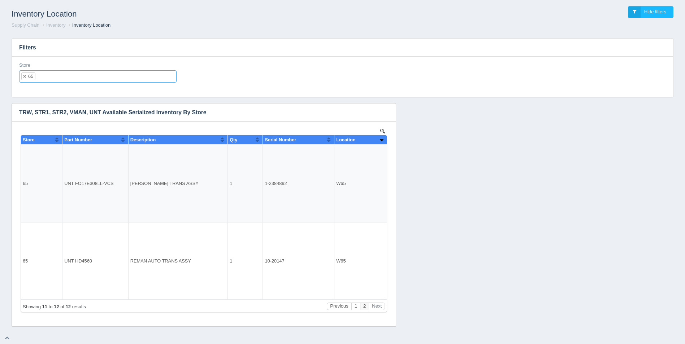
click at [46, 81] on input "text" at bounding box center [41, 77] width 12 height 12
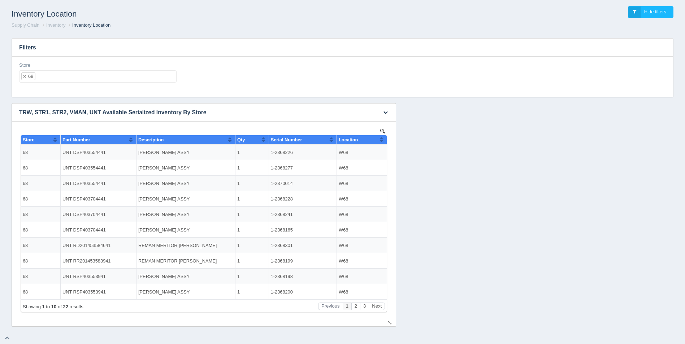
click at [380, 141] on button "Sort column ascending" at bounding box center [381, 139] width 5 height 9
click at [380, 141] on button "Sort column descending" at bounding box center [381, 139] width 5 height 9
click at [379, 305] on button "Next" at bounding box center [377, 307] width 16 height 8
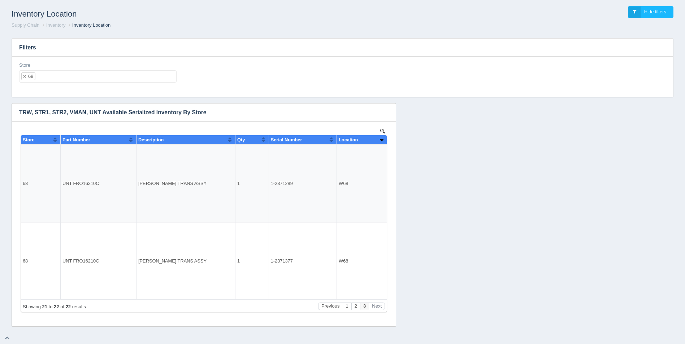
click at [84, 81] on ul "68" at bounding box center [97, 76] width 157 height 12
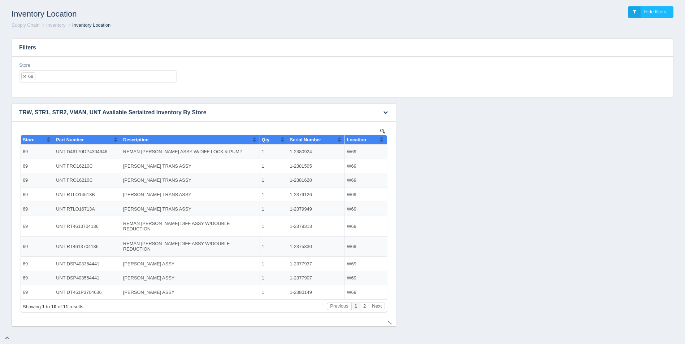
click at [384, 140] on th "Location" at bounding box center [366, 139] width 42 height 9
click at [378, 308] on button "Next" at bounding box center [377, 307] width 16 height 8
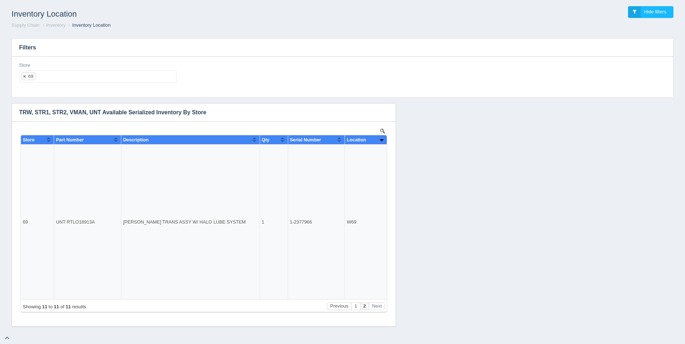
click at [54, 73] on ul "69" at bounding box center [97, 76] width 157 height 12
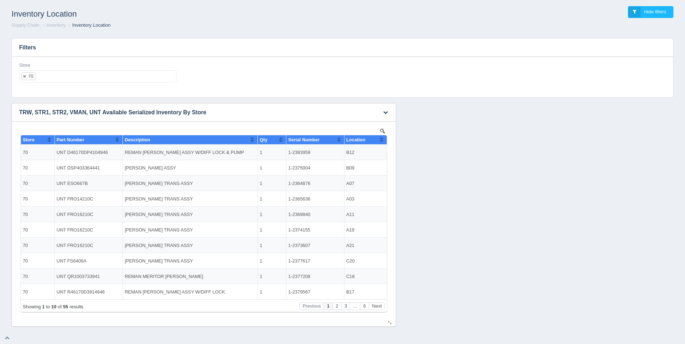
click at [381, 139] on button "Sort column ascending" at bounding box center [381, 139] width 5 height 9
click at [382, 138] on button "Sort column descending" at bounding box center [381, 139] width 5 height 9
click at [379, 305] on button "Next" at bounding box center [377, 307] width 16 height 8
click at [380, 305] on button "Next" at bounding box center [377, 307] width 16 height 8
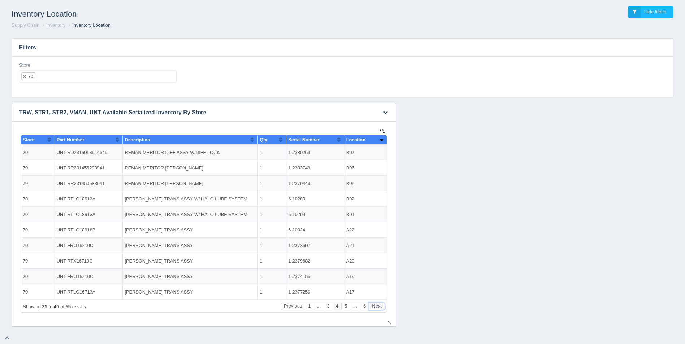
click at [380, 305] on button "Next" at bounding box center [377, 307] width 16 height 8
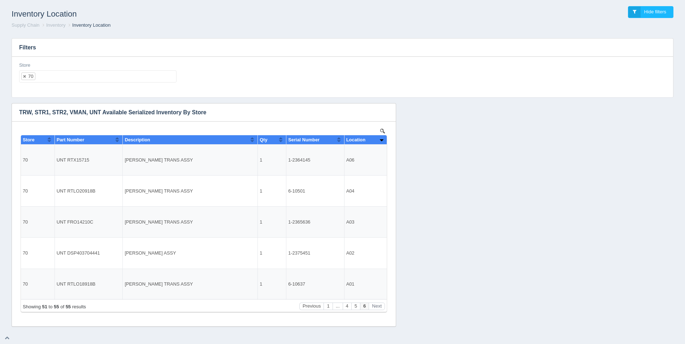
click at [58, 75] on ul "70" at bounding box center [97, 76] width 157 height 12
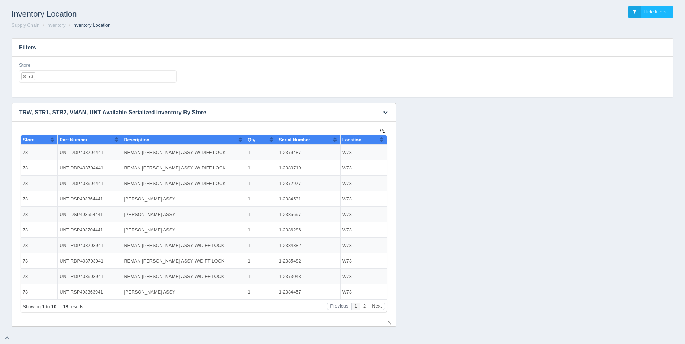
click at [384, 139] on th "Location" at bounding box center [363, 139] width 47 height 9
click at [376, 309] on button "Next" at bounding box center [377, 307] width 16 height 8
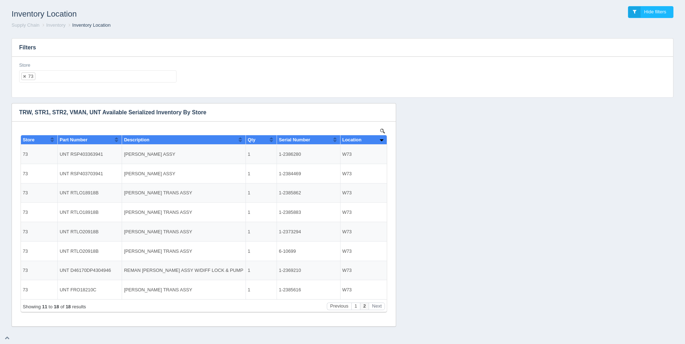
click at [90, 73] on ul "73" at bounding box center [97, 76] width 157 height 12
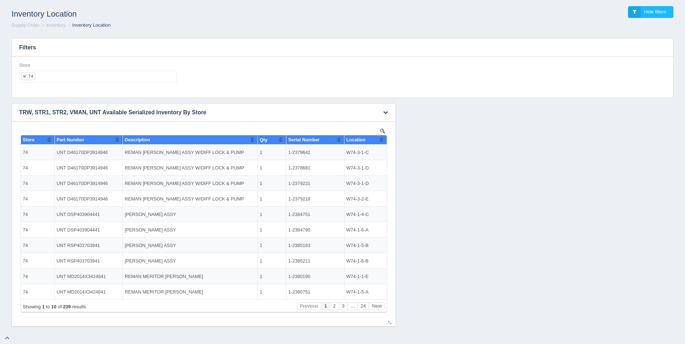
click at [384, 143] on th "Location" at bounding box center [365, 139] width 43 height 9
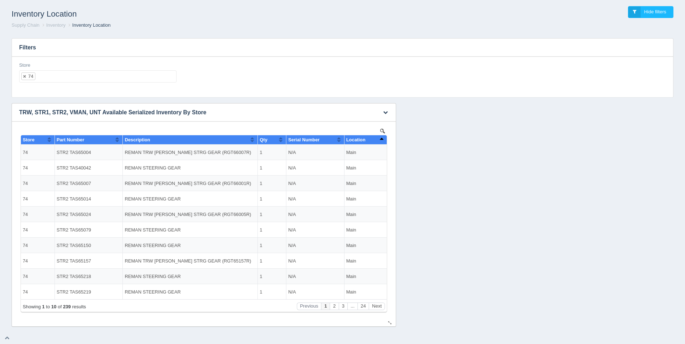
click at [384, 143] on th "Location" at bounding box center [365, 139] width 43 height 9
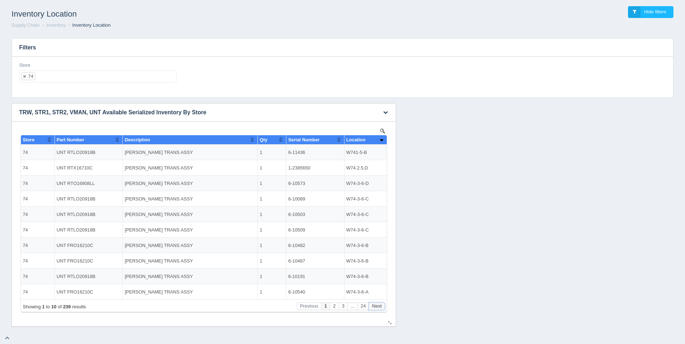
click at [377, 303] on button "Next" at bounding box center [377, 307] width 16 height 8
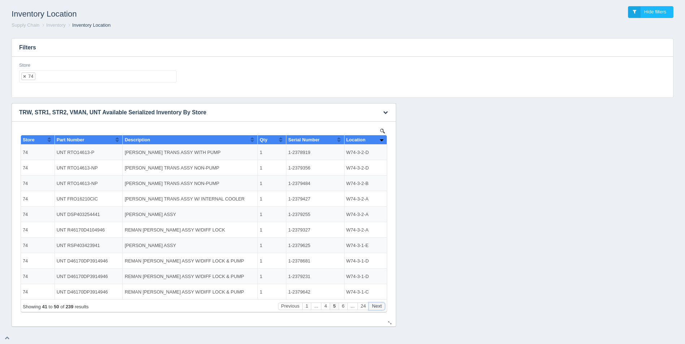
click at [377, 303] on button "Next" at bounding box center [377, 307] width 16 height 8
drag, startPoint x: 304, startPoint y: 215, endPoint x: 288, endPoint y: 215, distance: 15.9
click at [288, 215] on td "6-11216" at bounding box center [315, 214] width 58 height 21
click at [356, 216] on td "W74-2W74-2-4-B-3-E" at bounding box center [365, 214] width 43 height 21
drag, startPoint x: 355, startPoint y: 217, endPoint x: 347, endPoint y: 211, distance: 9.9
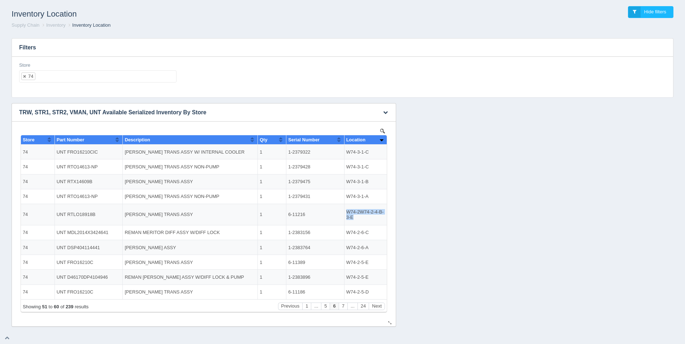
click at [347, 211] on td "W74-2W74-2-4-B-3-E" at bounding box center [365, 214] width 43 height 21
click at [376, 308] on button "Next" at bounding box center [377, 307] width 16 height 8
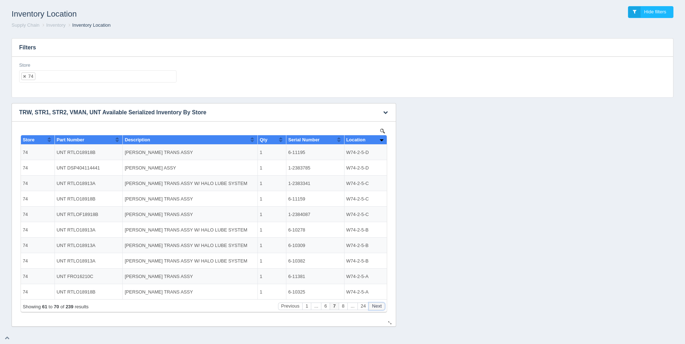
click at [376, 308] on button "Next" at bounding box center [377, 307] width 16 height 8
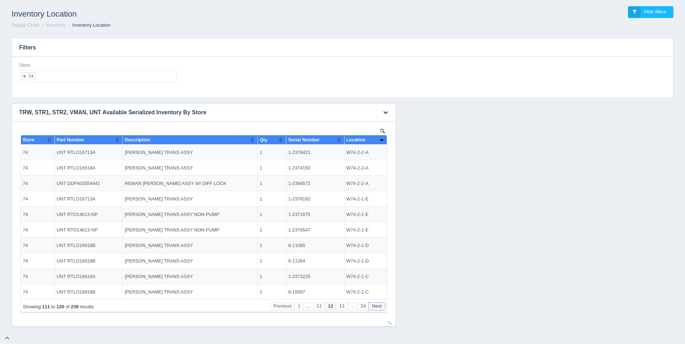
click at [376, 308] on button "Next" at bounding box center [377, 307] width 16 height 8
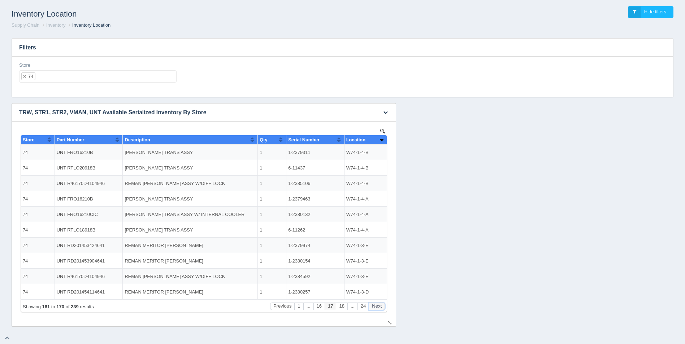
click at [376, 308] on button "Next" at bounding box center [377, 307] width 16 height 8
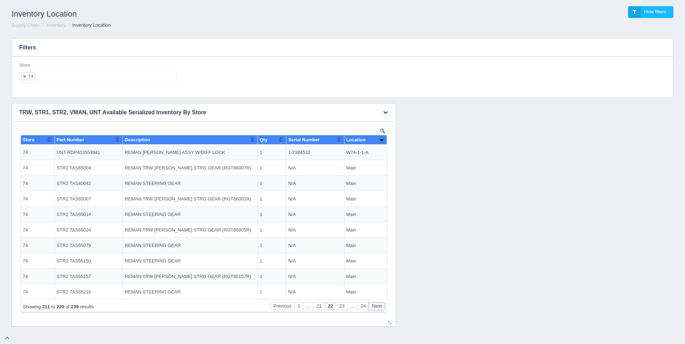
click at [376, 308] on button "Next" at bounding box center [377, 307] width 16 height 8
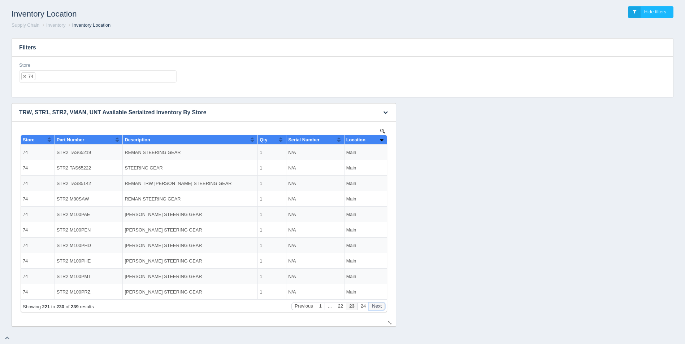
click at [376, 308] on button "Next" at bounding box center [377, 307] width 16 height 8
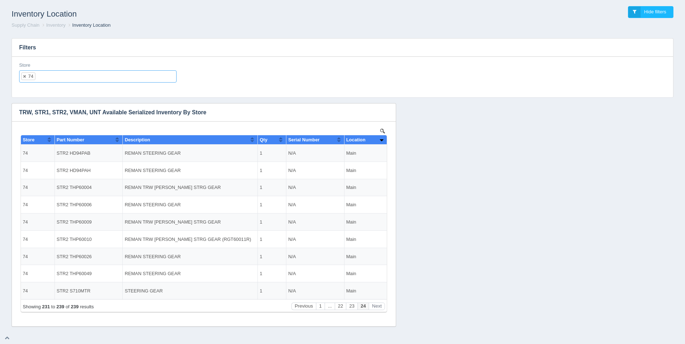
click at [44, 81] on input "text" at bounding box center [41, 77] width 12 height 12
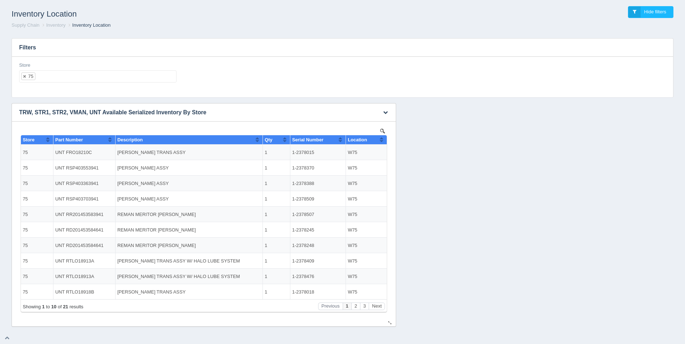
click at [380, 141] on button "Sort column ascending" at bounding box center [381, 139] width 5 height 9
click at [380, 141] on button "Sort column descending" at bounding box center [381, 139] width 5 height 9
click at [379, 305] on button "Next" at bounding box center [377, 307] width 16 height 8
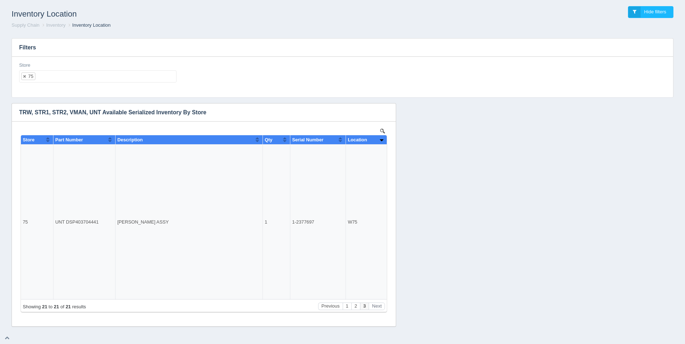
click at [43, 77] on input "text" at bounding box center [41, 77] width 12 height 12
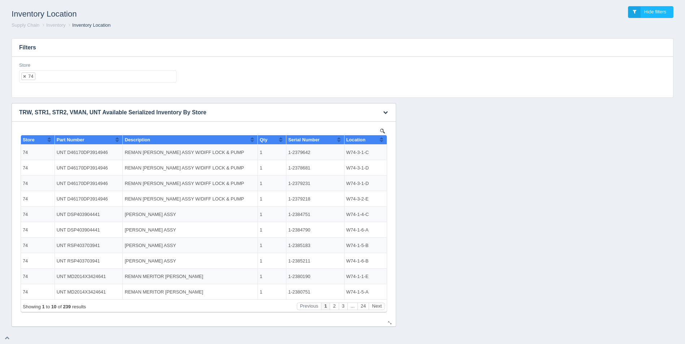
click at [381, 130] on img at bounding box center [382, 131] width 5 height 5
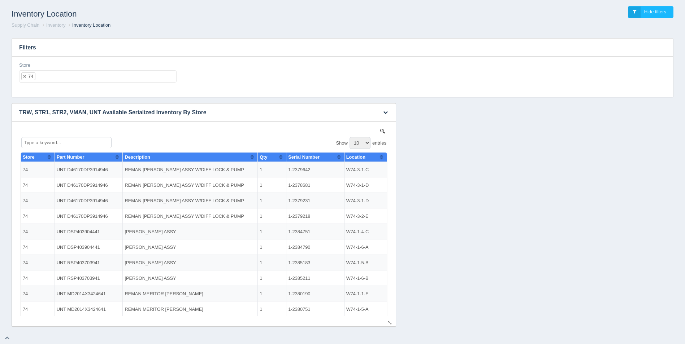
click at [380, 131] on img at bounding box center [382, 131] width 5 height 5
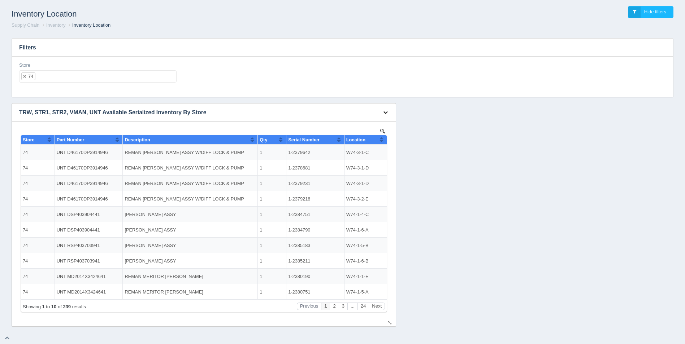
click at [383, 110] on icon "button" at bounding box center [385, 112] width 5 height 5
click at [372, 124] on link "Download CSV" at bounding box center [361, 123] width 58 height 10
click at [418, 93] on div "Store 74 All None 1 2 3 4 5 6 7 8 9 10 11 12 13 14 15 16 17 18 19 20 21 22 23 2…" at bounding box center [342, 77] width 661 height 41
